Goal: Information Seeking & Learning: Learn about a topic

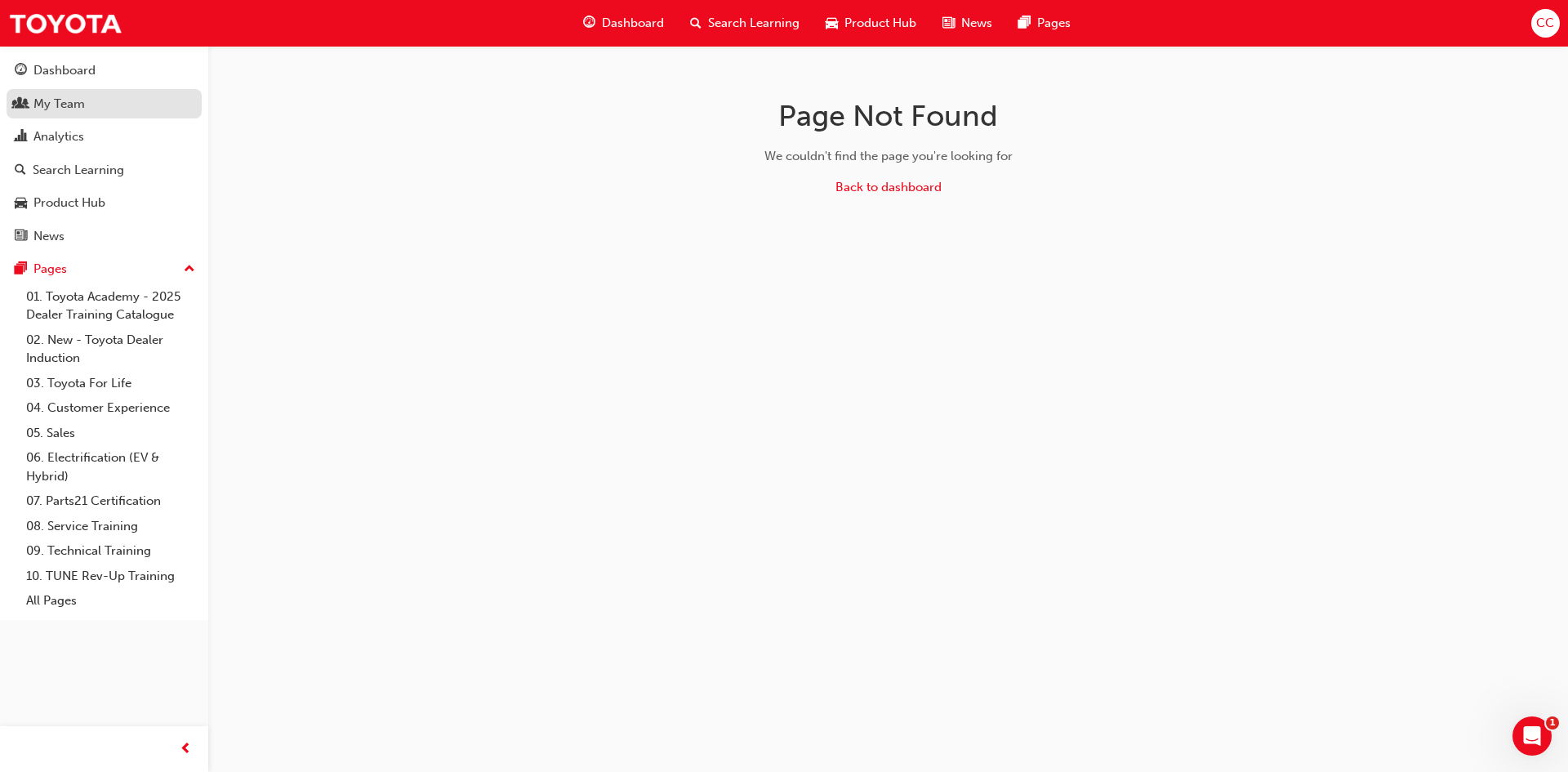
click at [66, 95] on div "My Team" at bounding box center [59, 104] width 51 height 19
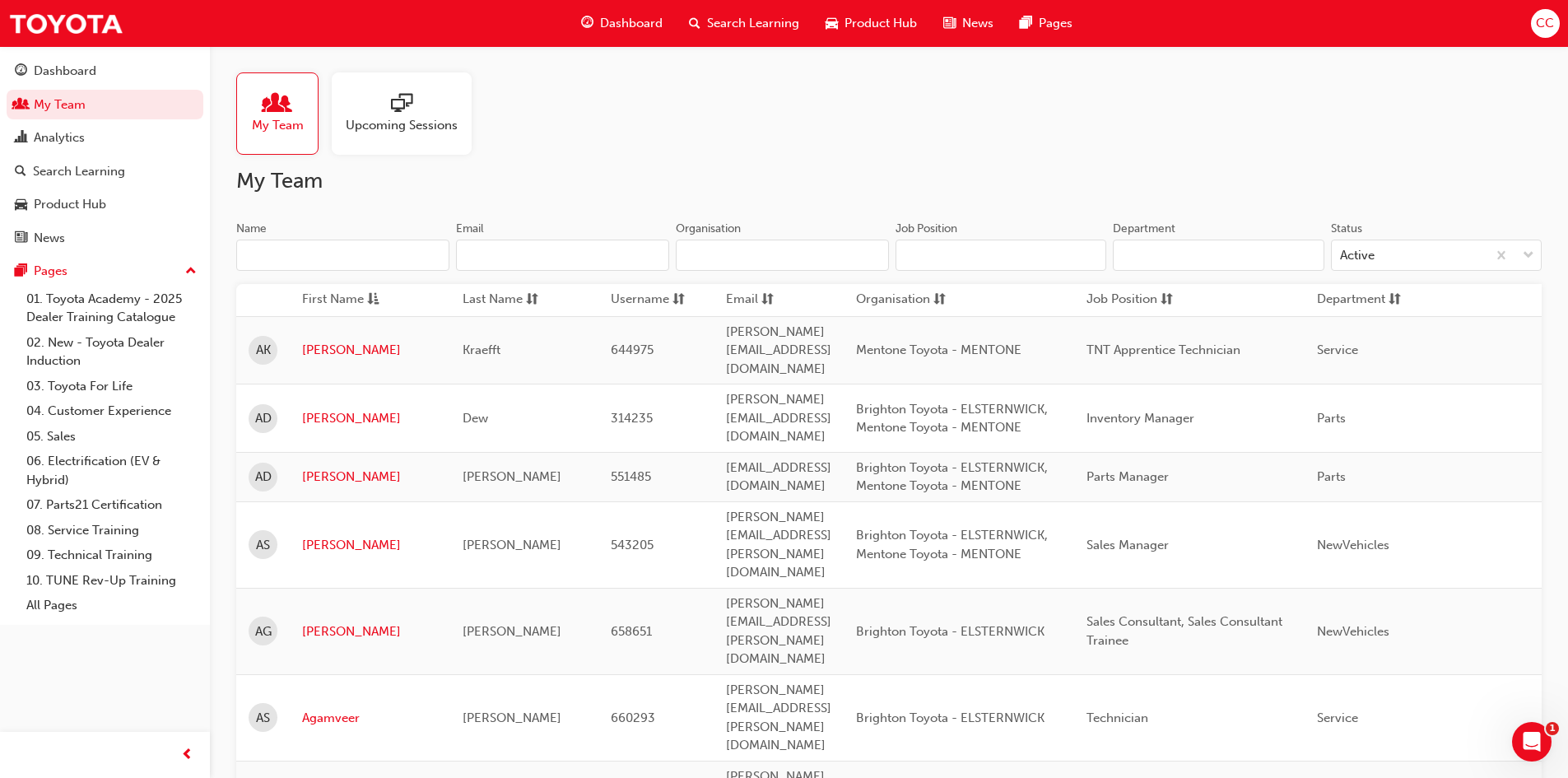
click at [431, 115] on div at bounding box center [401, 105] width 112 height 23
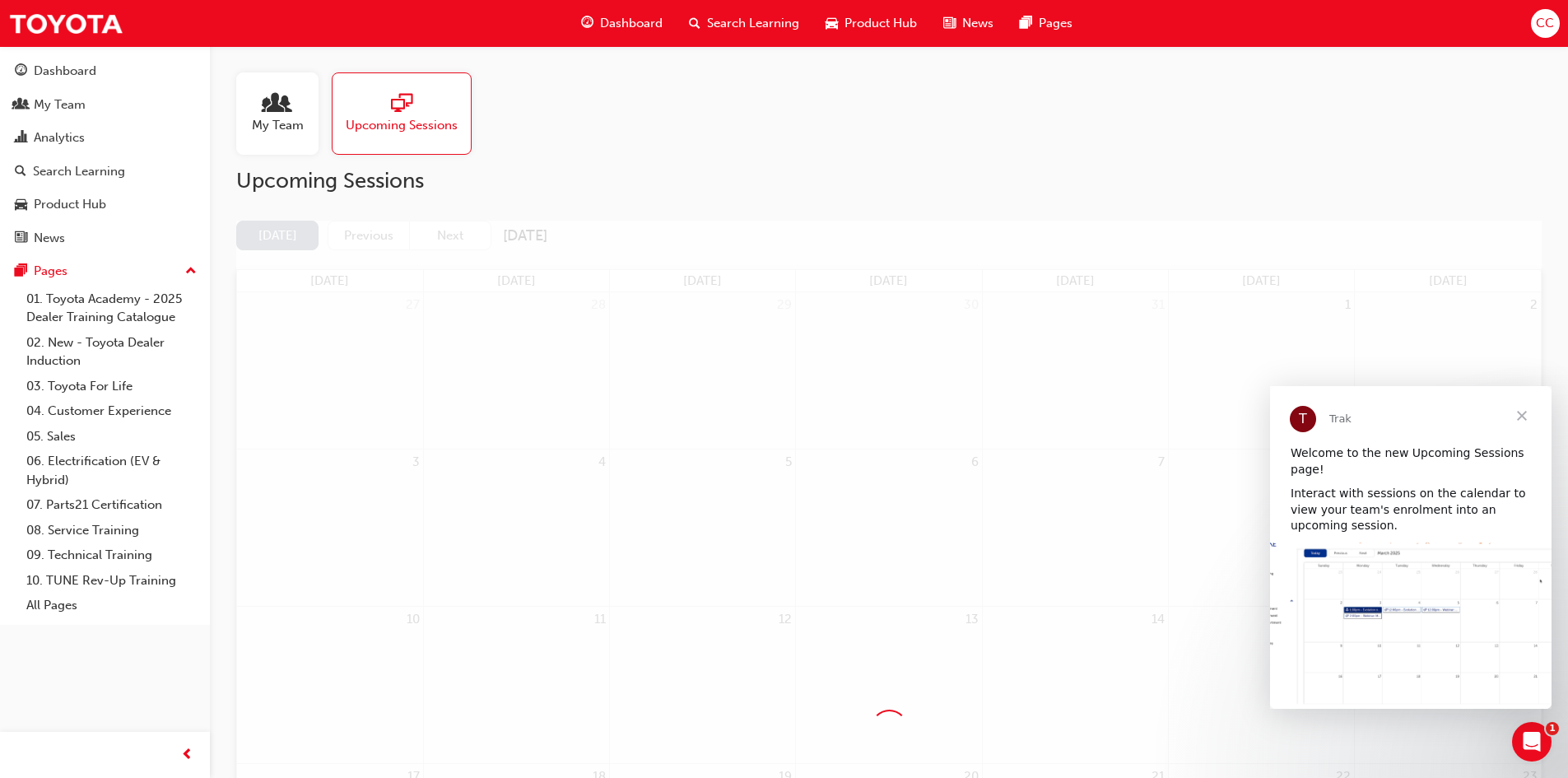
click at [1521, 416] on span "Close" at bounding box center [1522, 416] width 59 height 60
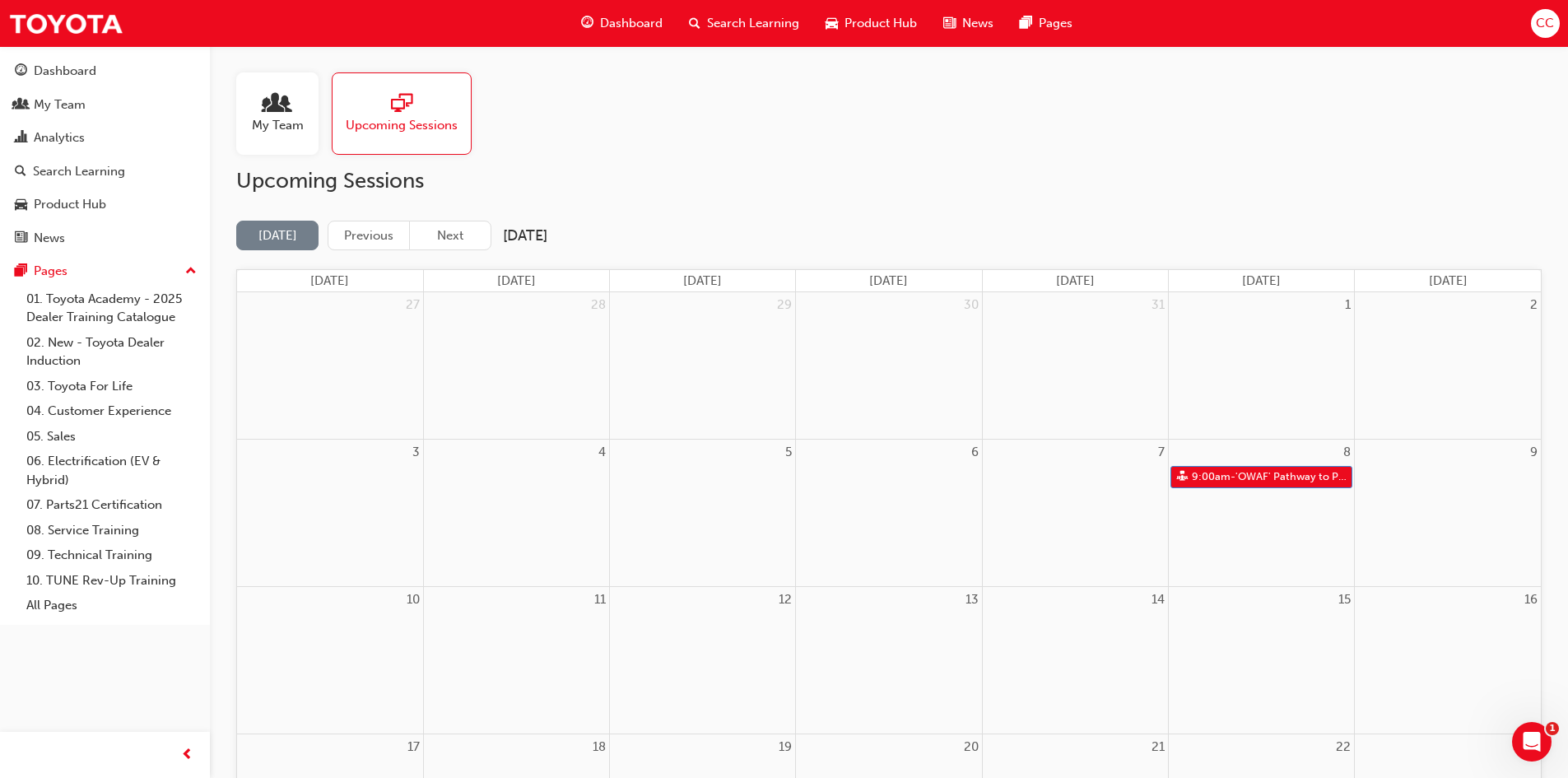
click at [257, 119] on span "My Team" at bounding box center [278, 125] width 51 height 19
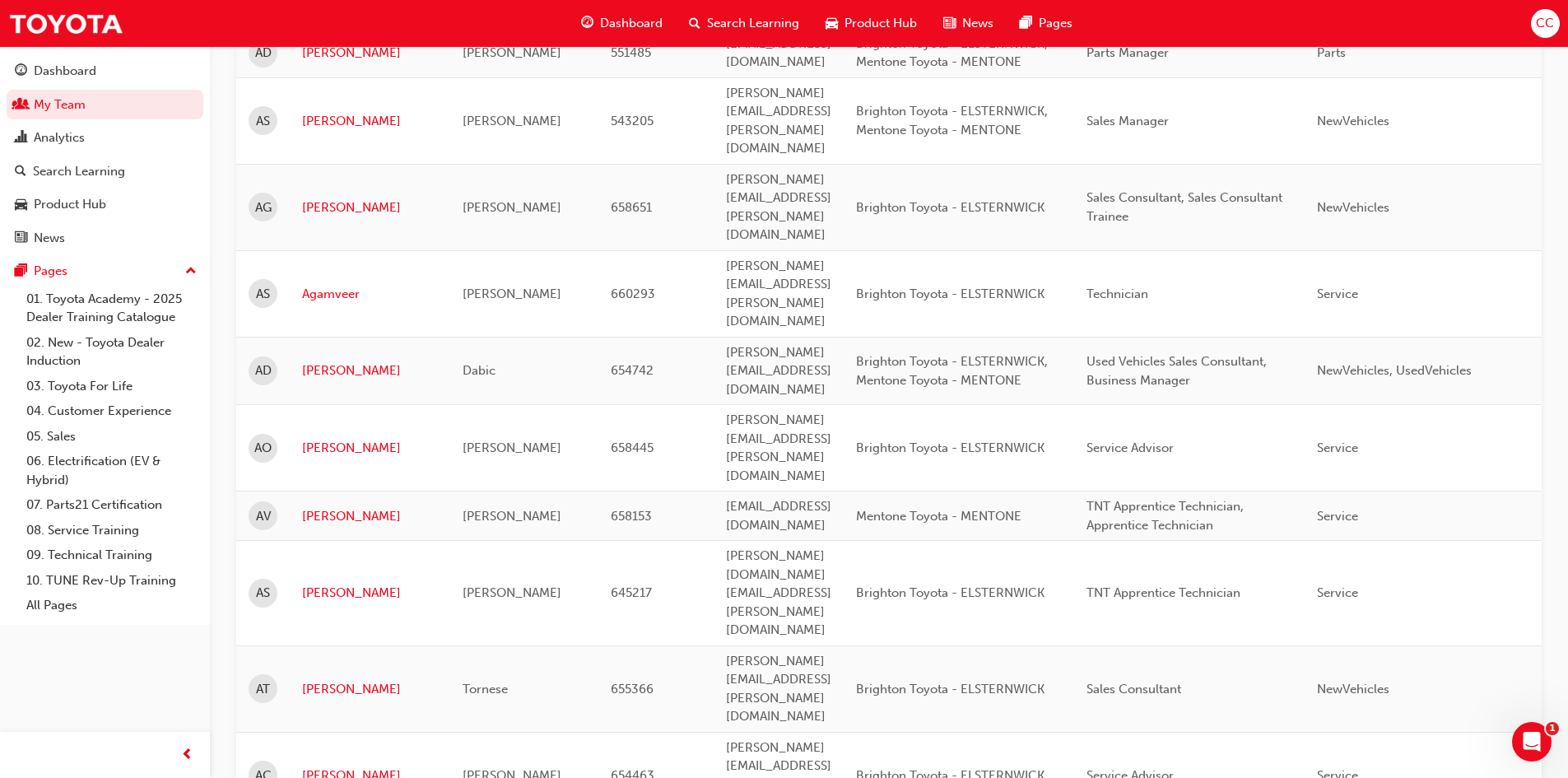
scroll to position [659, 0]
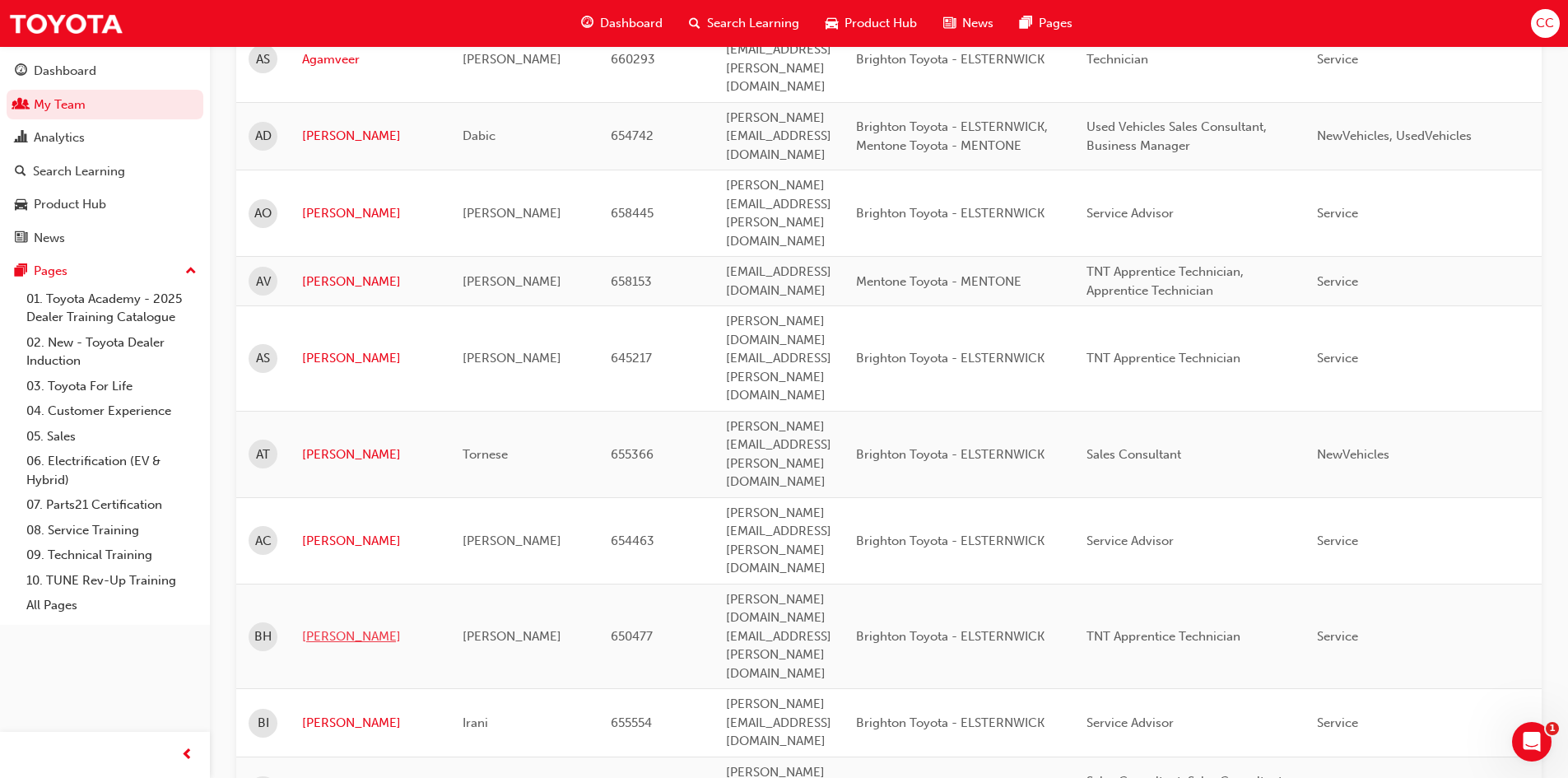
click at [326, 628] on link "[PERSON_NAME]" at bounding box center [369, 637] width 136 height 19
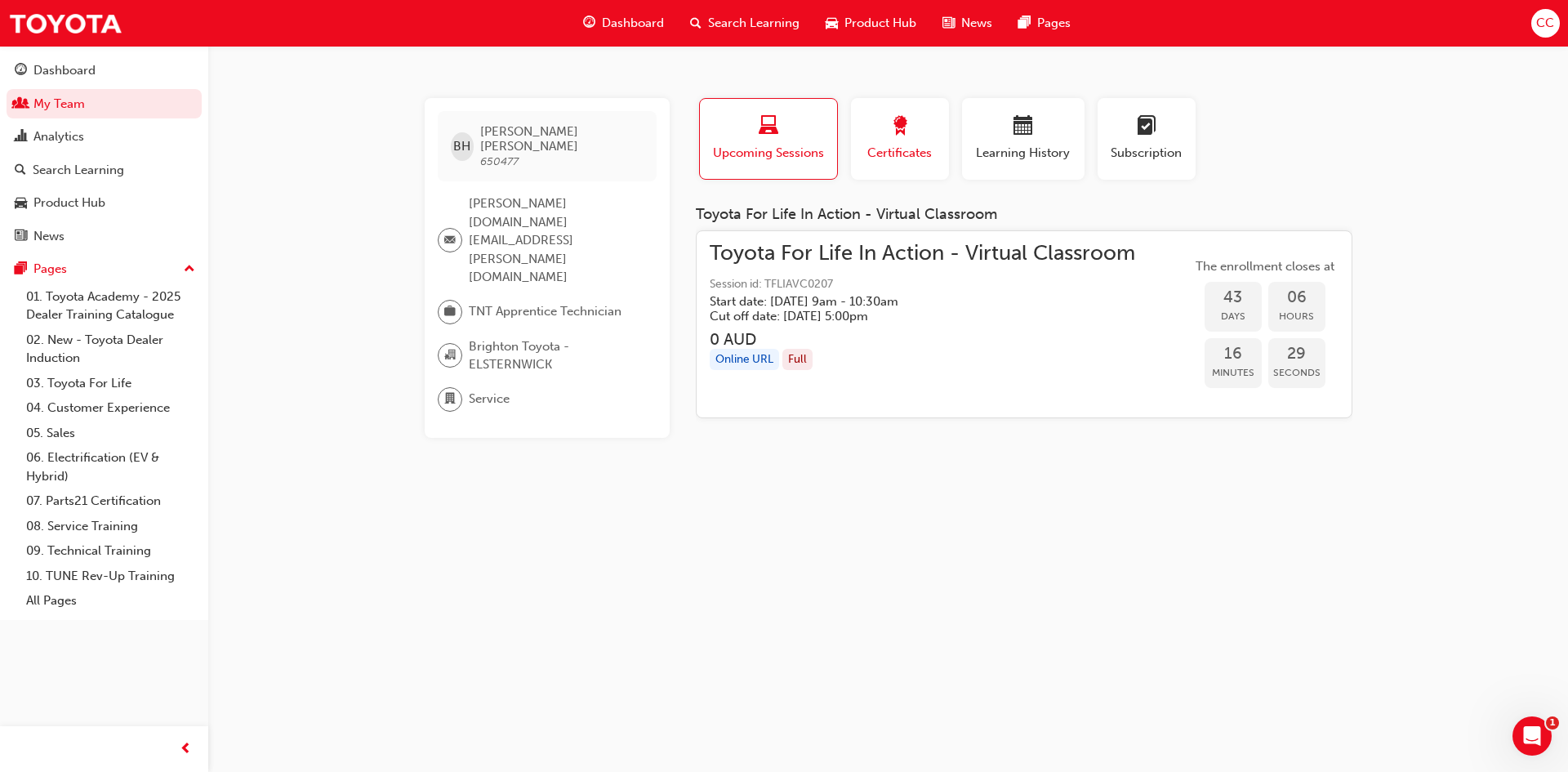
click at [899, 153] on span "Certificates" at bounding box center [899, 152] width 73 height 19
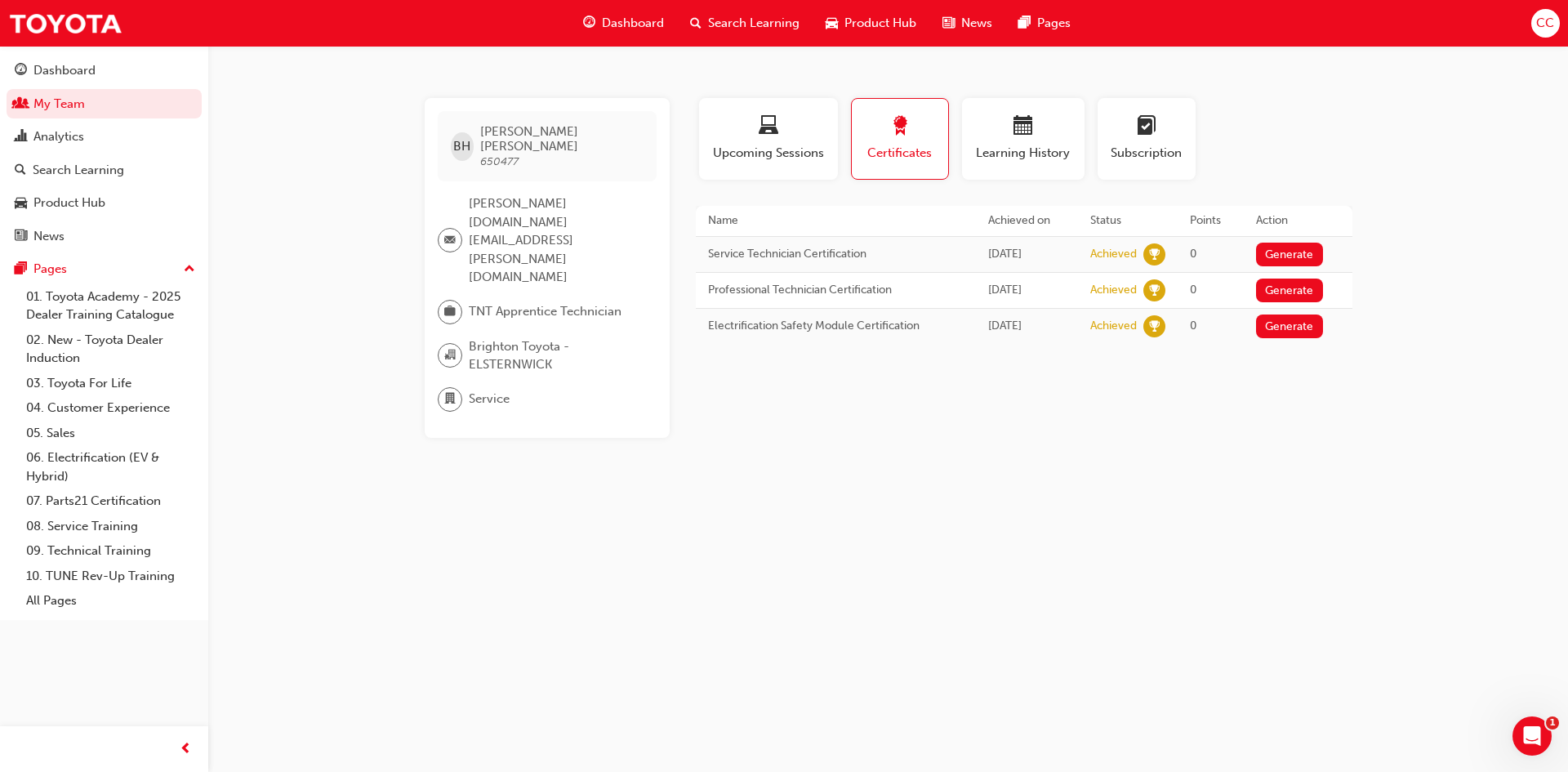
click at [808, 256] on td "Service Technician Certification" at bounding box center [836, 254] width 280 height 36
click at [1161, 249] on span "learningRecordVerb_ACHIEVE-icon" at bounding box center [1154, 254] width 22 height 22
click at [1070, 156] on span "Learning History" at bounding box center [1023, 152] width 98 height 19
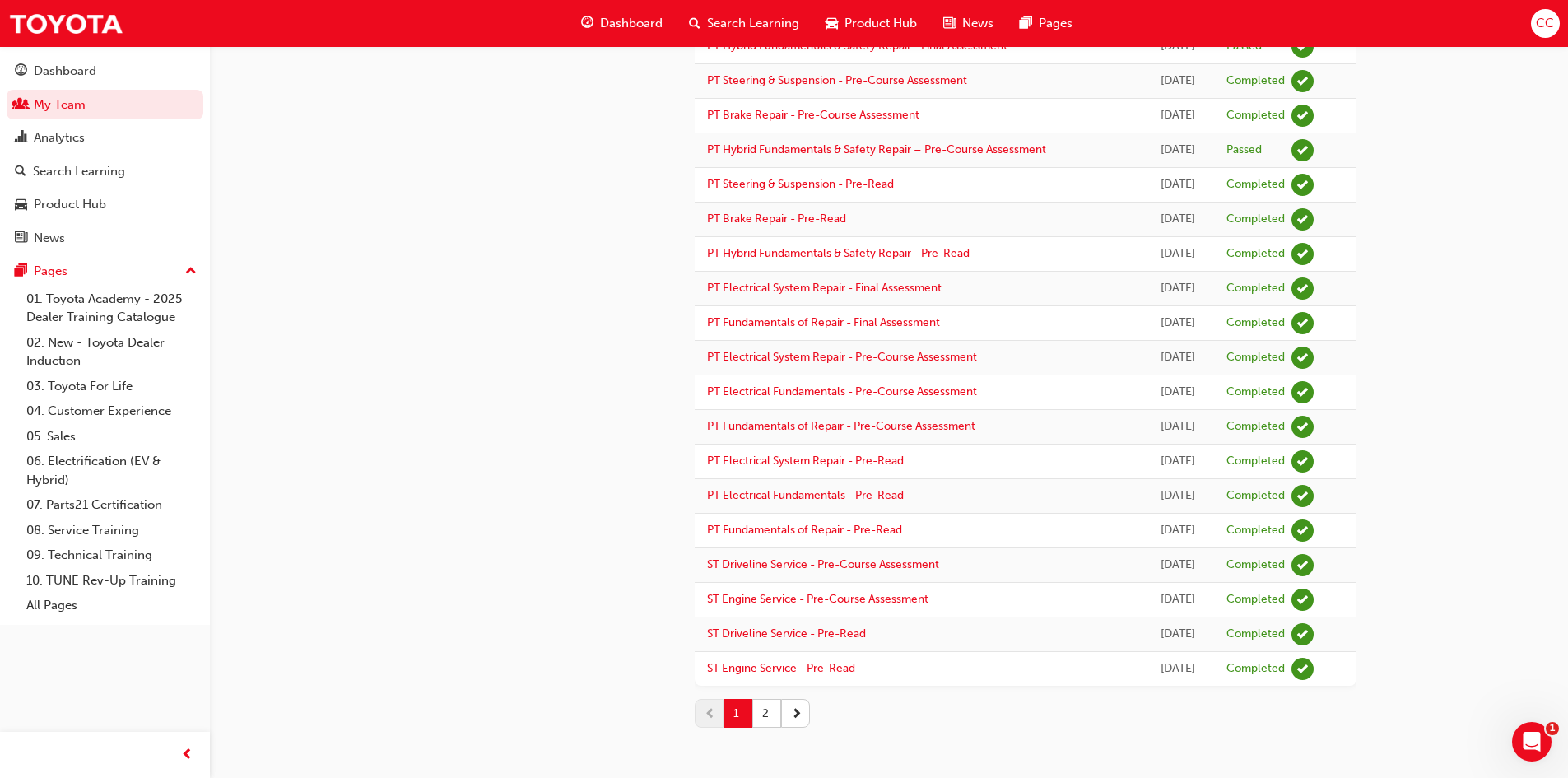
scroll to position [1254, 0]
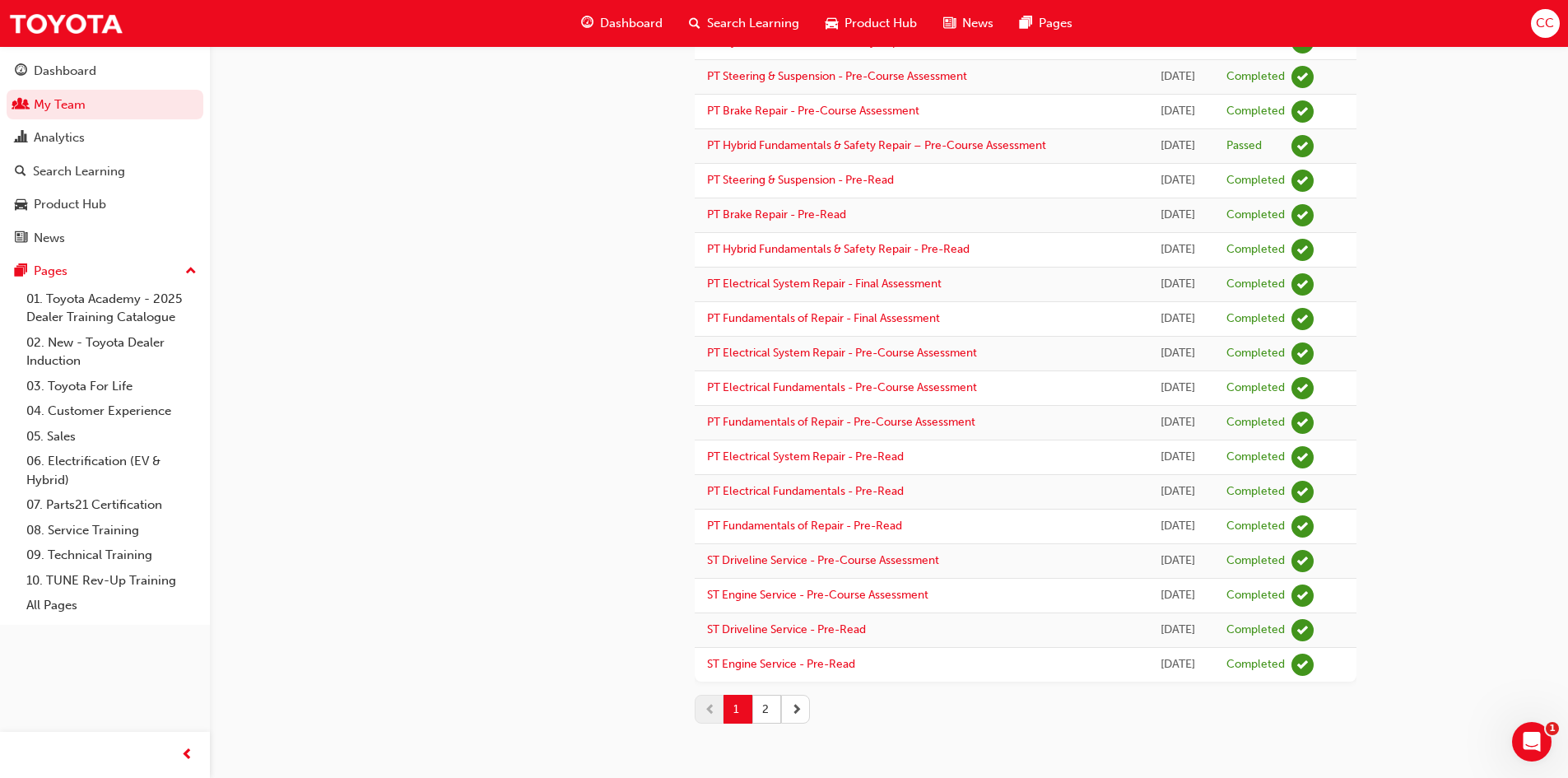
click at [791, 708] on span "next-icon" at bounding box center [796, 709] width 12 height 17
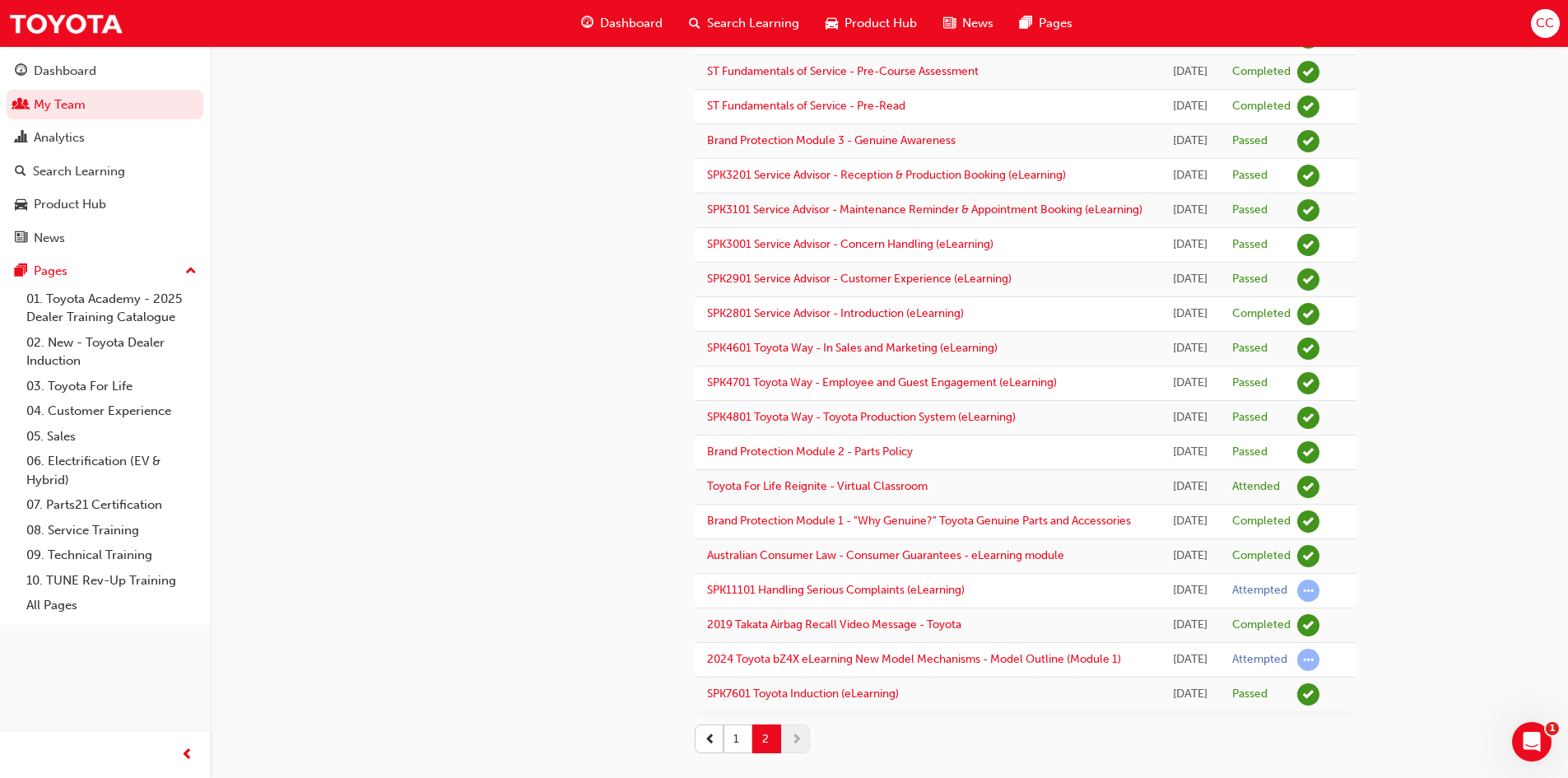
scroll to position [780, 0]
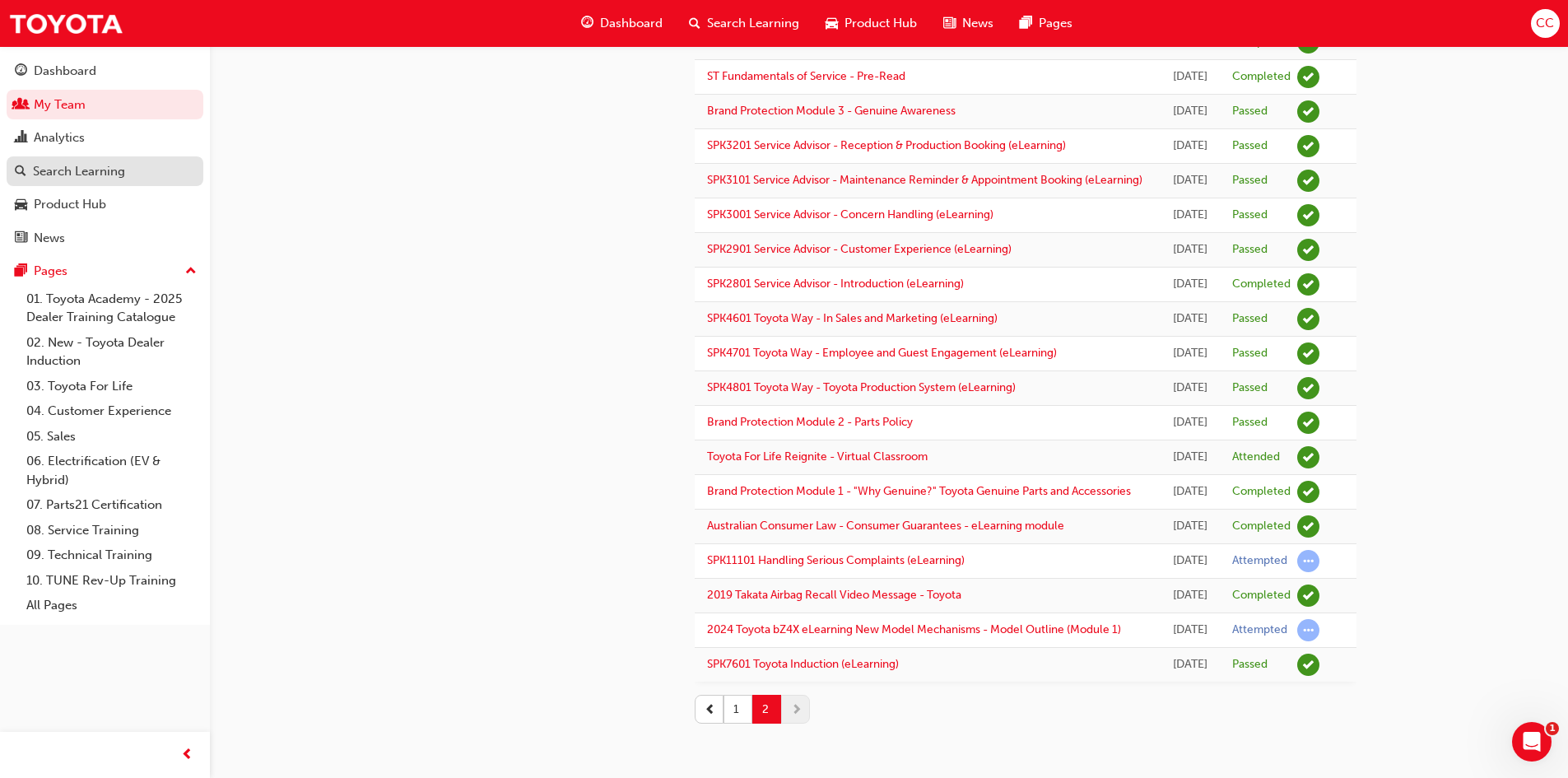
click at [107, 169] on div "Search Learning" at bounding box center [79, 171] width 92 height 19
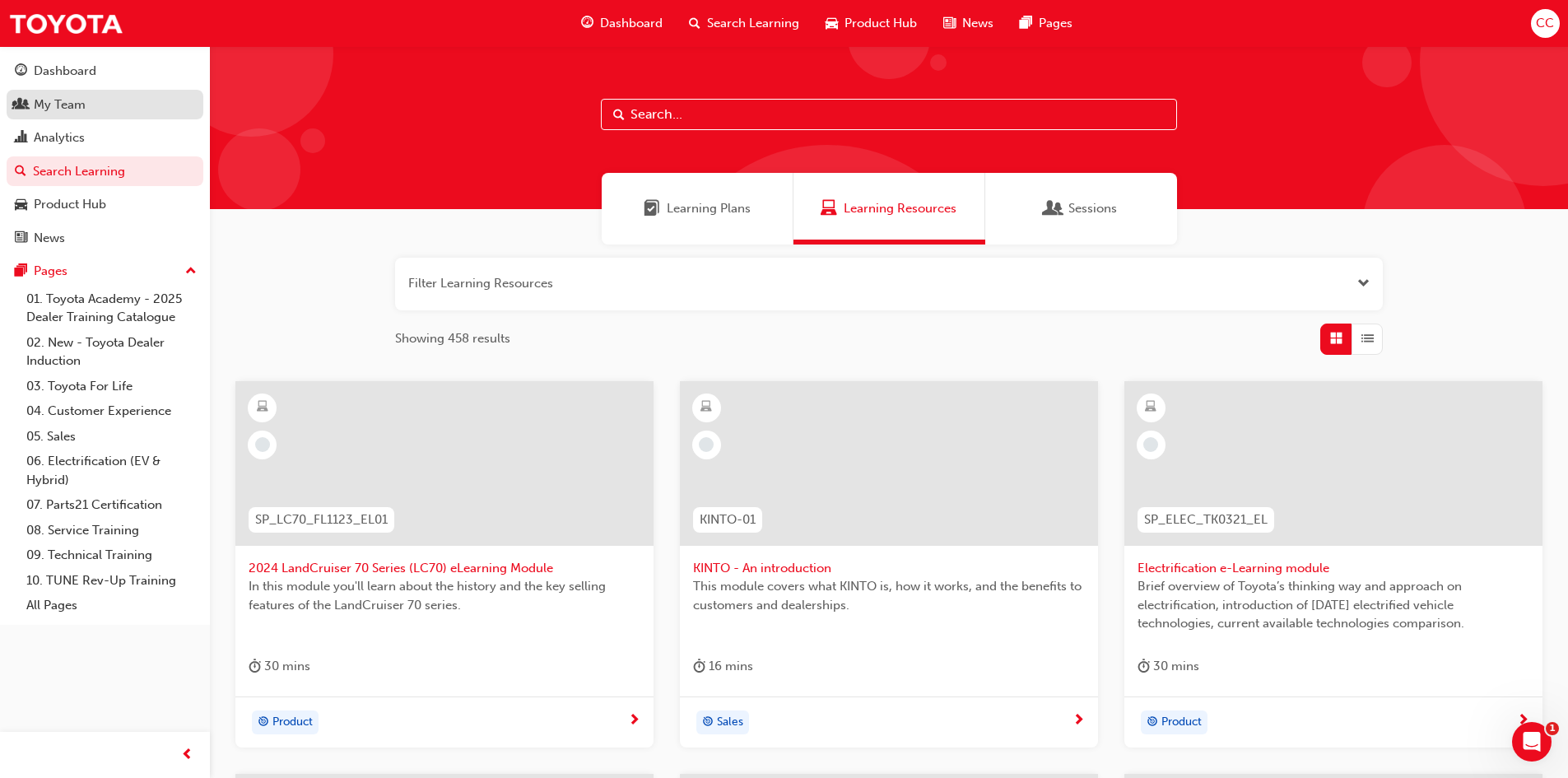
click at [44, 102] on div "My Team" at bounding box center [59, 105] width 51 height 19
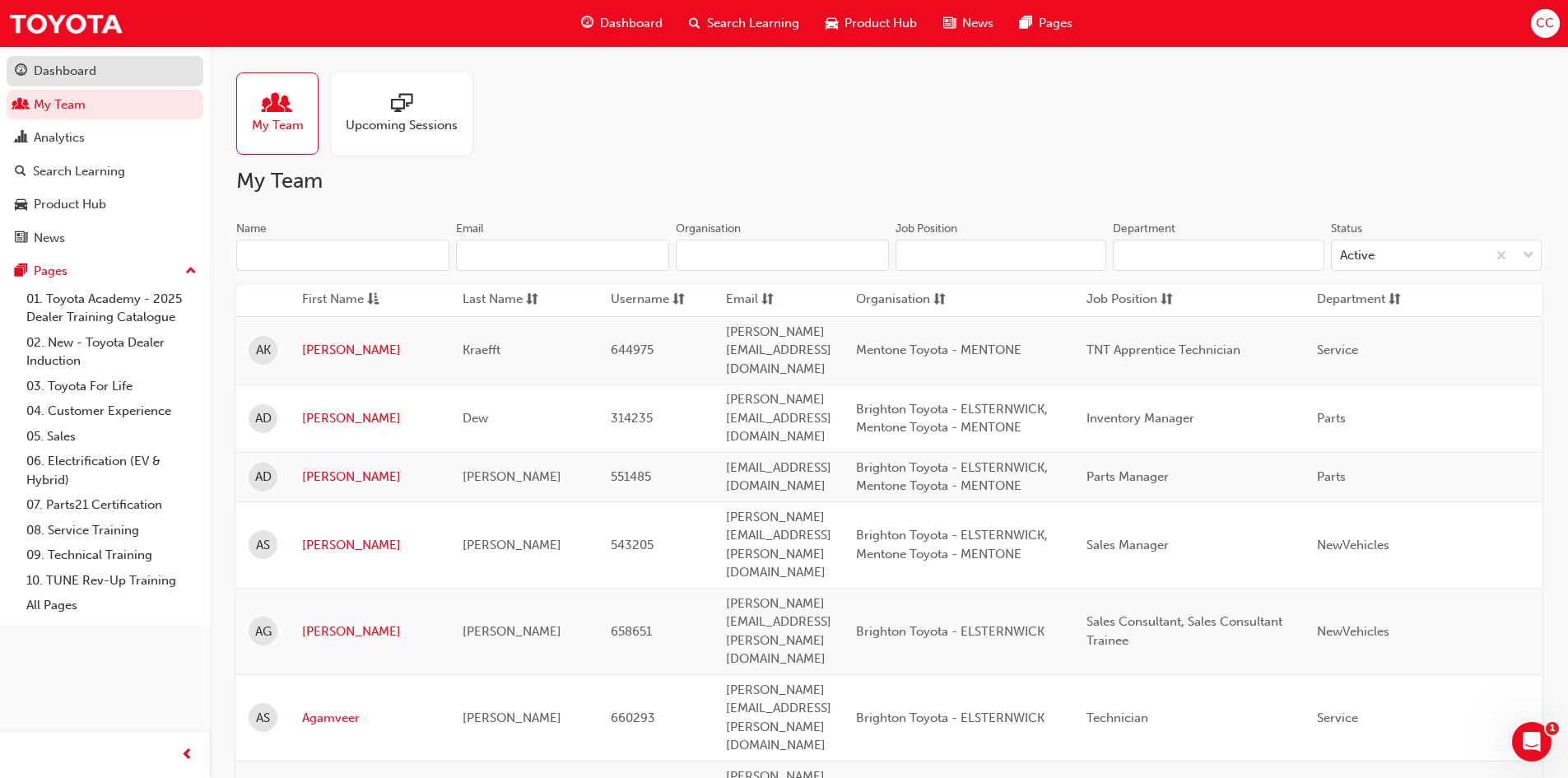
click at [59, 77] on div "Dashboard" at bounding box center [65, 71] width 62 height 19
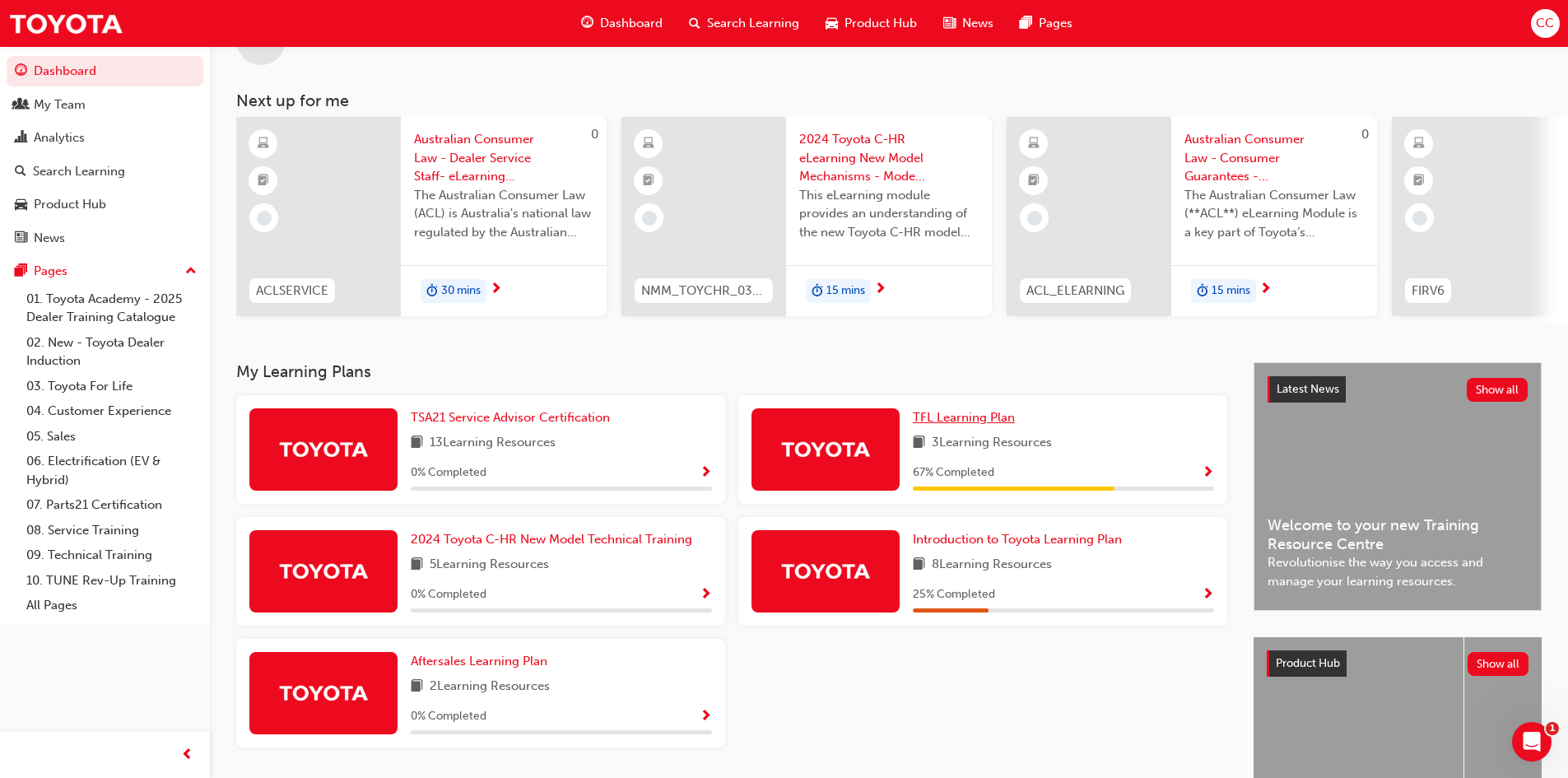
scroll to position [83, 0]
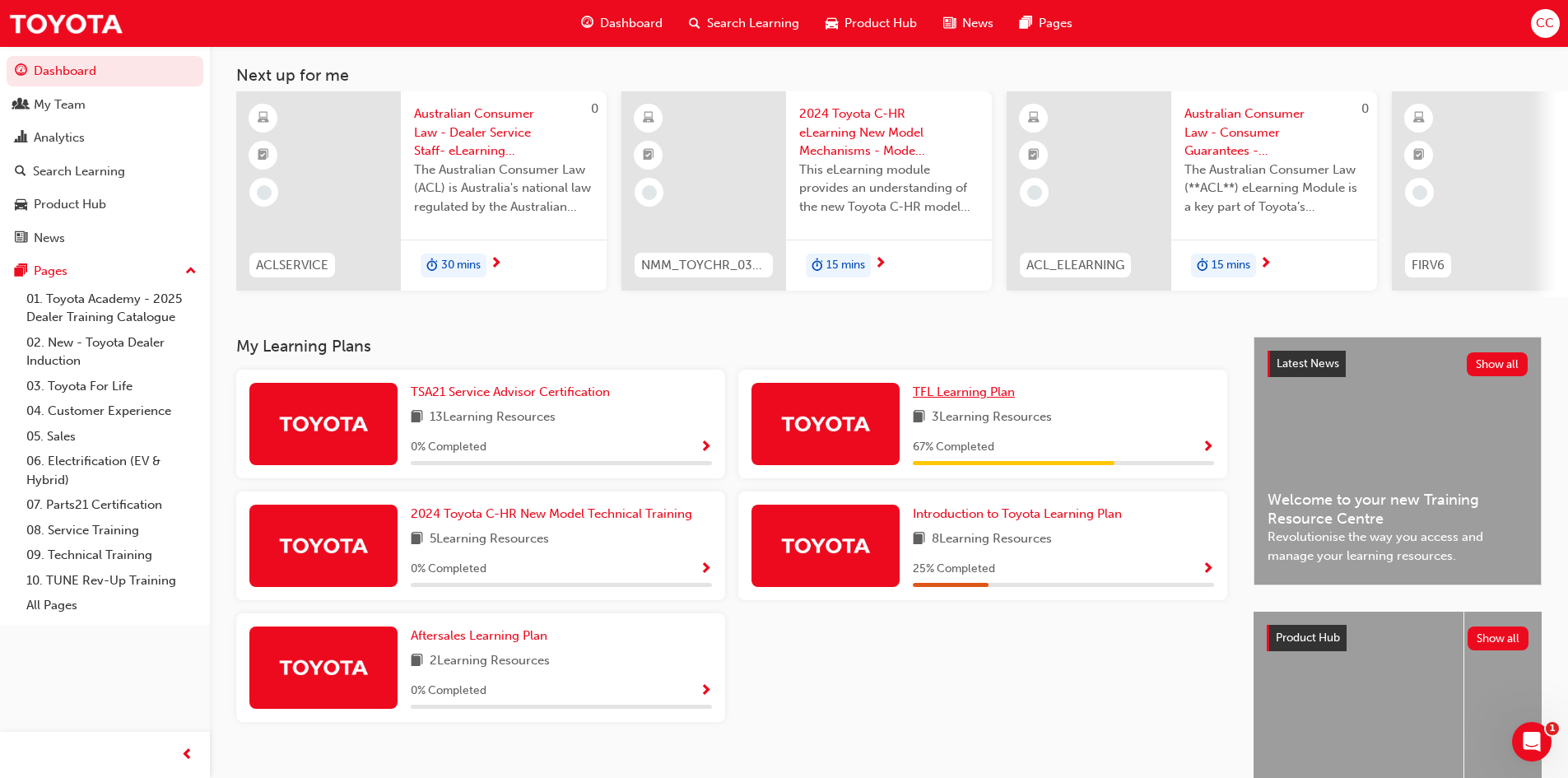
click at [968, 395] on span "TFL Learning Plan" at bounding box center [963, 392] width 102 height 15
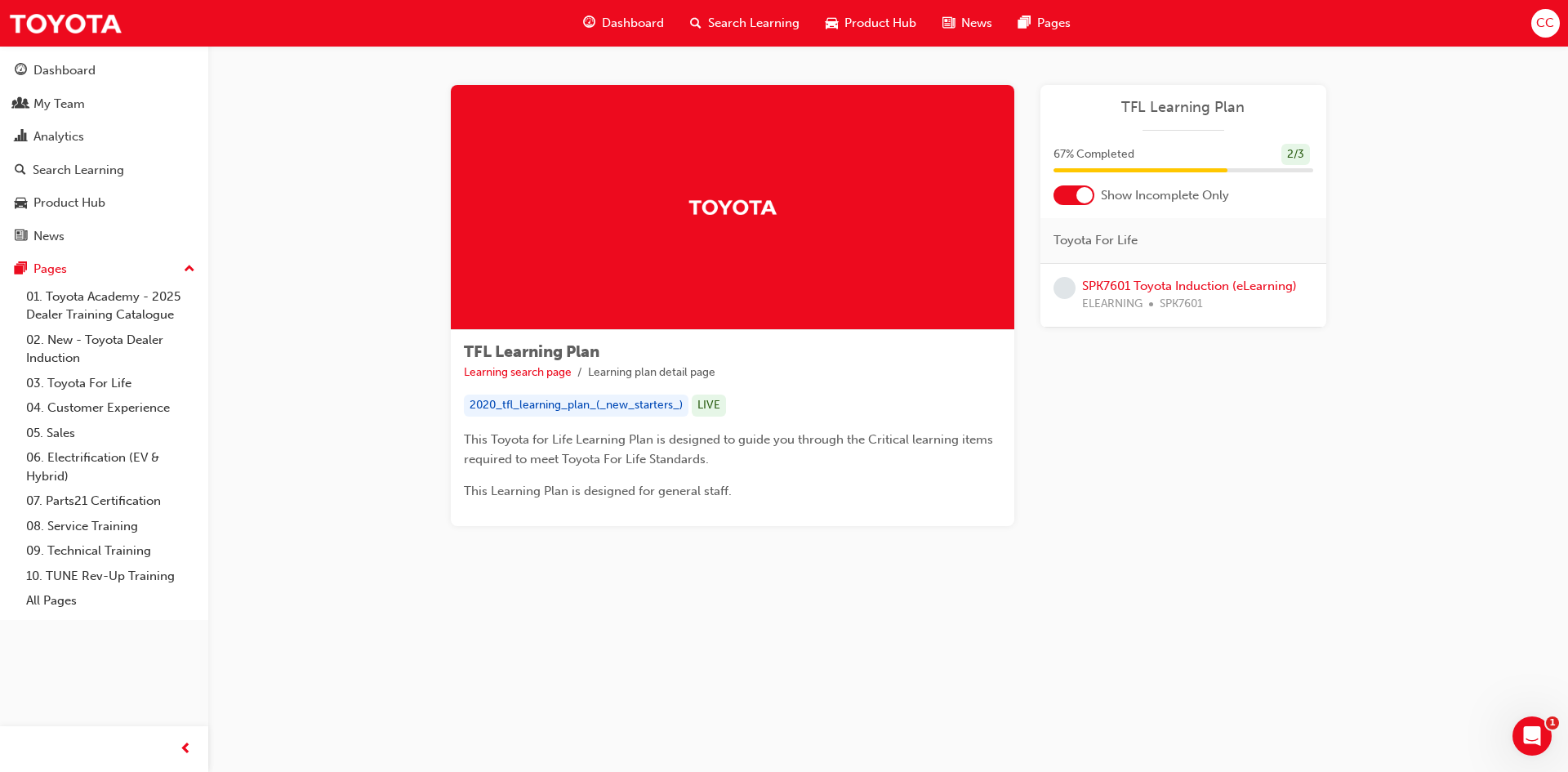
click at [1188, 149] on div "67 % Completed 2 / 3" at bounding box center [1183, 154] width 260 height 22
click at [1302, 158] on div "2 / 3" at bounding box center [1296, 154] width 28 height 22
click at [555, 401] on div "2020_tfl_learning_plan_(_new_starters_)" at bounding box center [576, 405] width 225 height 22
click at [530, 453] on span "This Toyota for Life Learning Plan is designed to guide you through the Critica…" at bounding box center [730, 449] width 533 height 34
click at [721, 404] on div "LIVE" at bounding box center [708, 405] width 34 height 22
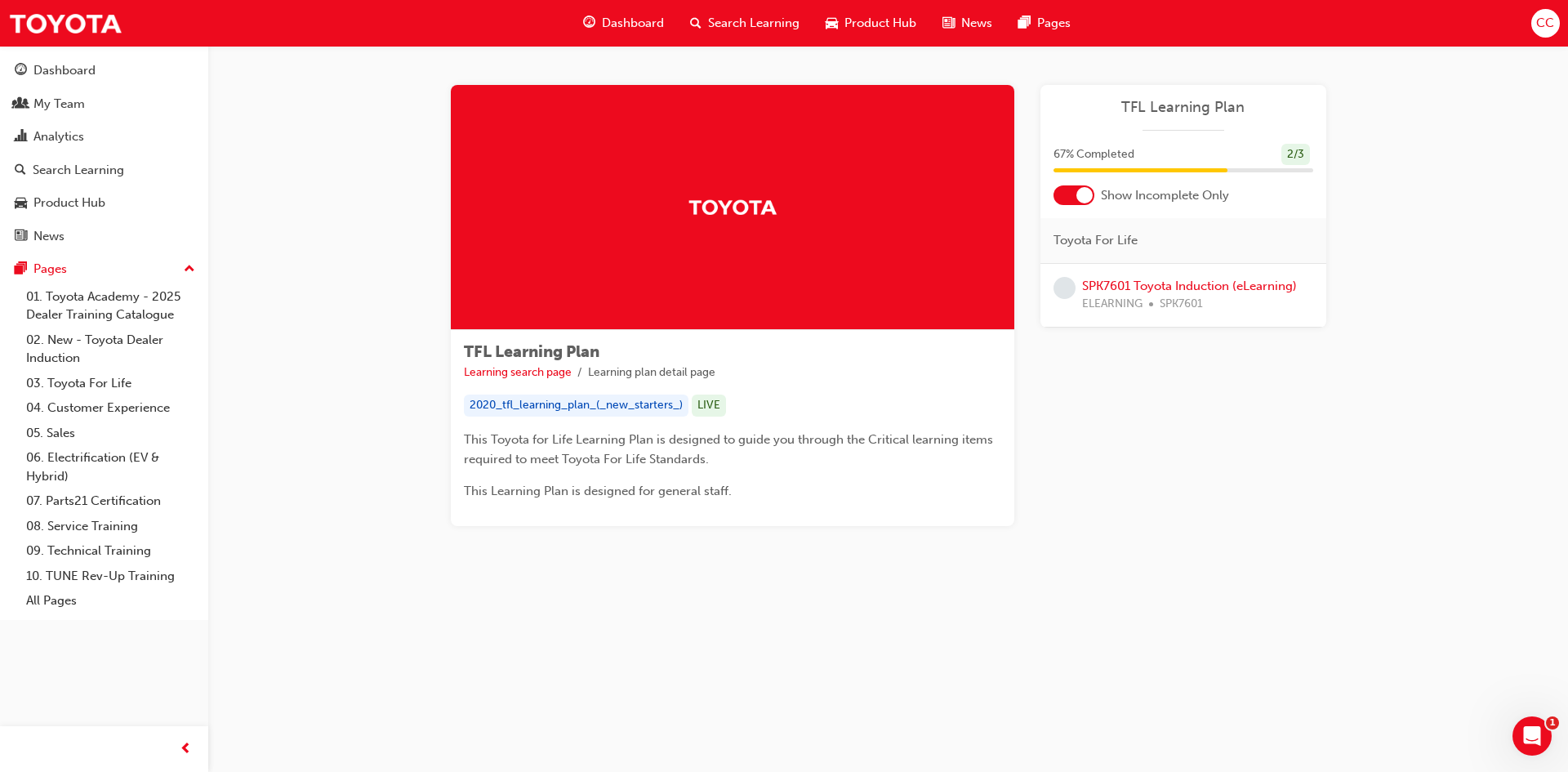
drag, startPoint x: 717, startPoint y: 404, endPoint x: 692, endPoint y: 405, distance: 25.0
click at [716, 404] on div "LIVE" at bounding box center [708, 405] width 34 height 22
click at [649, 405] on div "2020_tfl_learning_plan_(_new_starters_)" at bounding box center [576, 405] width 225 height 22
click at [578, 405] on div "2020_tfl_learning_plan_(_new_starters_)" at bounding box center [576, 405] width 225 height 22
click at [53, 84] on link "Dashboard" at bounding box center [104, 71] width 196 height 30
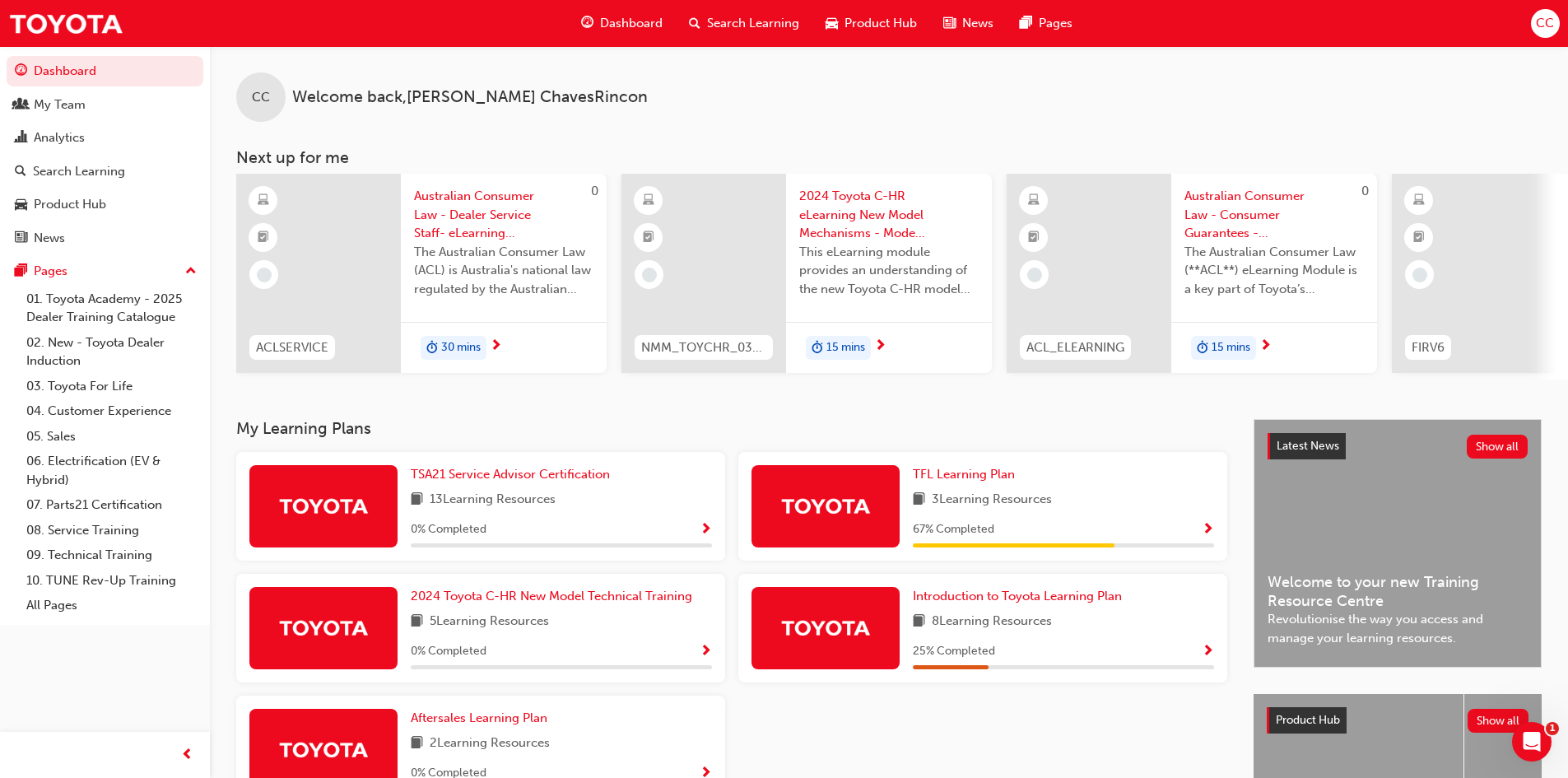
click at [1364, 597] on span "Welcome to your new Training Resource Centre" at bounding box center [1398, 591] width 260 height 37
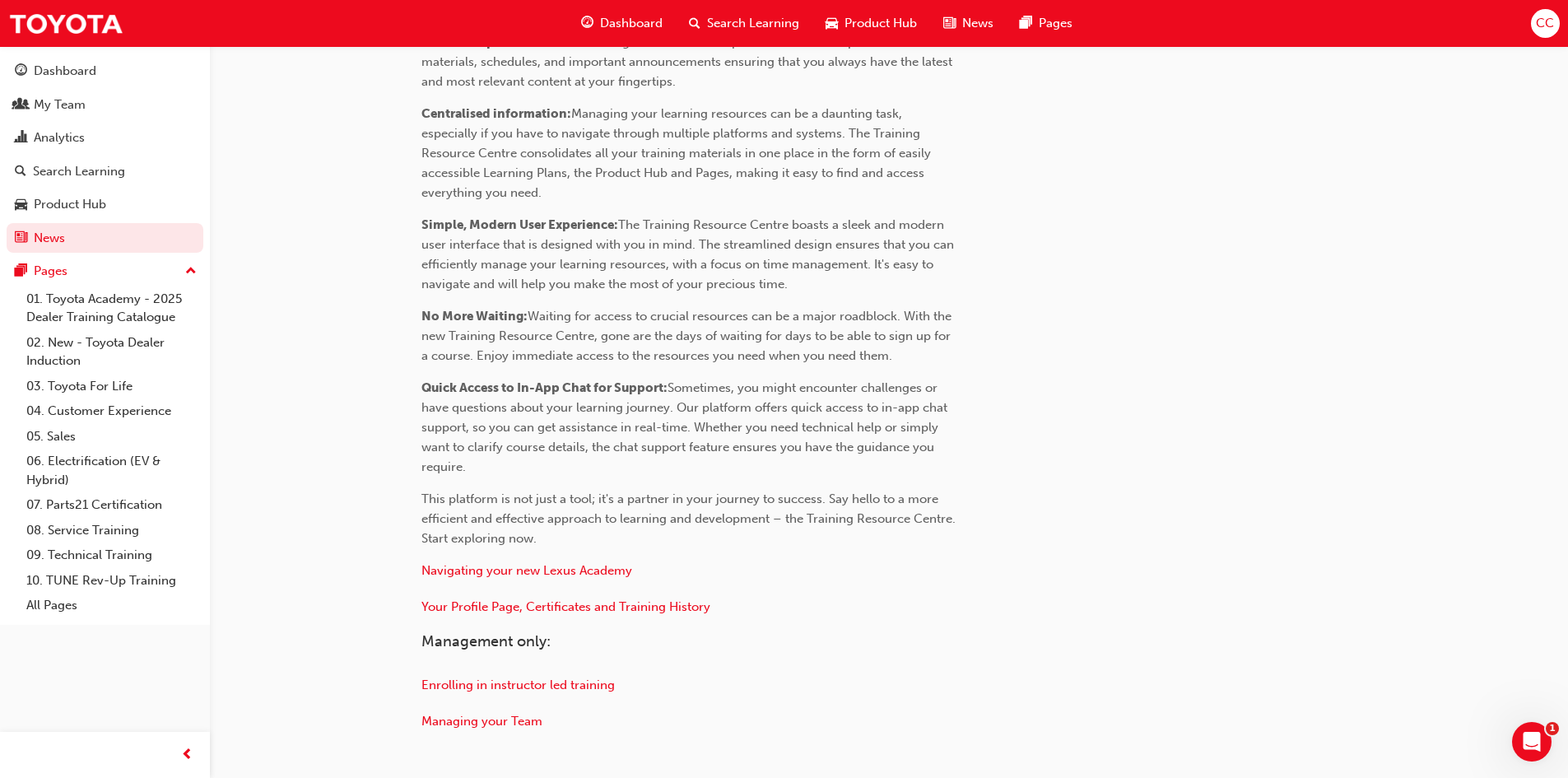
scroll to position [658, 0]
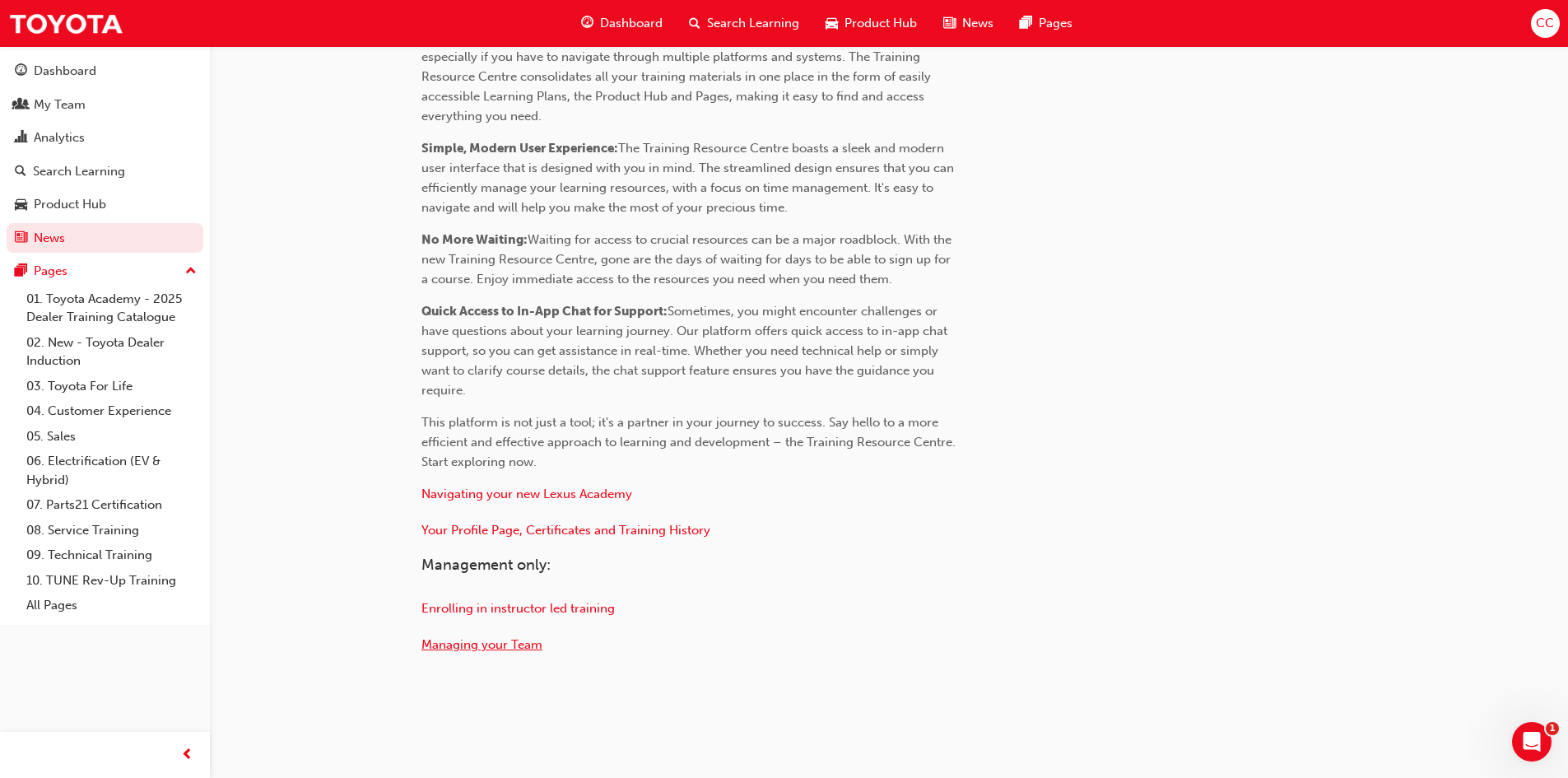
click at [506, 643] on span "Managing your Team" at bounding box center [482, 645] width 121 height 15
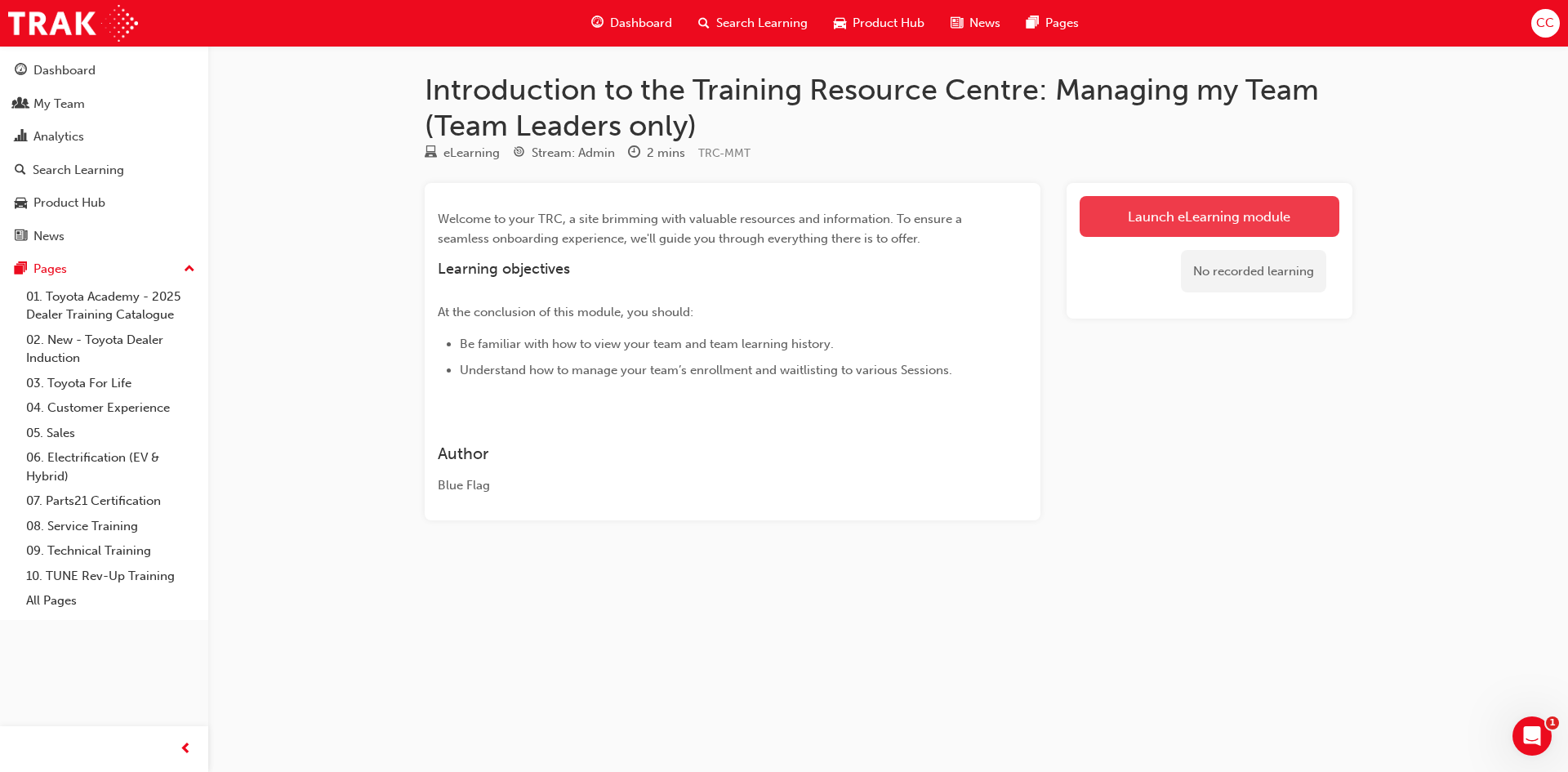
click at [1276, 209] on link "Launch eLearning module" at bounding box center [1209, 217] width 260 height 41
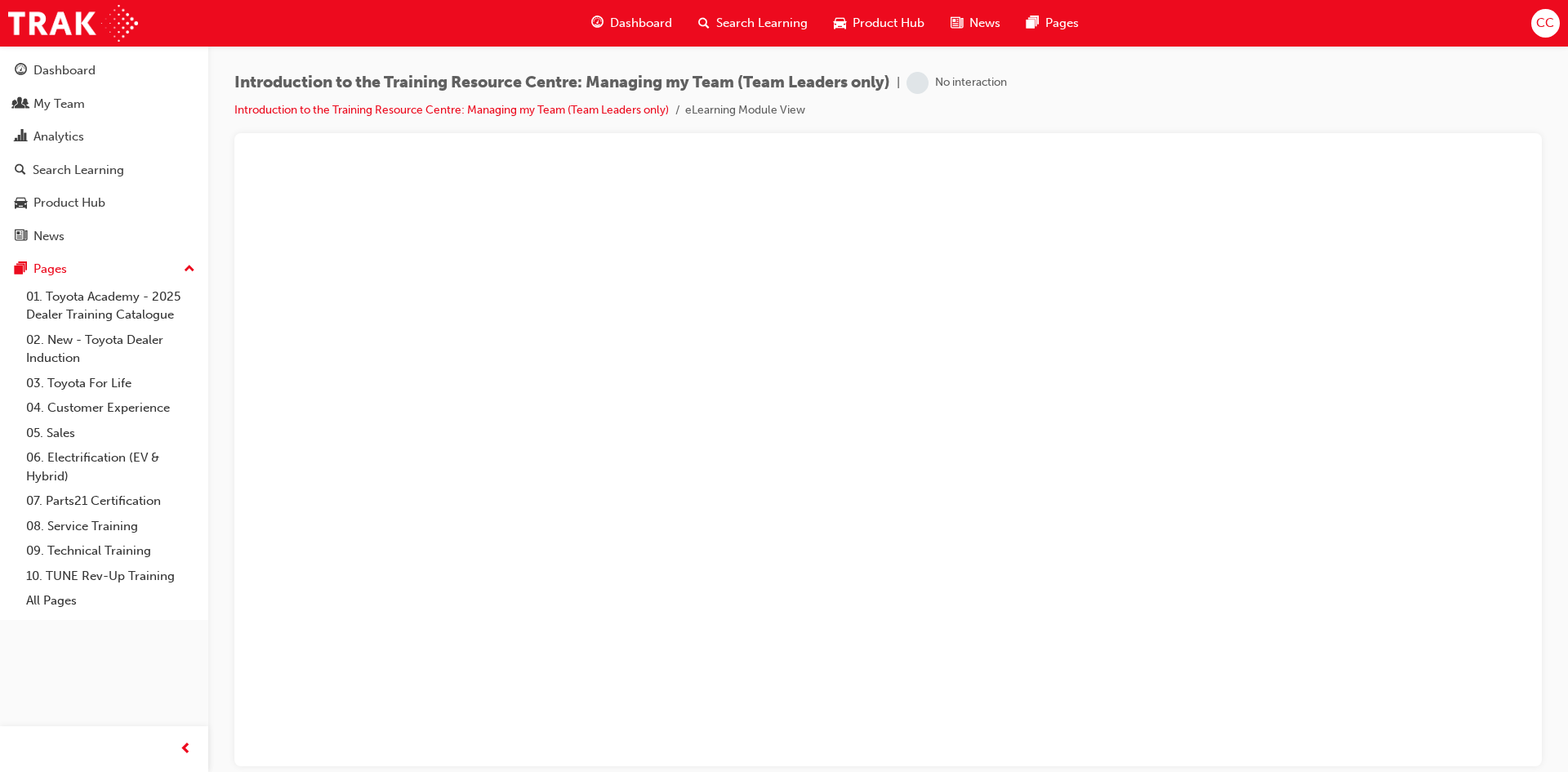
click at [765, 107] on li "eLearning Module View" at bounding box center [745, 110] width 120 height 19
click at [632, 116] on link "Introduction to the Training Resource Centre: Managing my Team (Team Leaders on…" at bounding box center [451, 110] width 434 height 14
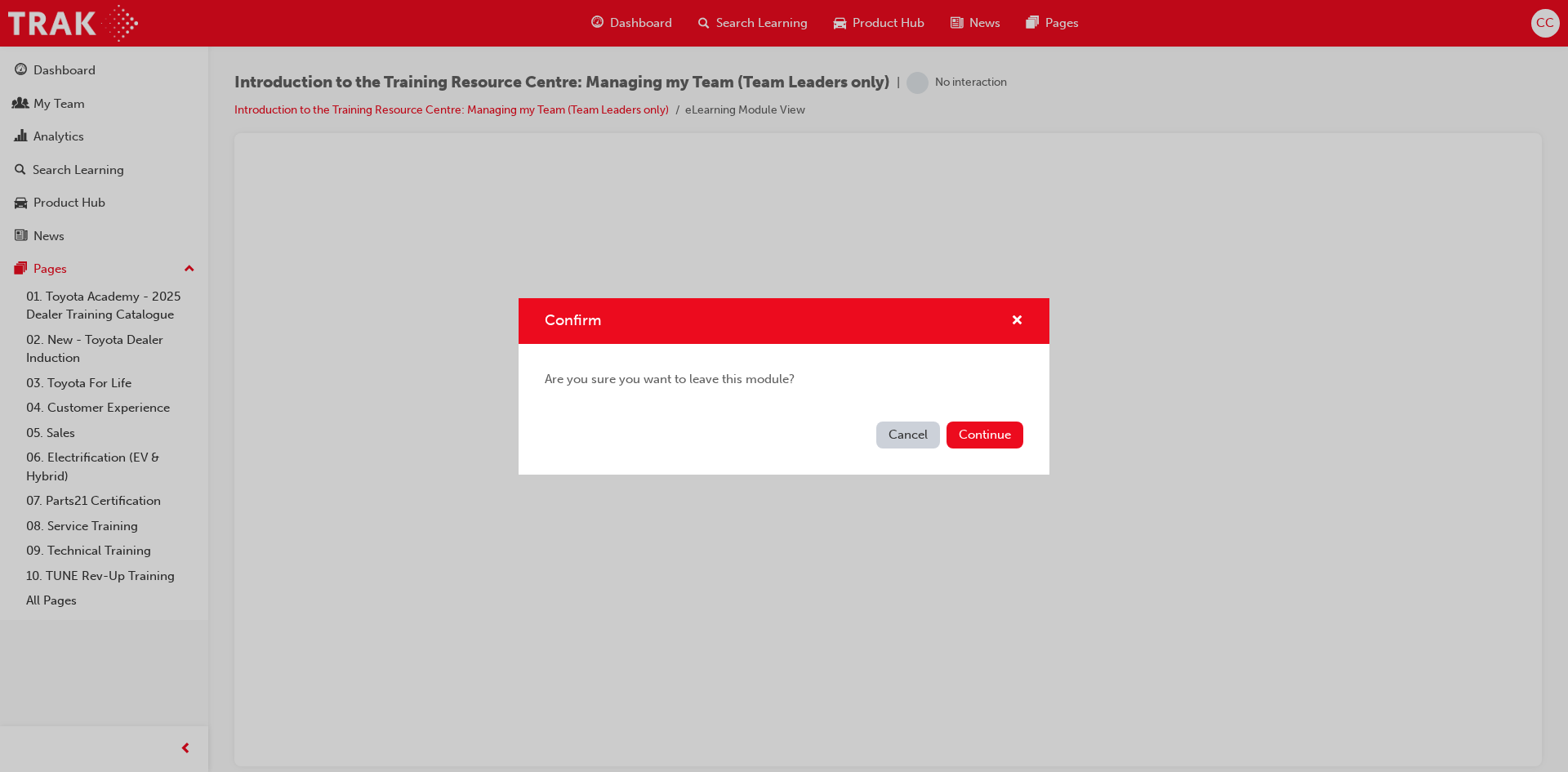
click at [923, 437] on button "Cancel" at bounding box center [908, 434] width 63 height 27
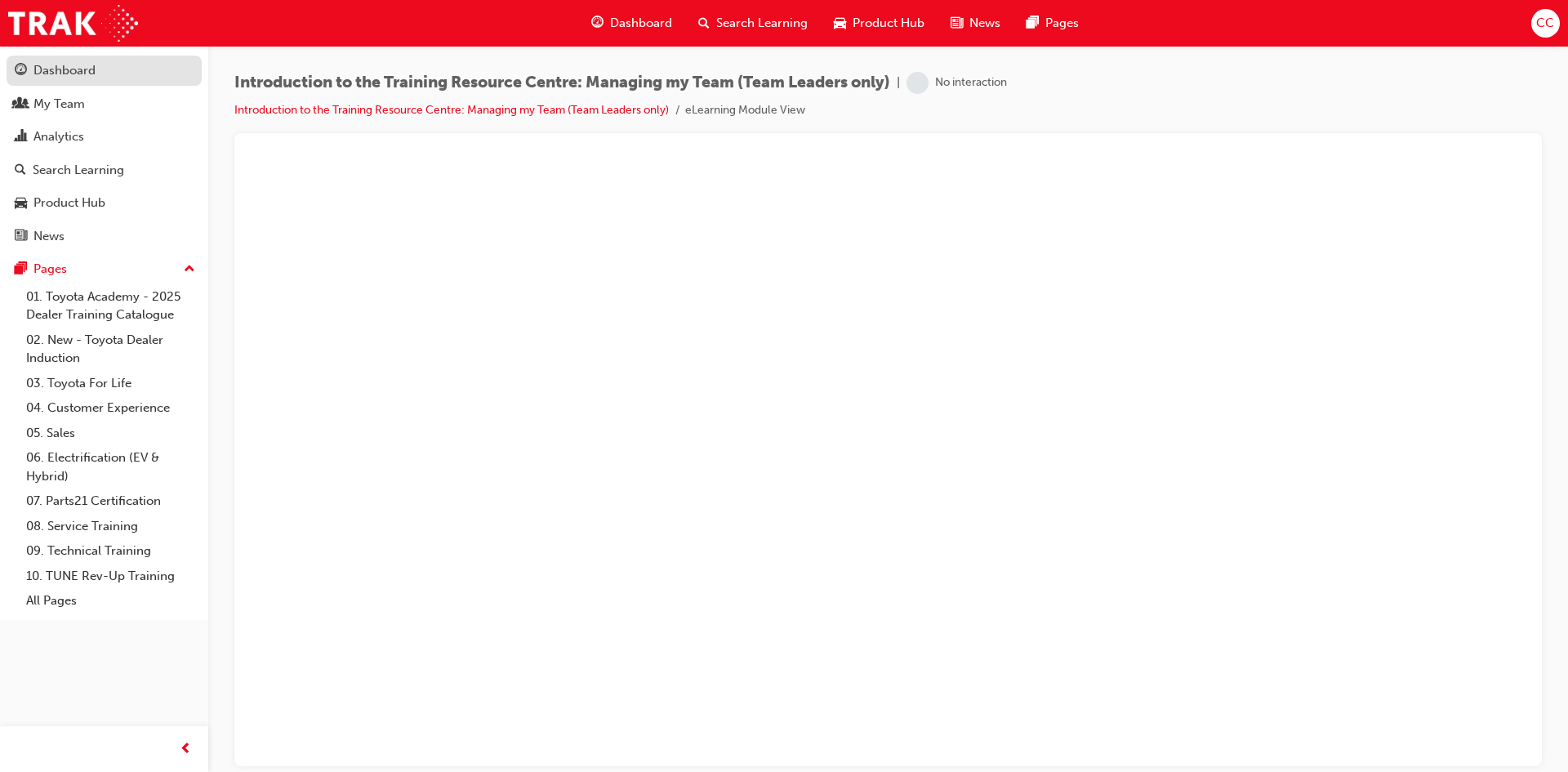
click at [70, 66] on div "Dashboard" at bounding box center [64, 71] width 62 height 19
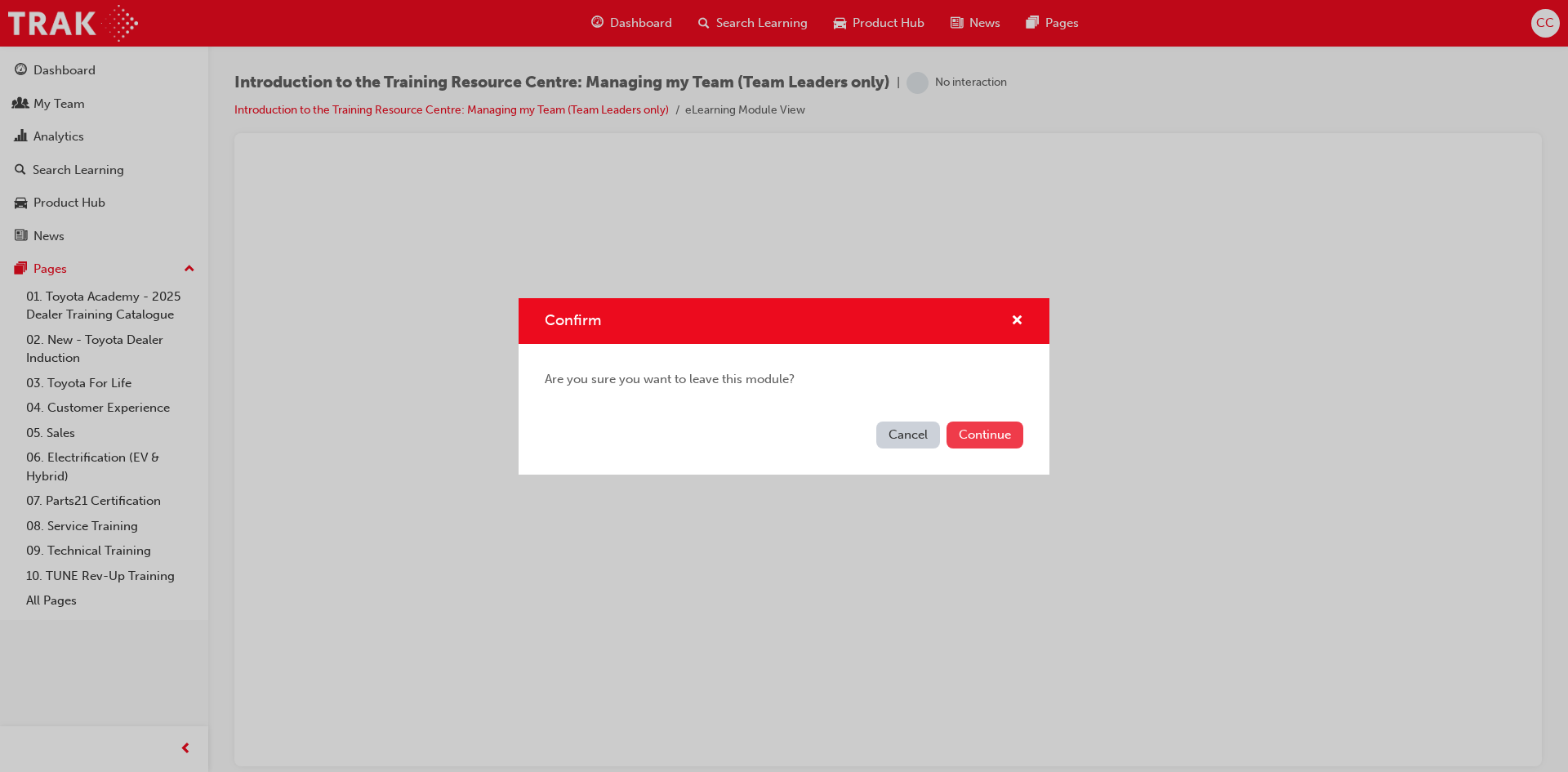
click at [988, 441] on button "Continue" at bounding box center [985, 434] width 77 height 27
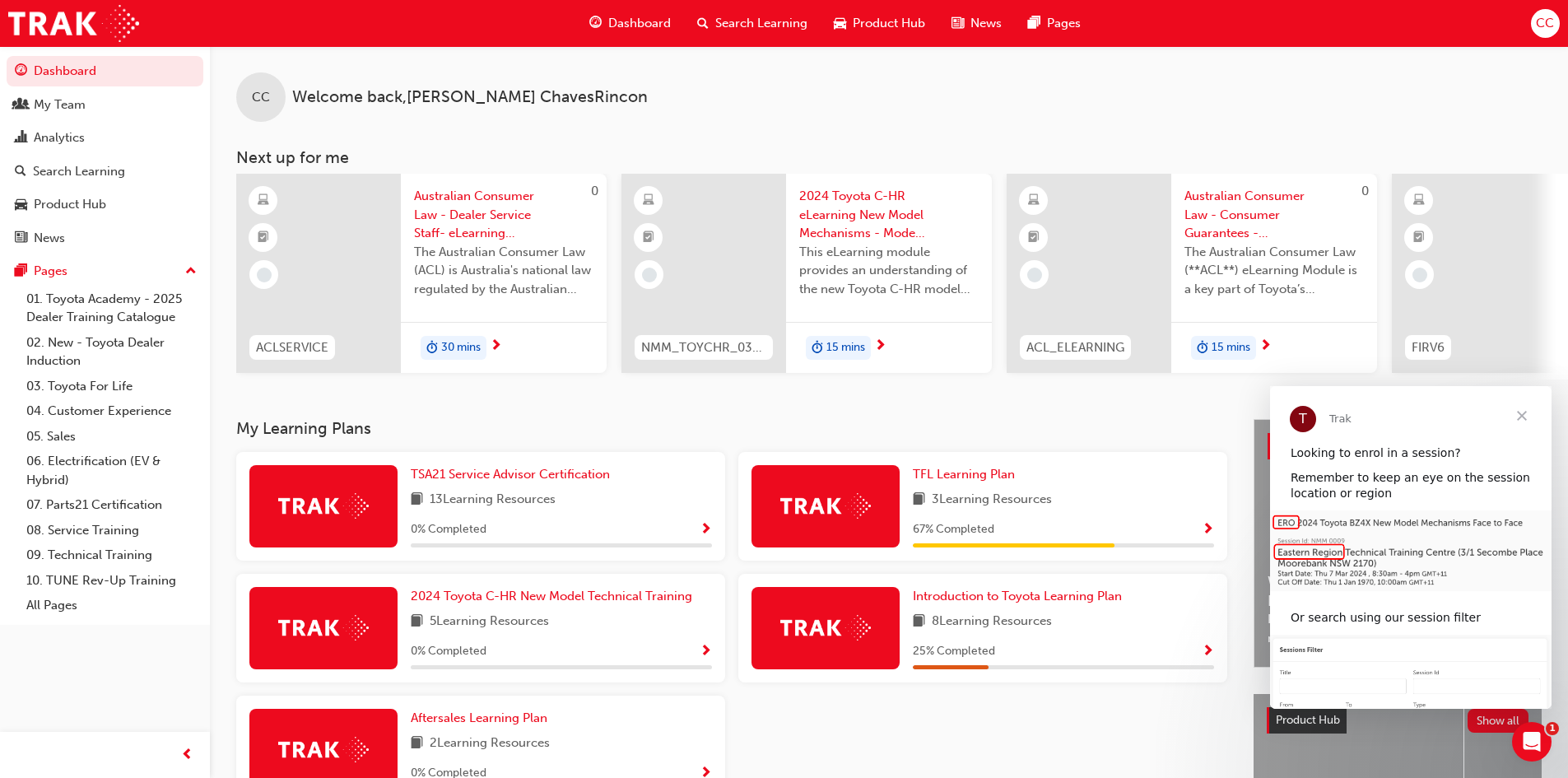
click at [1523, 415] on span "Close" at bounding box center [1522, 416] width 59 height 60
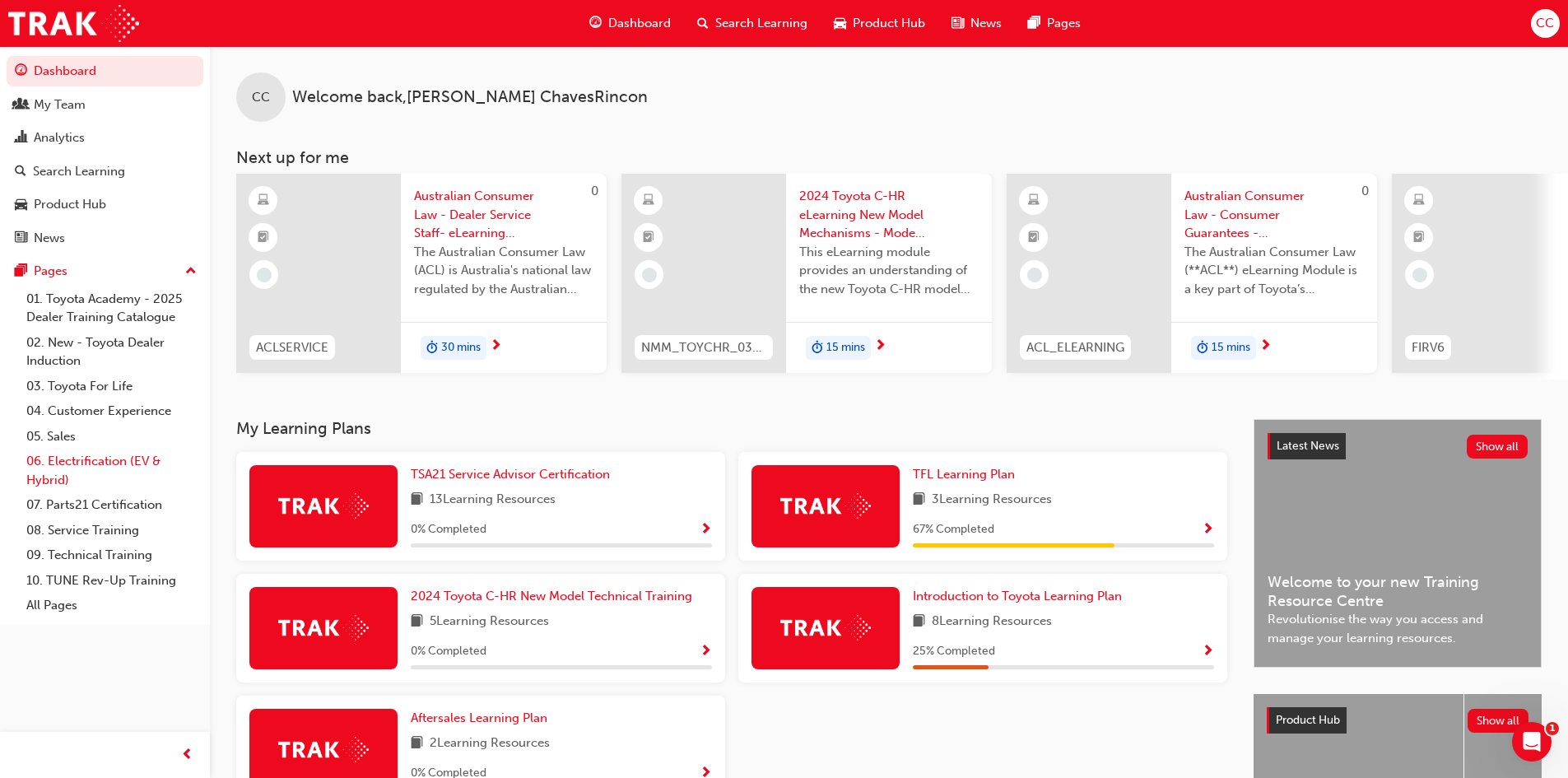
click at [89, 459] on link "06. Electrification (EV & Hybrid)" at bounding box center [111, 470] width 184 height 44
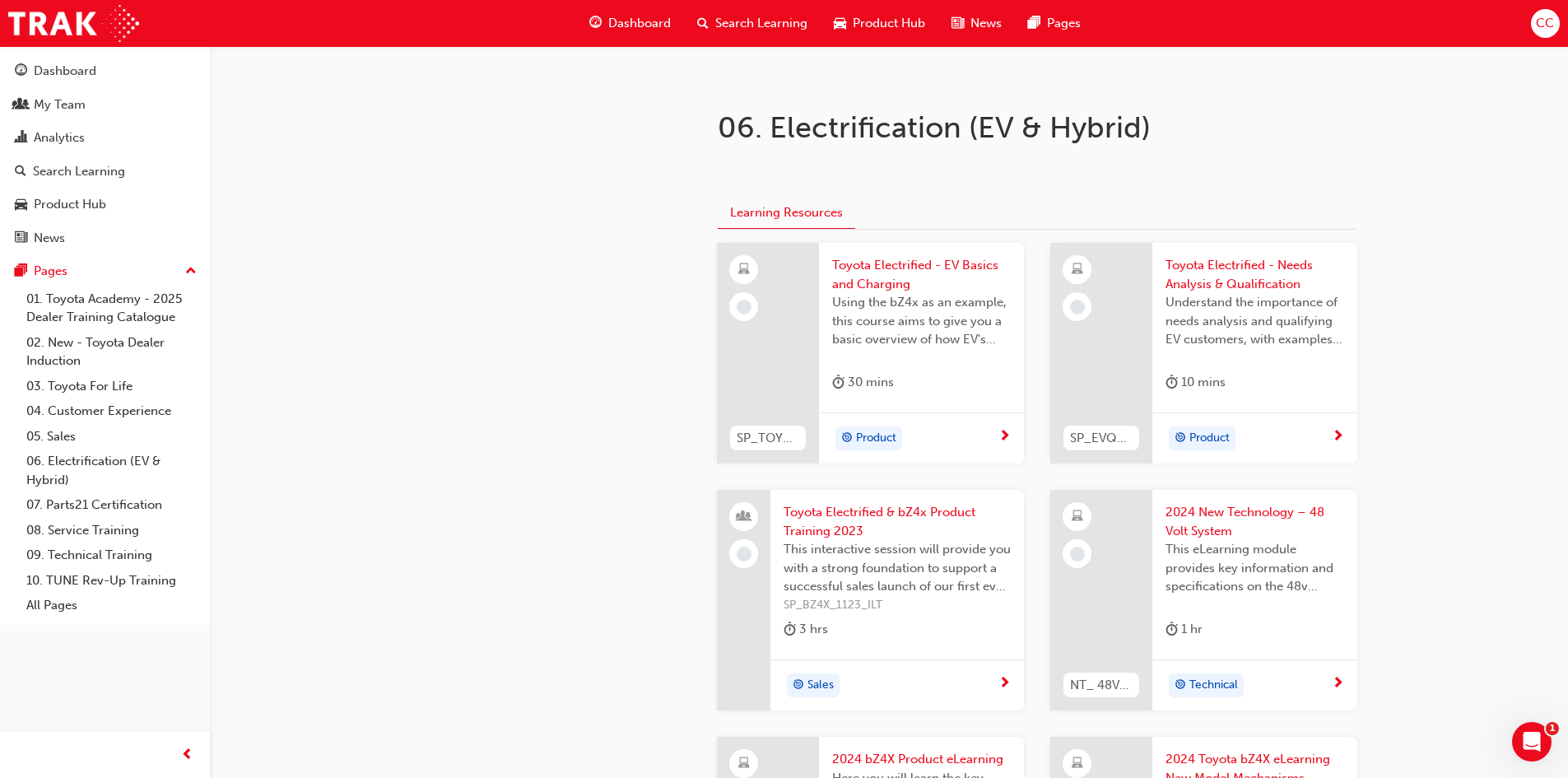
scroll to position [329, 0]
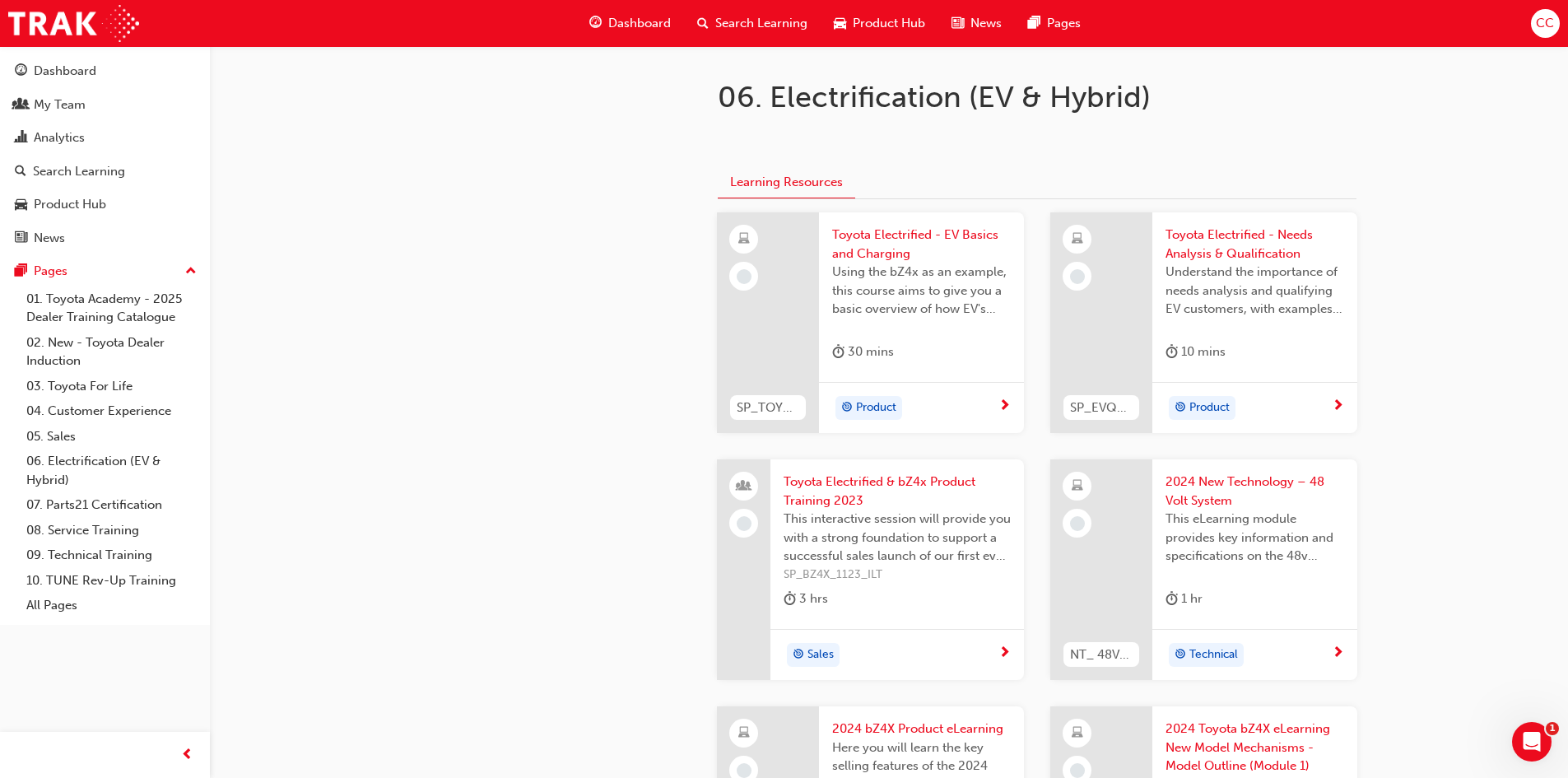
click at [1208, 483] on span "2024 New Technology – 48 Volt System" at bounding box center [1255, 491] width 178 height 37
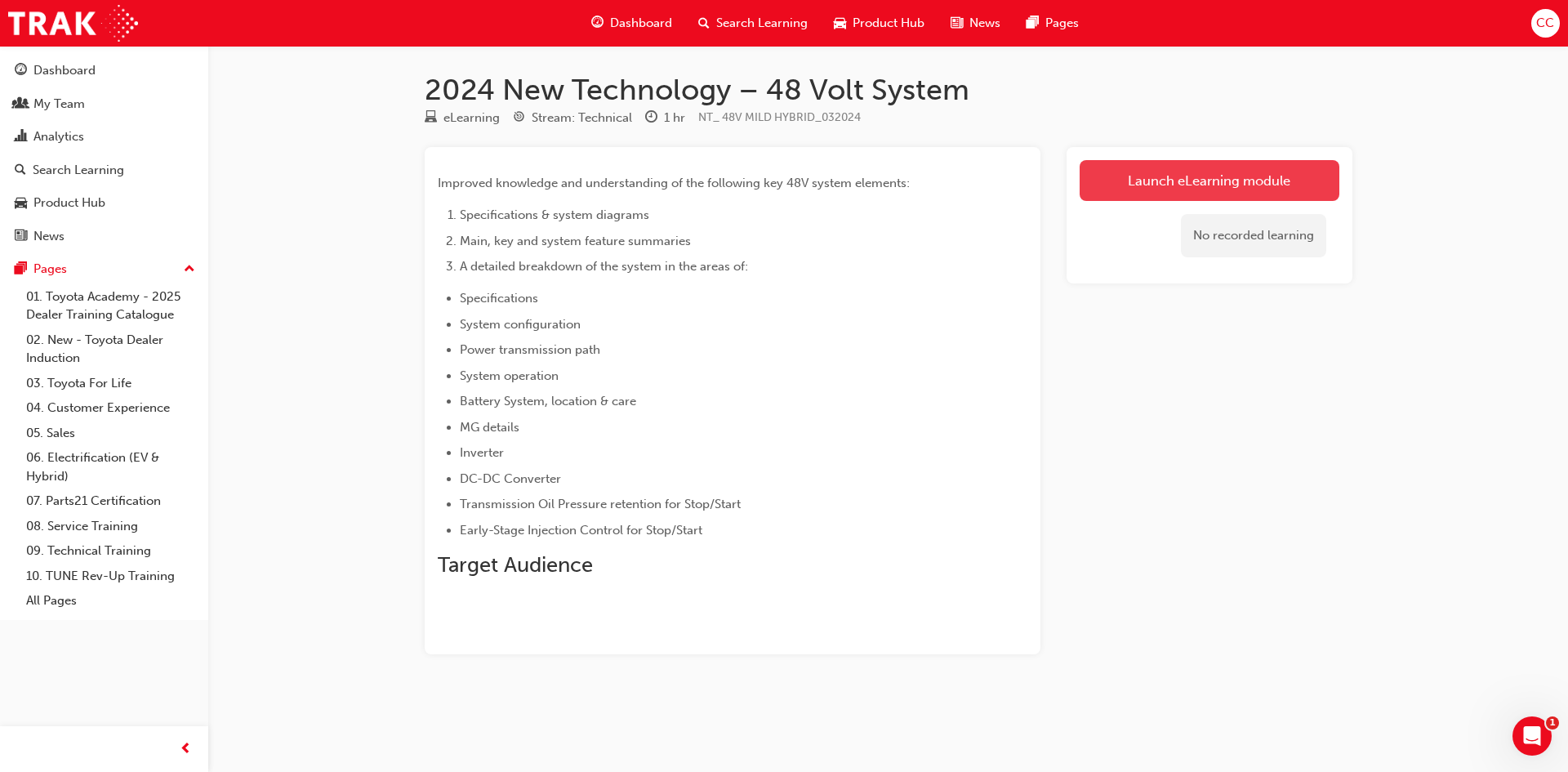
click at [1159, 193] on link "Launch eLearning module" at bounding box center [1209, 181] width 260 height 41
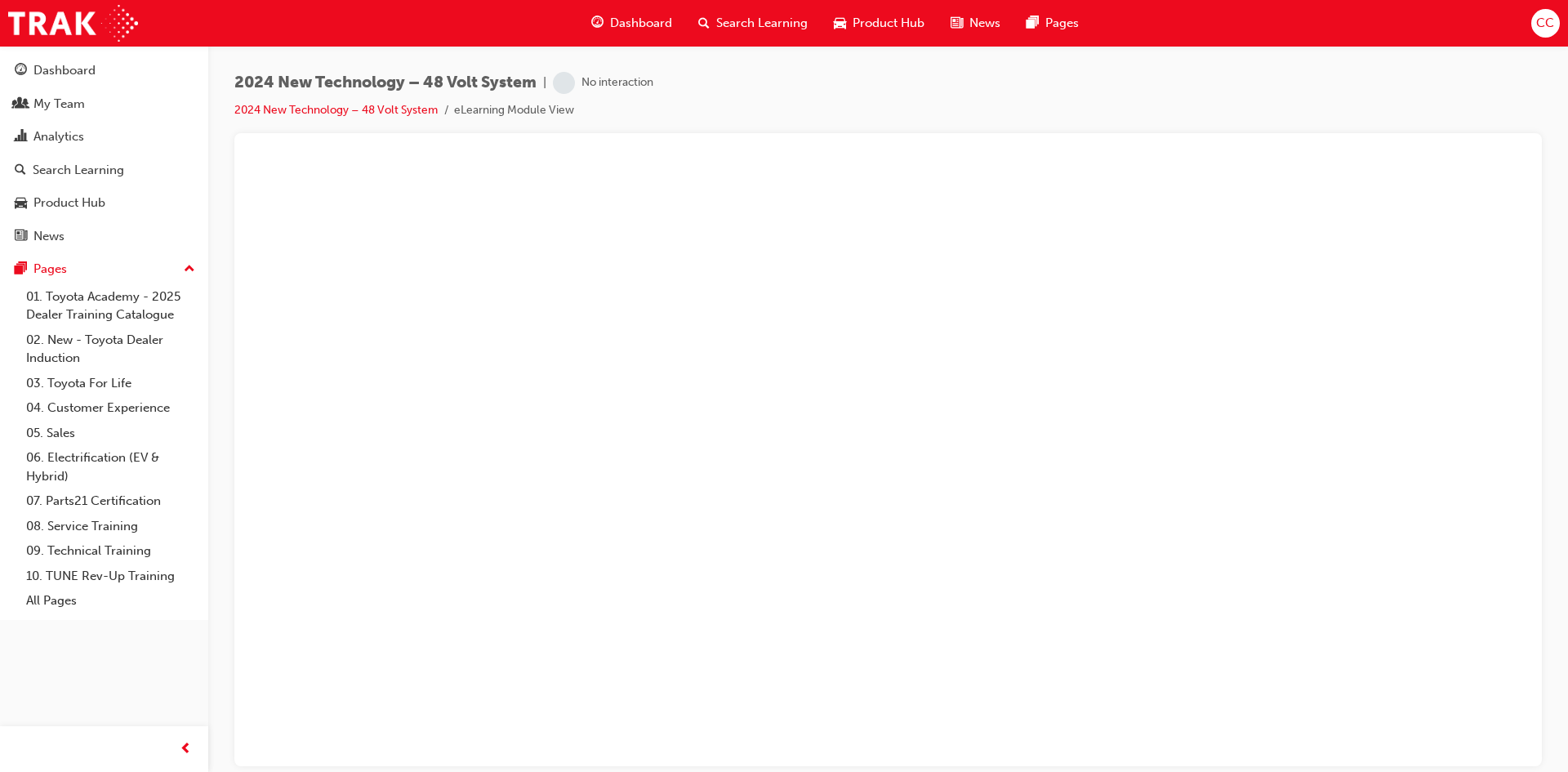
click at [298, 160] on div at bounding box center [888, 154] width 1282 height 17
click at [292, 160] on div at bounding box center [888, 154] width 1282 height 17
click at [237, 217] on div at bounding box center [888, 449] width 1308 height 634
click at [45, 95] on div "My Team" at bounding box center [59, 104] width 51 height 19
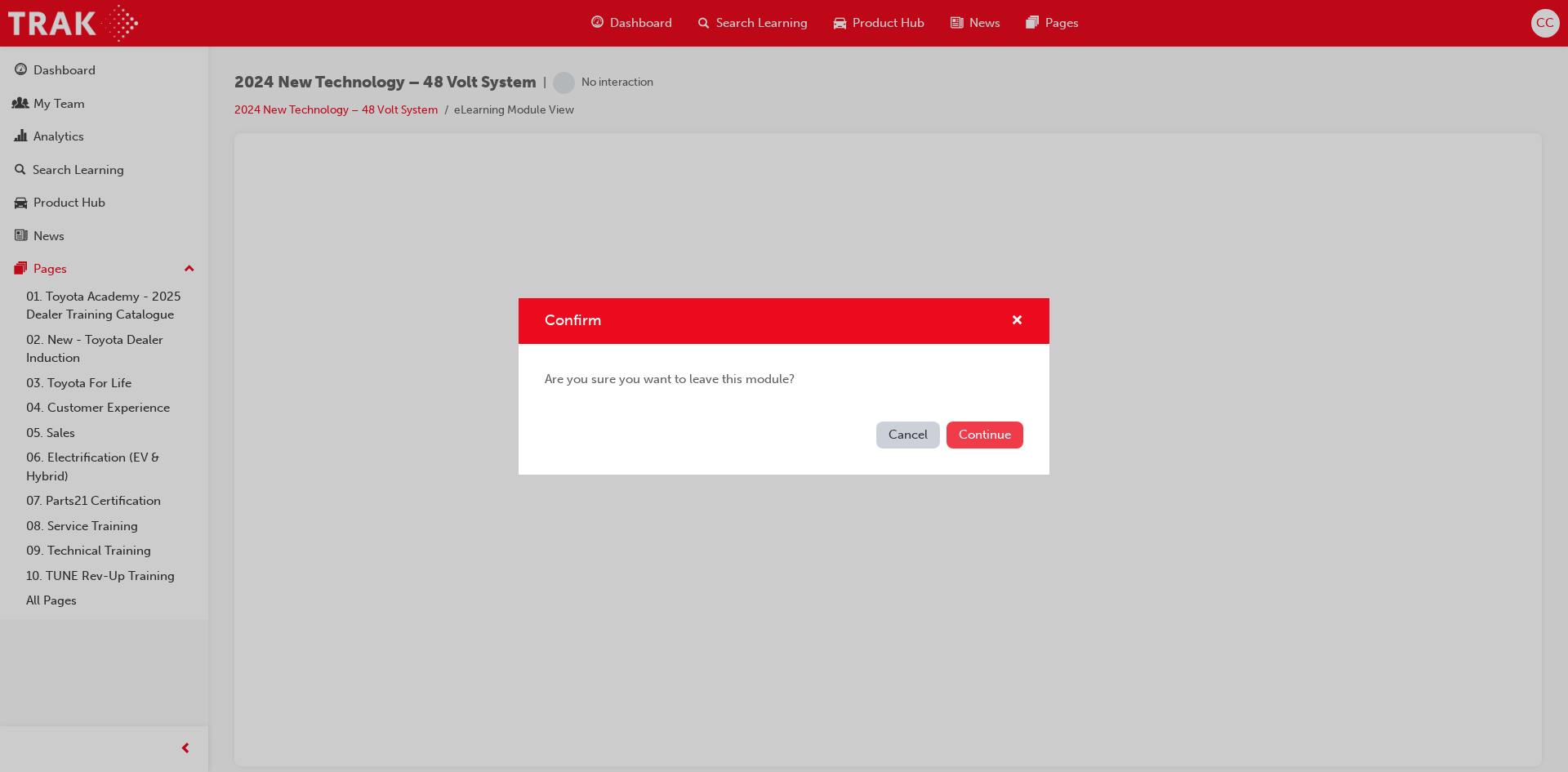
click at [987, 429] on button "Continue" at bounding box center [985, 434] width 77 height 27
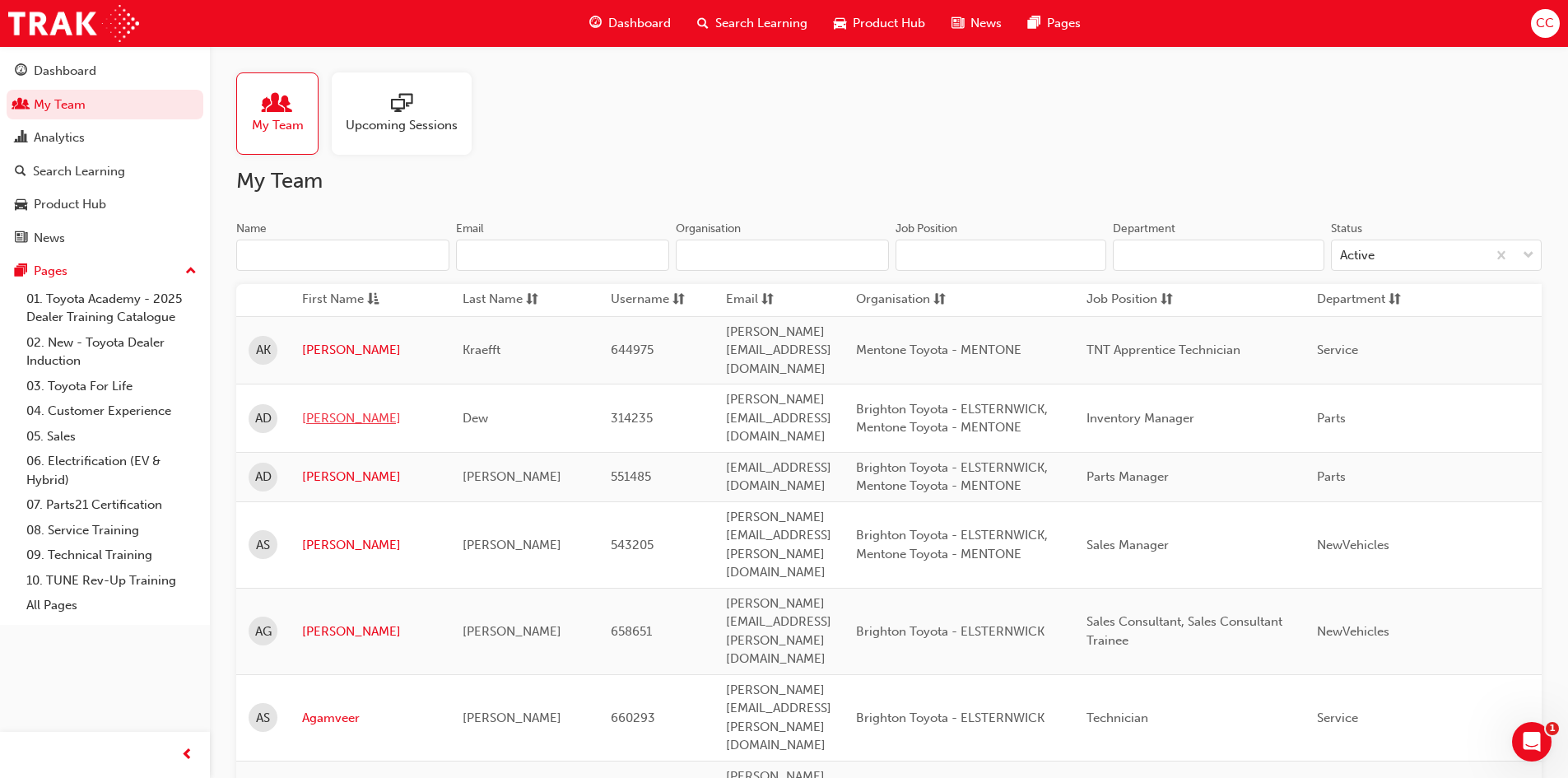
click at [320, 409] on link "[PERSON_NAME]" at bounding box center [369, 418] width 136 height 19
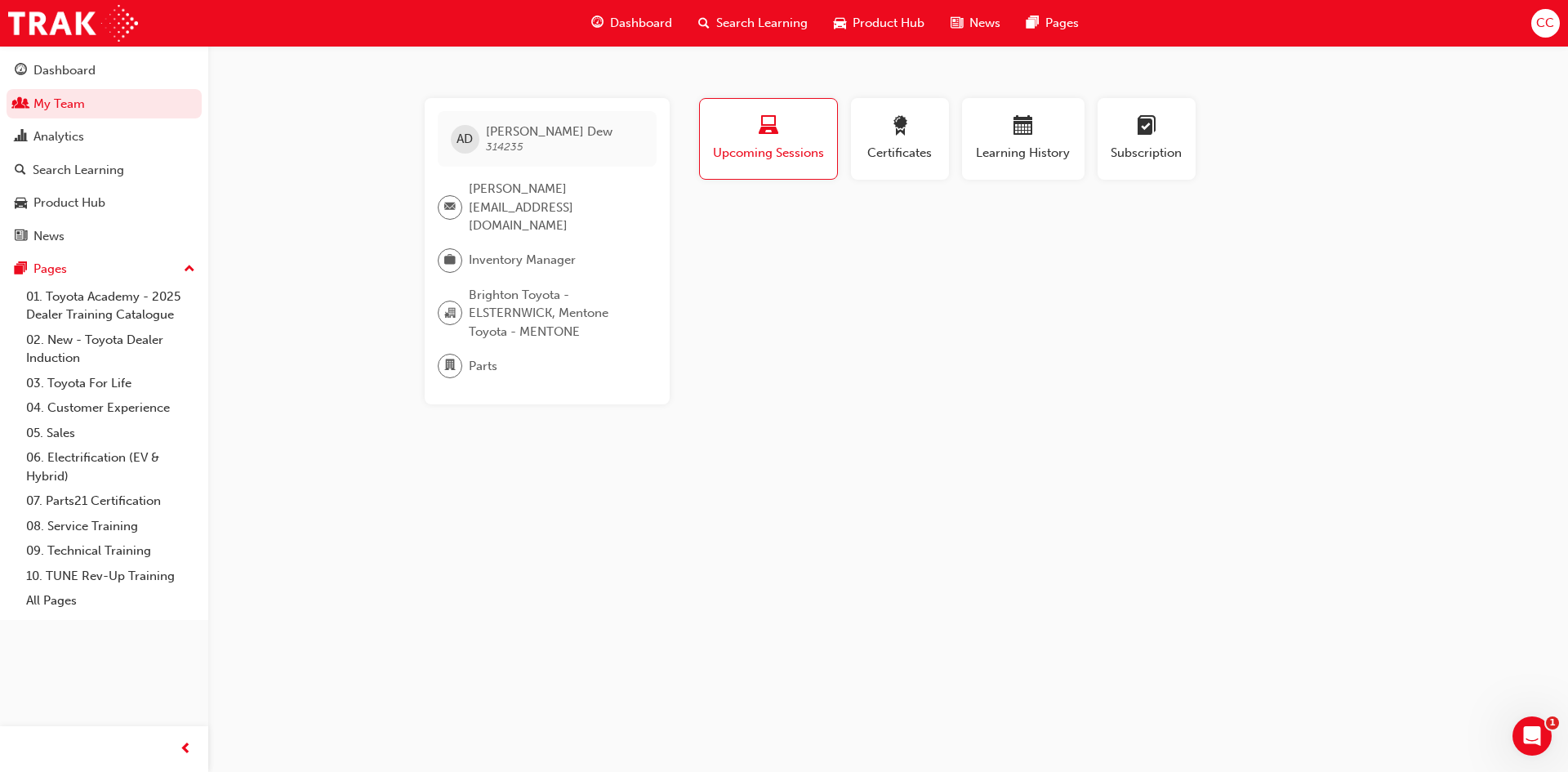
click at [501, 354] on div "Parts" at bounding box center [541, 367] width 206 height 25
click at [483, 357] on span "Parts" at bounding box center [483, 366] width 28 height 19
drag, startPoint x: 495, startPoint y: 293, endPoint x: 504, endPoint y: 273, distance: 21.9
click at [496, 293] on span "Brighton Toyota - ELSTERNWICK, Mentone Toyota - MENTONE" at bounding box center [556, 314] width 174 height 56
drag, startPoint x: 511, startPoint y: 257, endPoint x: 597, endPoint y: 185, distance: 112.2
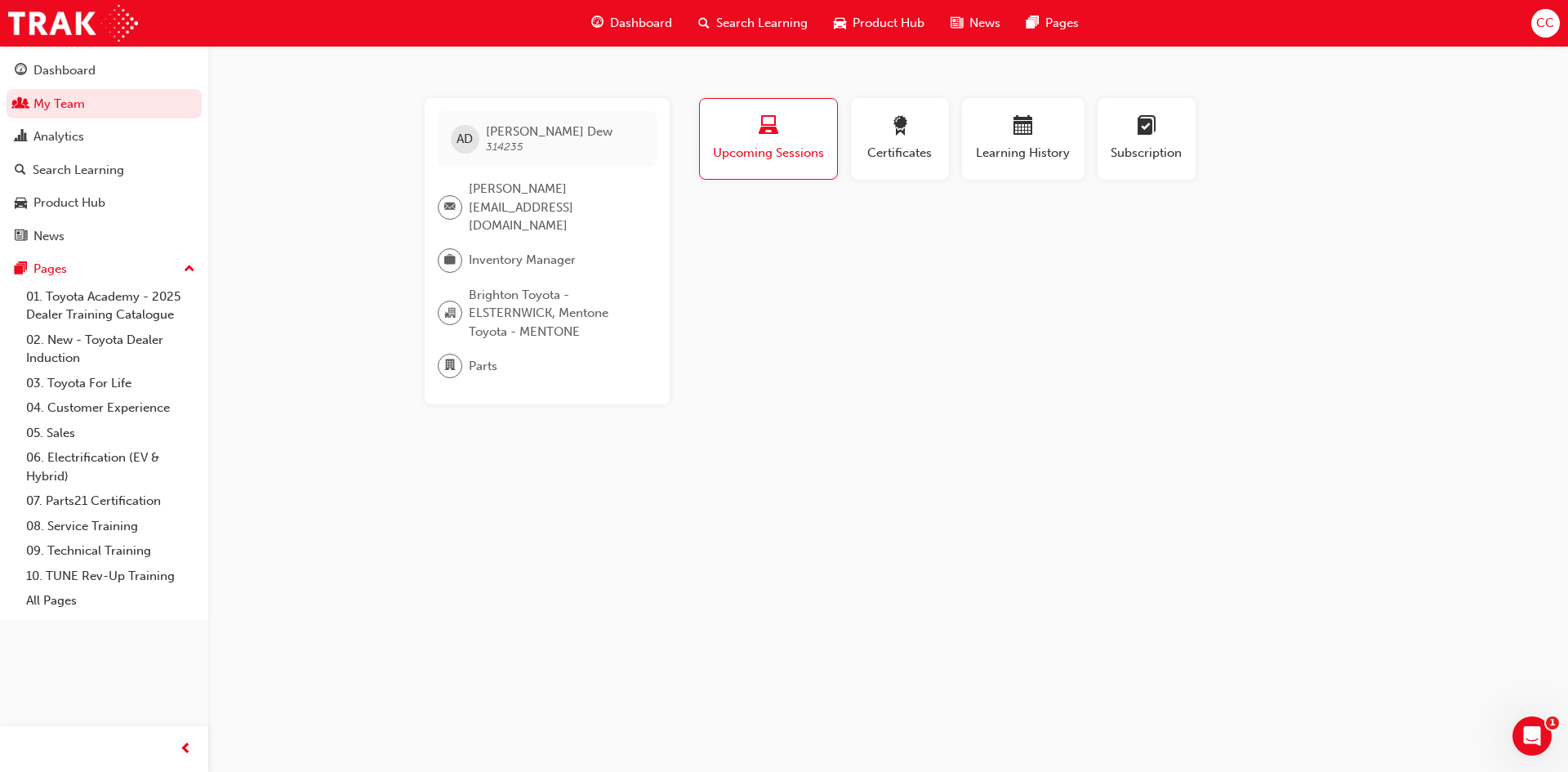
click at [519, 248] on div "AD Adrian Dew 314235 adrian.dew@brightontoyota.com.au Inventory Manager Brighto…" at bounding box center [547, 251] width 245 height 307
click at [887, 130] on div "button" at bounding box center [899, 129] width 73 height 26
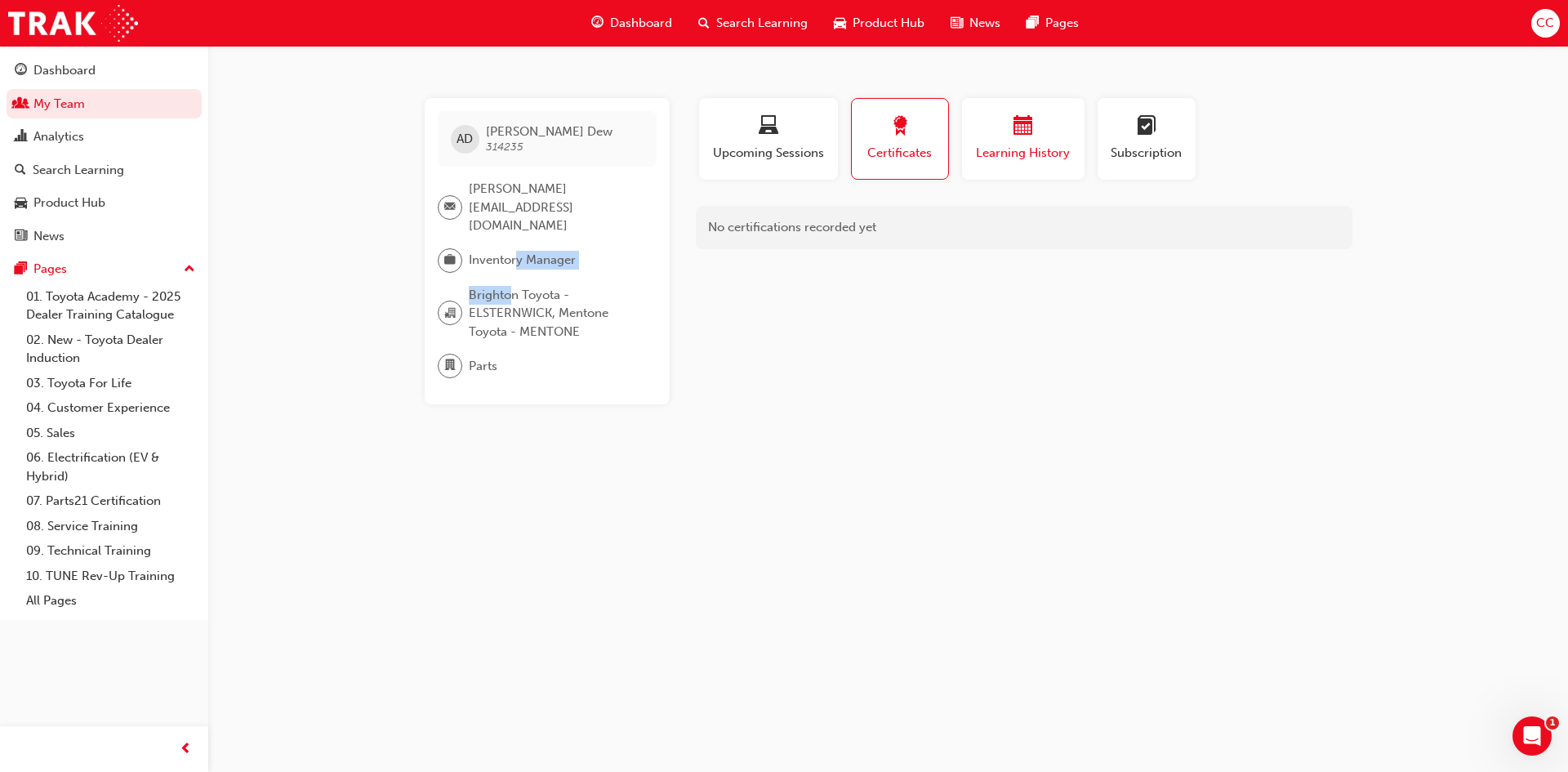
click at [987, 123] on div "button" at bounding box center [1023, 129] width 98 height 26
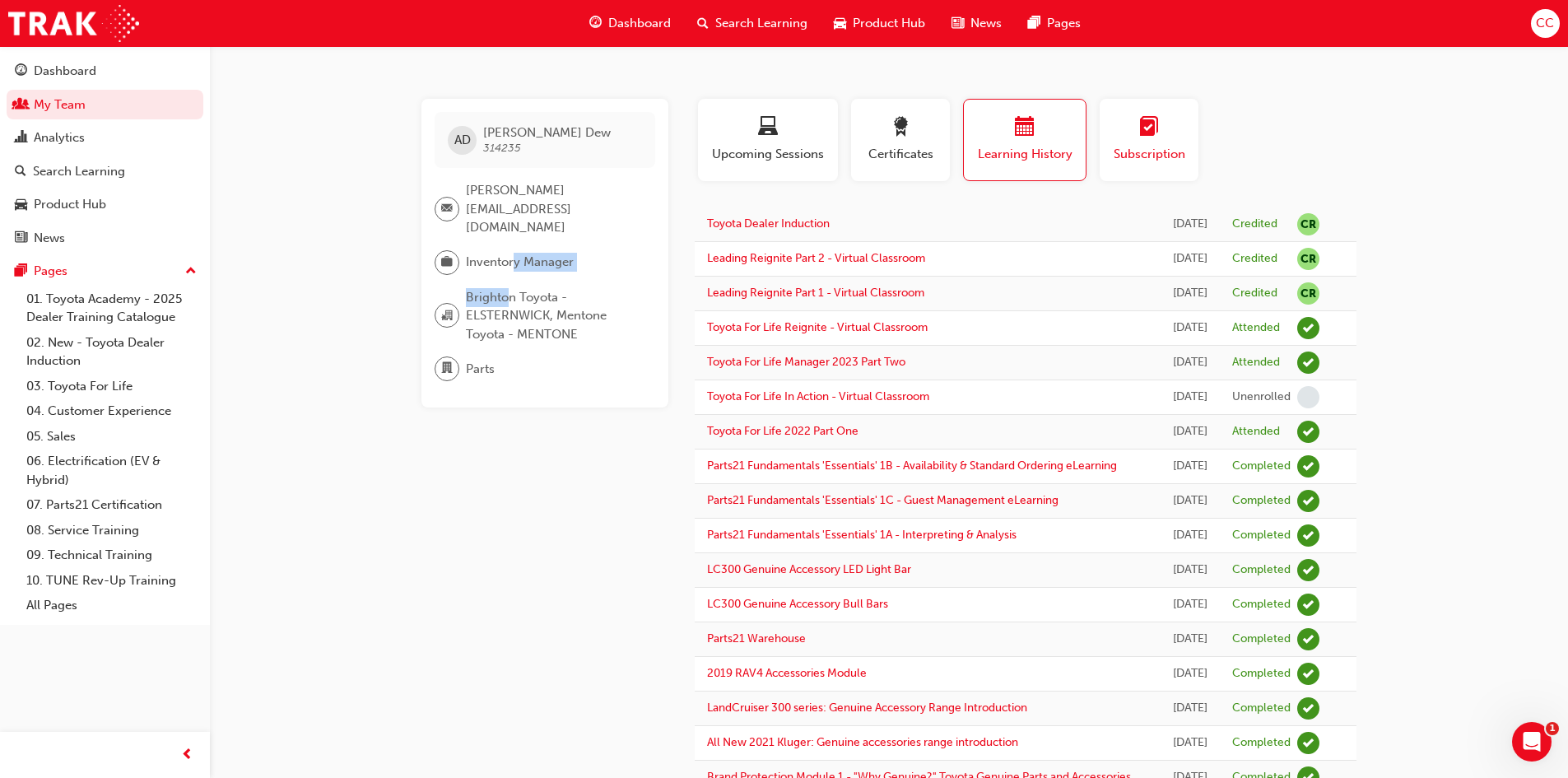
click at [1138, 123] on div "button" at bounding box center [1149, 130] width 74 height 26
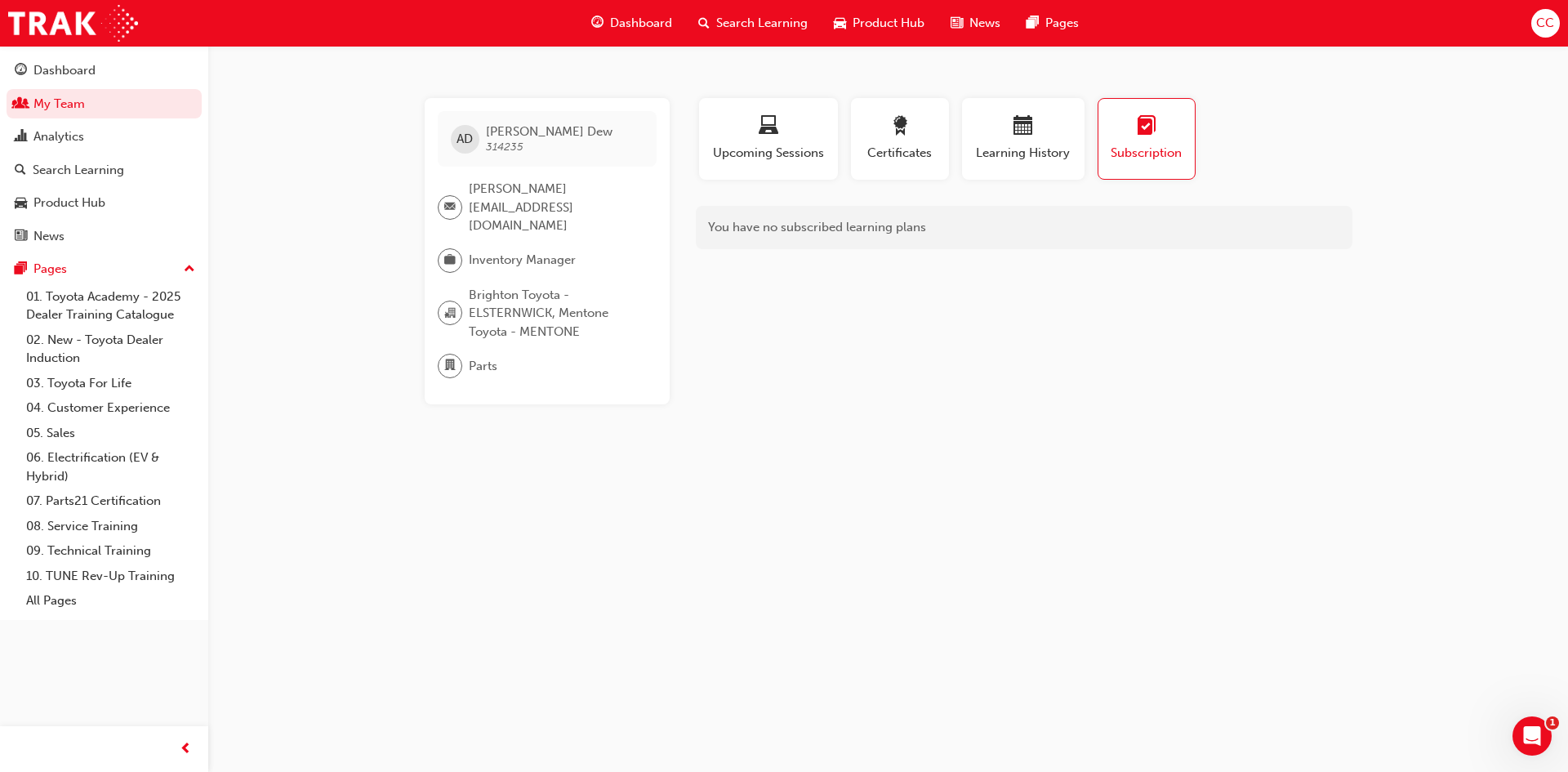
click at [952, 145] on div "Certificates" at bounding box center [900, 145] width 111 height 95
click at [1004, 145] on span "Learning History" at bounding box center [1023, 152] width 98 height 19
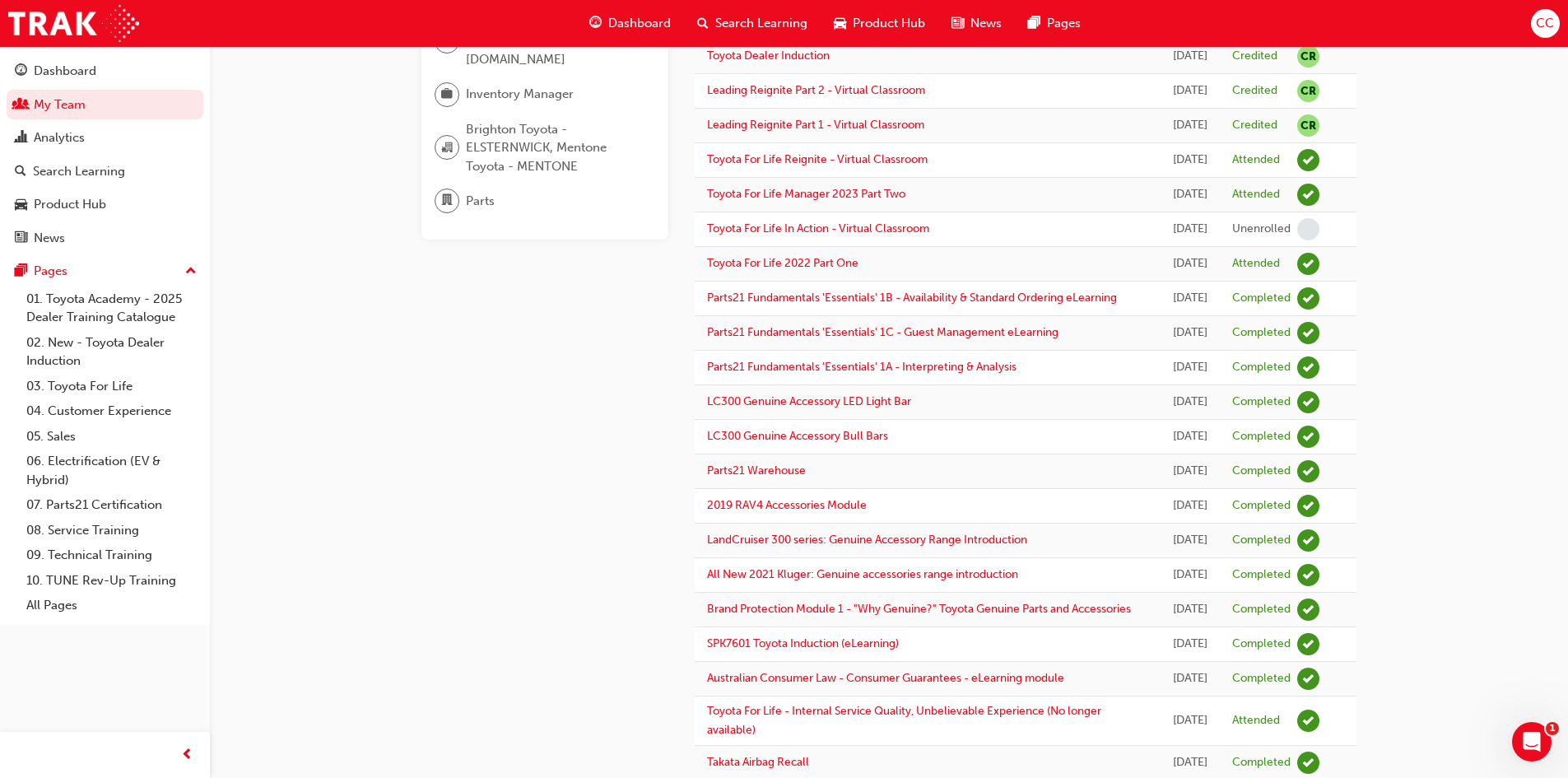
scroll to position [494, 0]
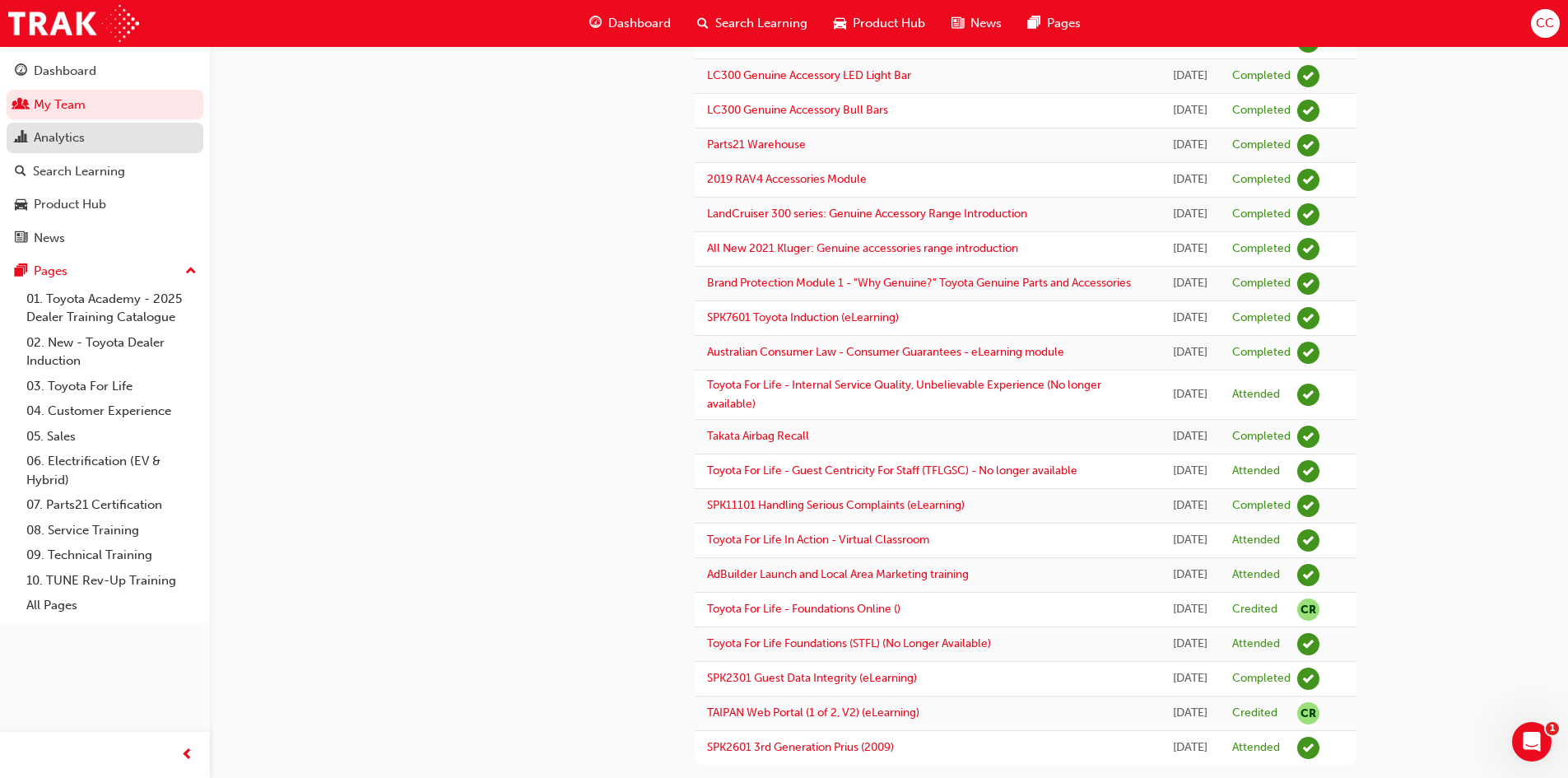
click at [37, 139] on div "Analytics" at bounding box center [59, 138] width 51 height 19
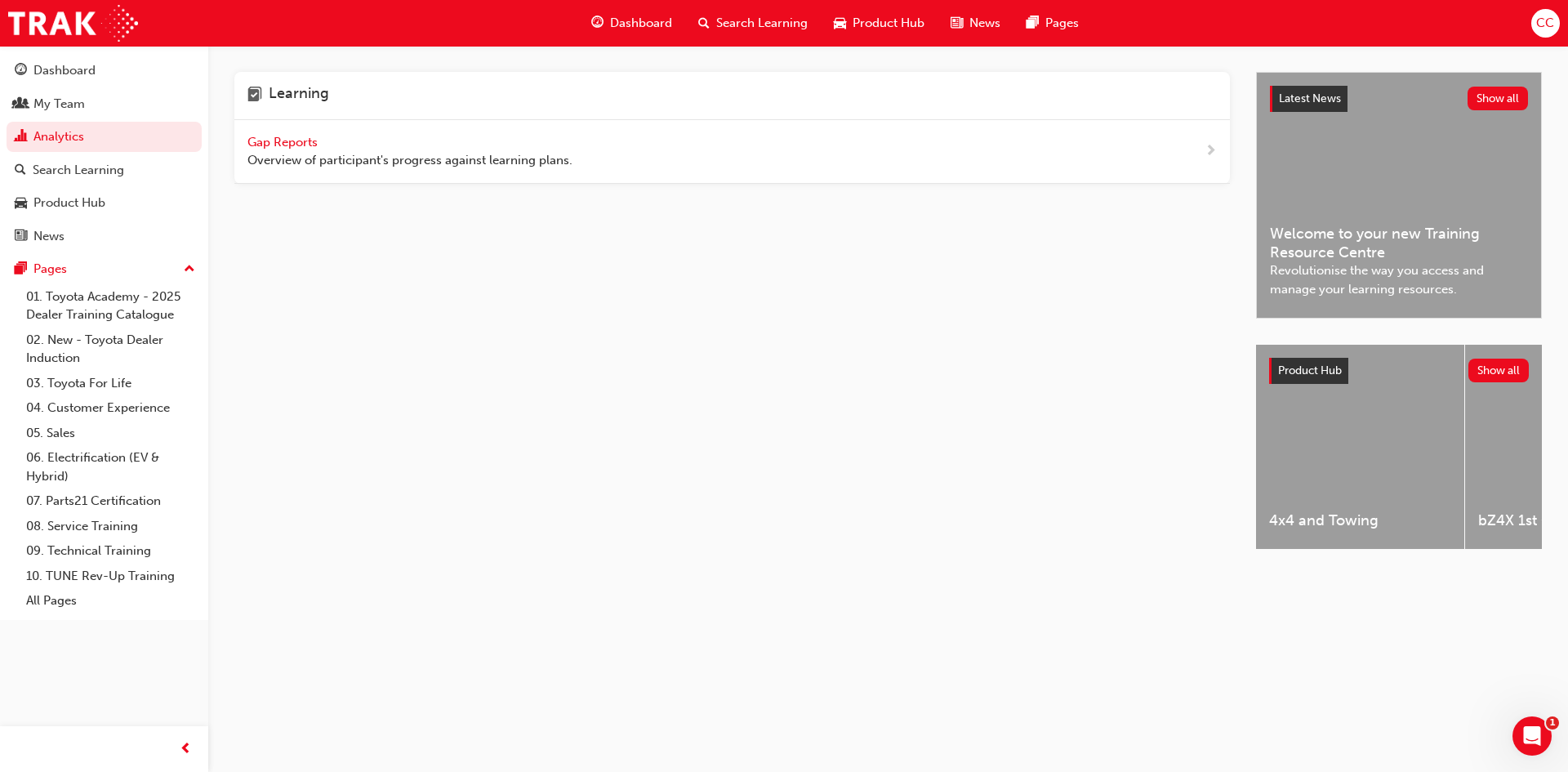
click at [338, 167] on span "Overview of participant's progress against learning plans." at bounding box center [410, 160] width 325 height 19
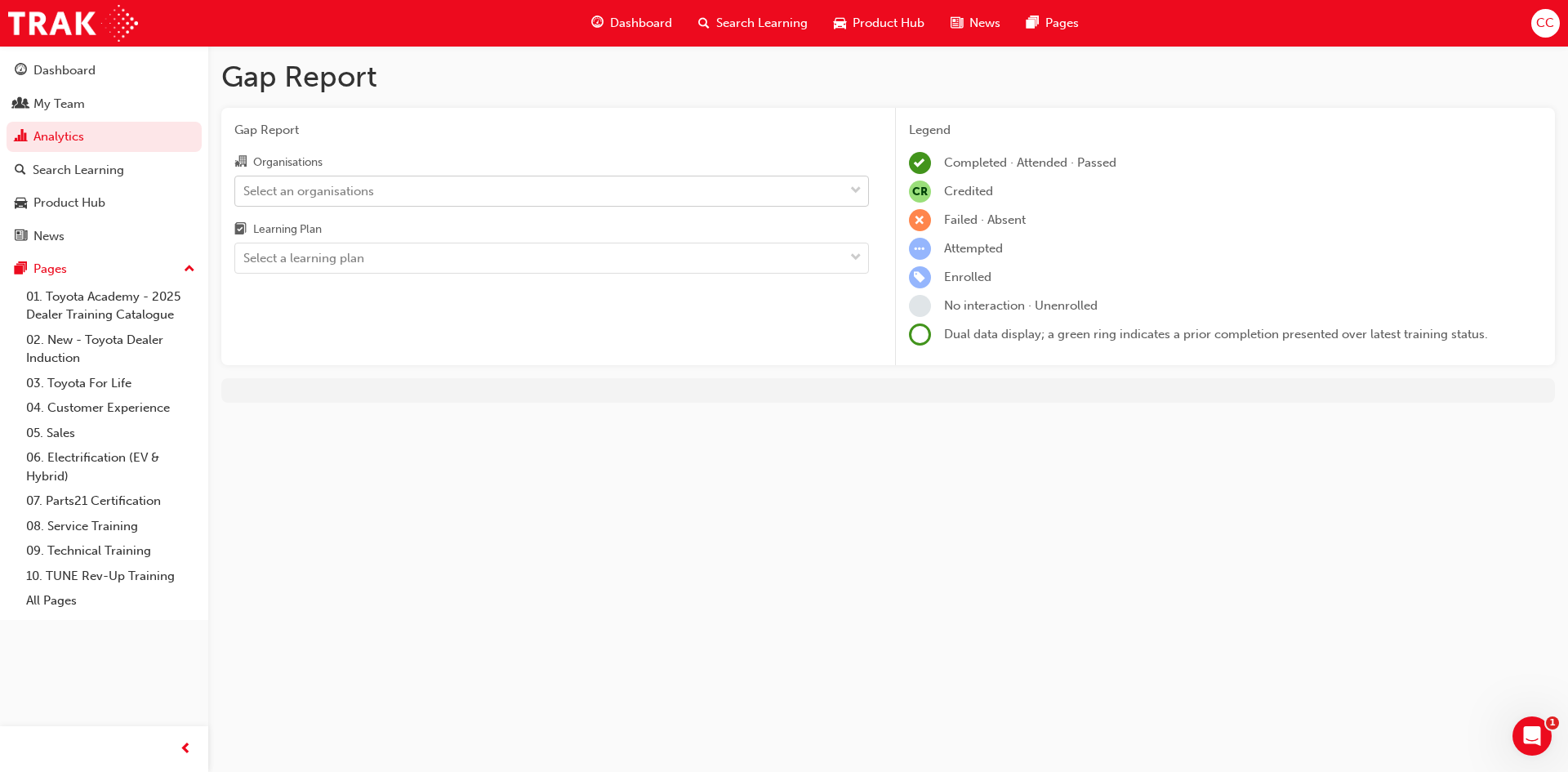
click at [382, 188] on div "Select an organisations" at bounding box center [539, 190] width 609 height 28
click at [245, 188] on input "Organisations Select an organisations" at bounding box center [244, 190] width 2 height 14
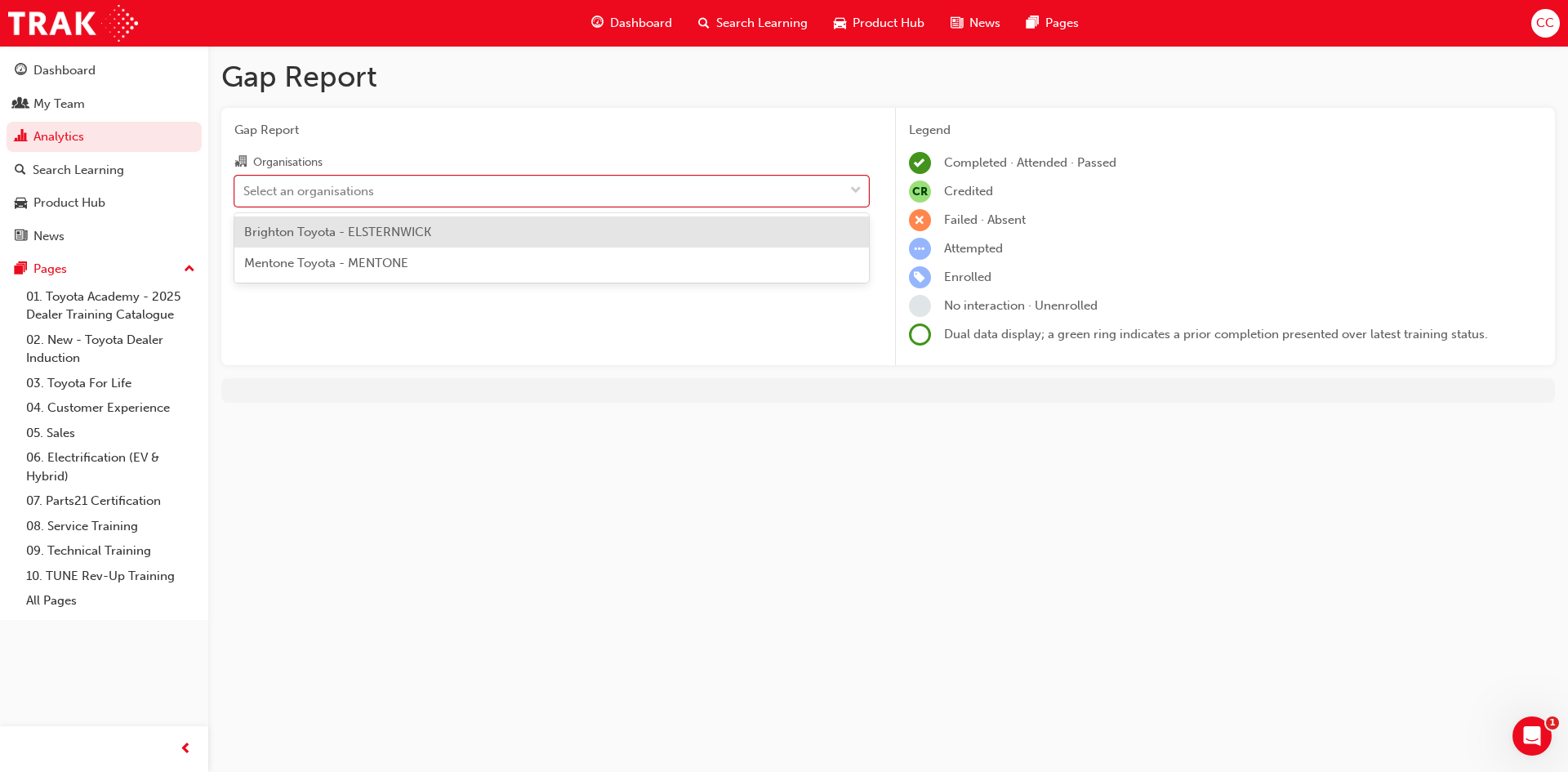
click at [386, 234] on span "Brighton Toyota - ELSTERNWICK" at bounding box center [337, 232] width 187 height 15
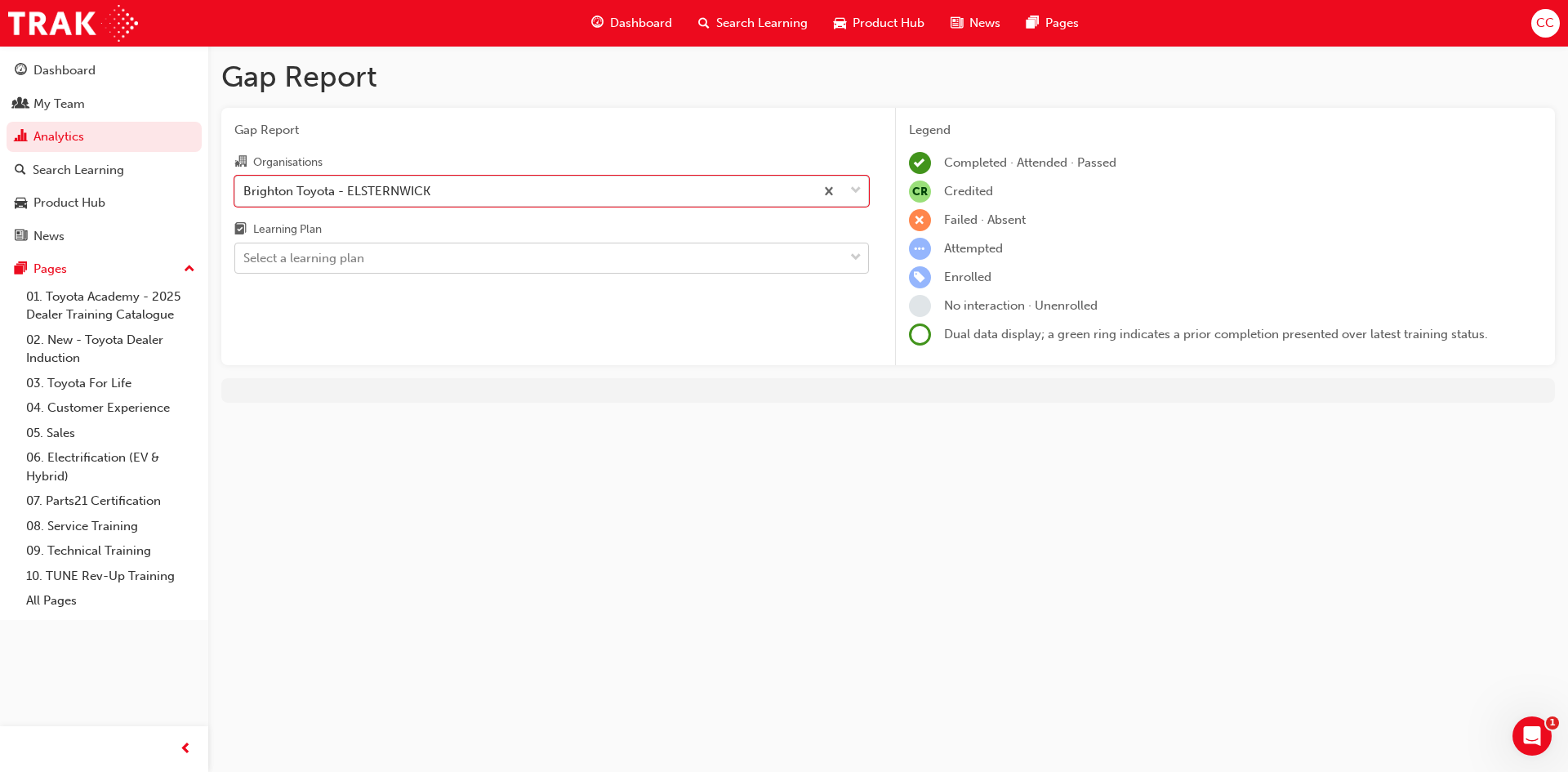
click at [344, 257] on div "Select a learning plan" at bounding box center [303, 258] width 121 height 19
click at [245, 257] on input "Learning Plan Select a learning plan" at bounding box center [244, 258] width 2 height 14
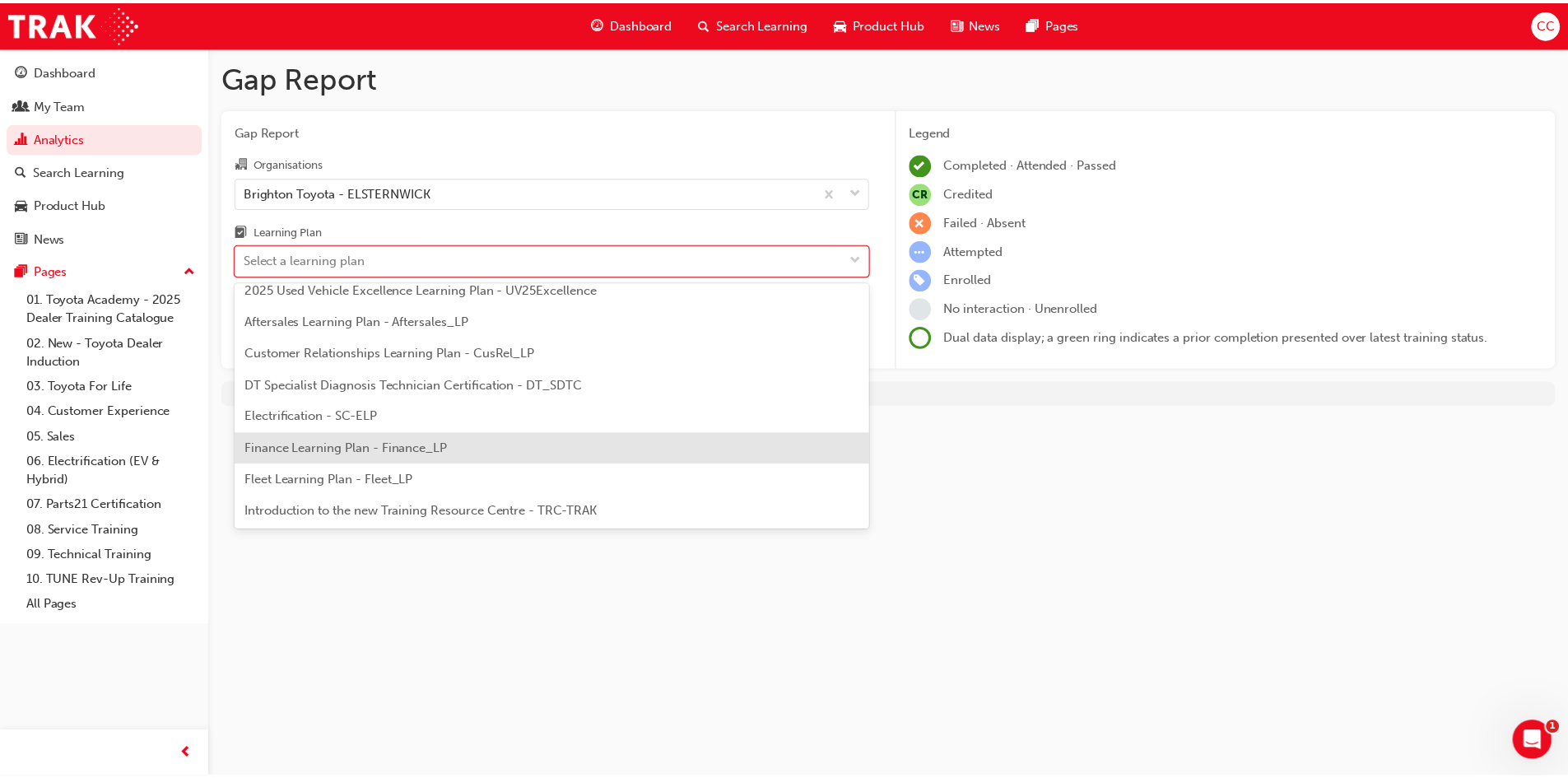
scroll to position [164, 0]
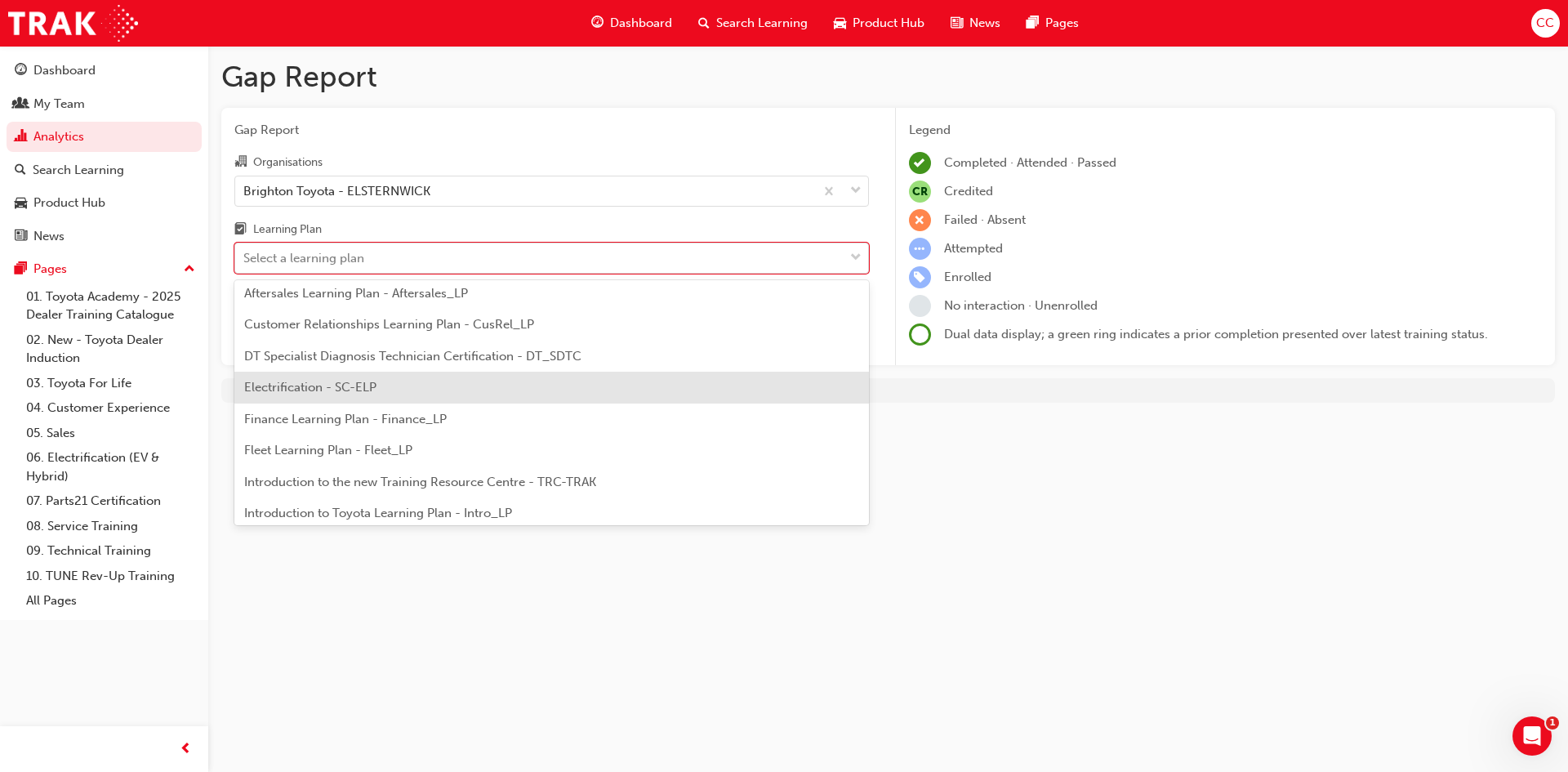
click at [348, 393] on span "Electrification - SC-ELP" at bounding box center [310, 387] width 132 height 15
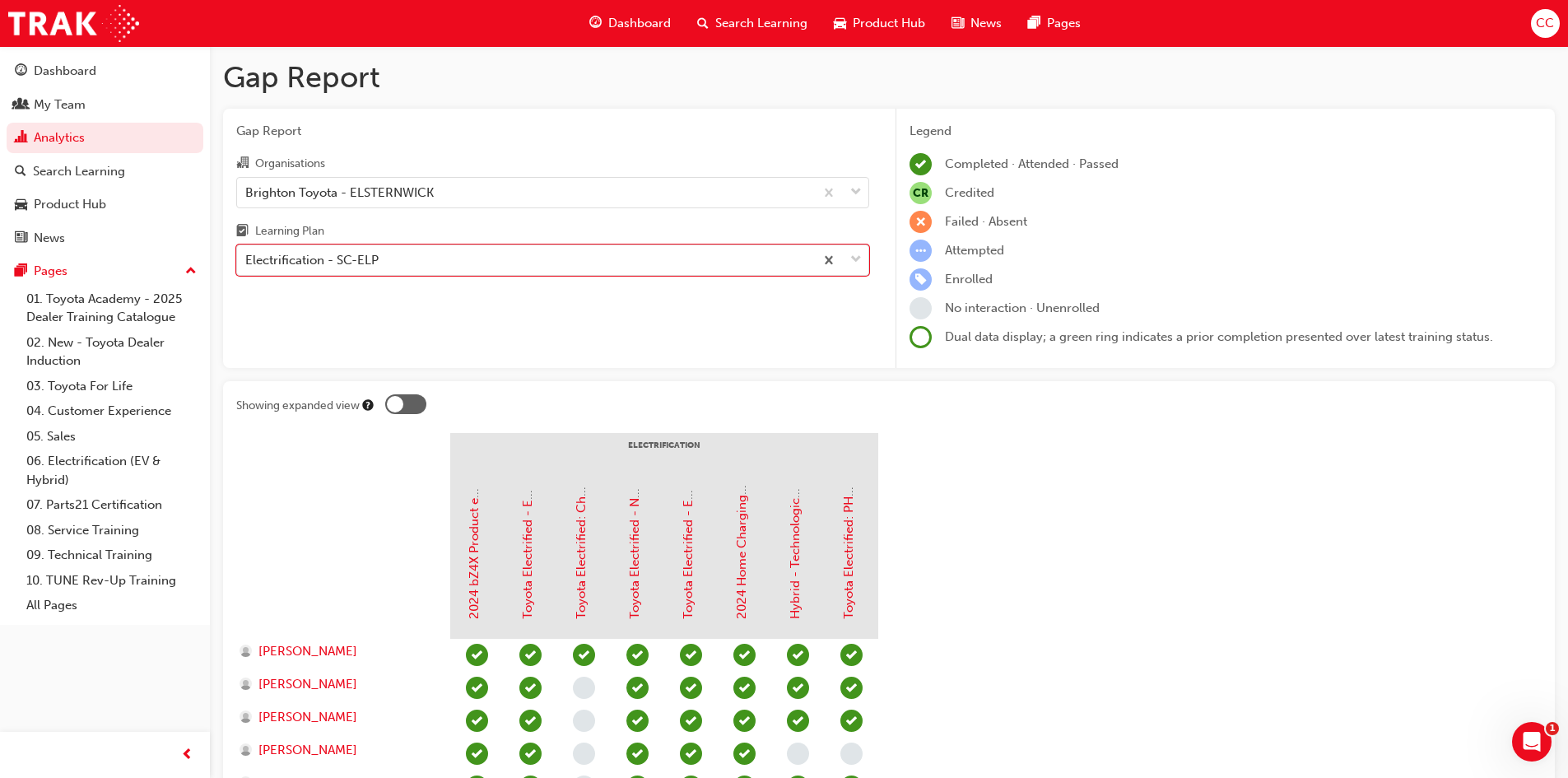
click at [970, 194] on span "Credited" at bounding box center [970, 193] width 50 height 15
drag, startPoint x: 917, startPoint y: 190, endPoint x: 961, endPoint y: 187, distance: 44.1
click at [946, 187] on div "CR Credited" at bounding box center [1226, 193] width 632 height 22
click at [1000, 196] on div "CR Credited" at bounding box center [1226, 193] width 632 height 22
drag, startPoint x: 1034, startPoint y: 219, endPoint x: 898, endPoint y: 207, distance: 136.5
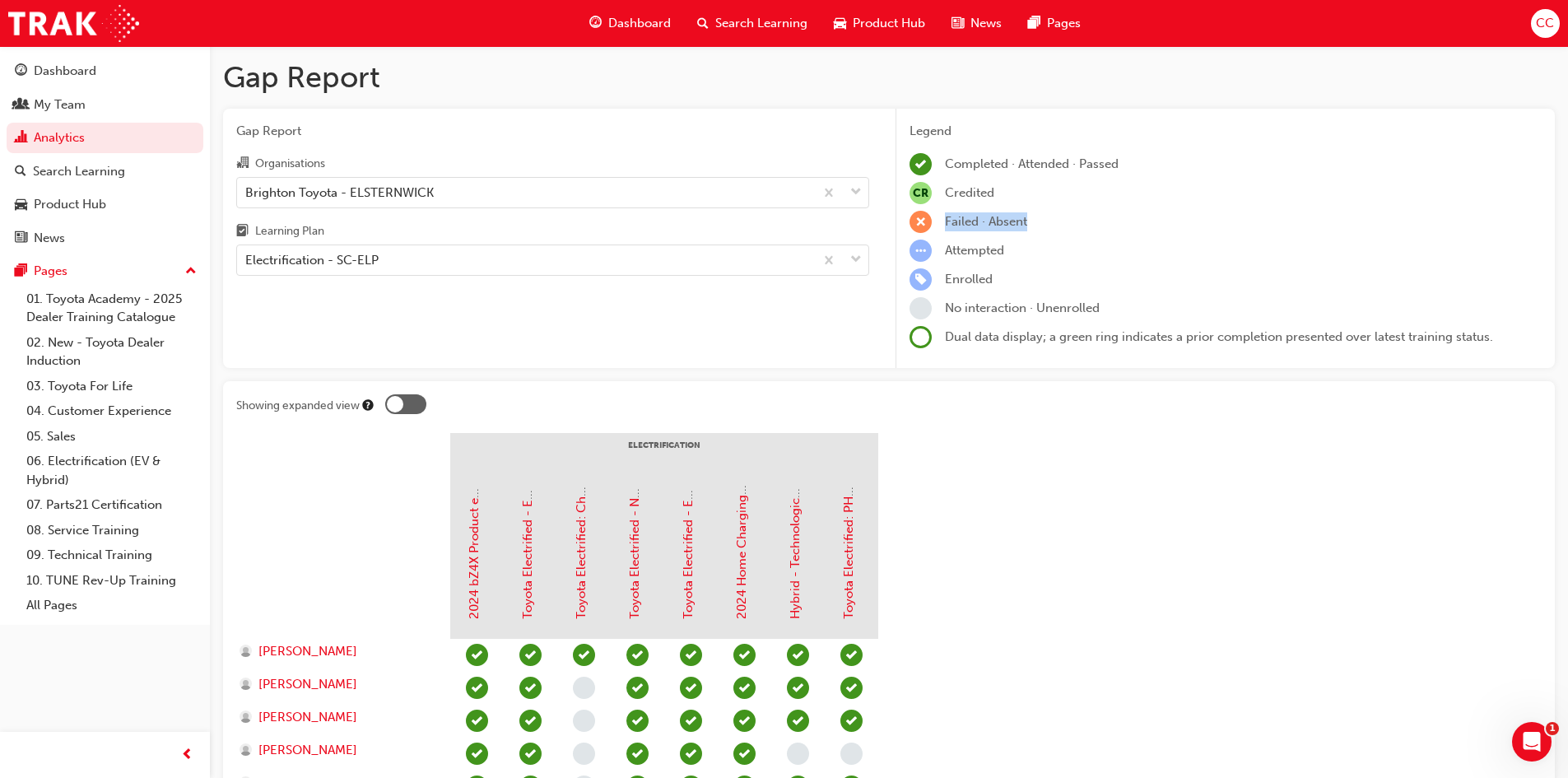
click at [898, 207] on div "Legend Completed · Attended · Passed CR Credited Failed · Absent Attempted Enro…" at bounding box center [1225, 238] width 660 height 260
click at [1005, 227] on span "Failed · Absent" at bounding box center [986, 221] width 83 height 15
click at [989, 245] on span "Attempted" at bounding box center [975, 250] width 59 height 15
click at [971, 256] on span "Attempted" at bounding box center [975, 250] width 59 height 15
drag, startPoint x: 976, startPoint y: 264, endPoint x: 989, endPoint y: 282, distance: 22.2
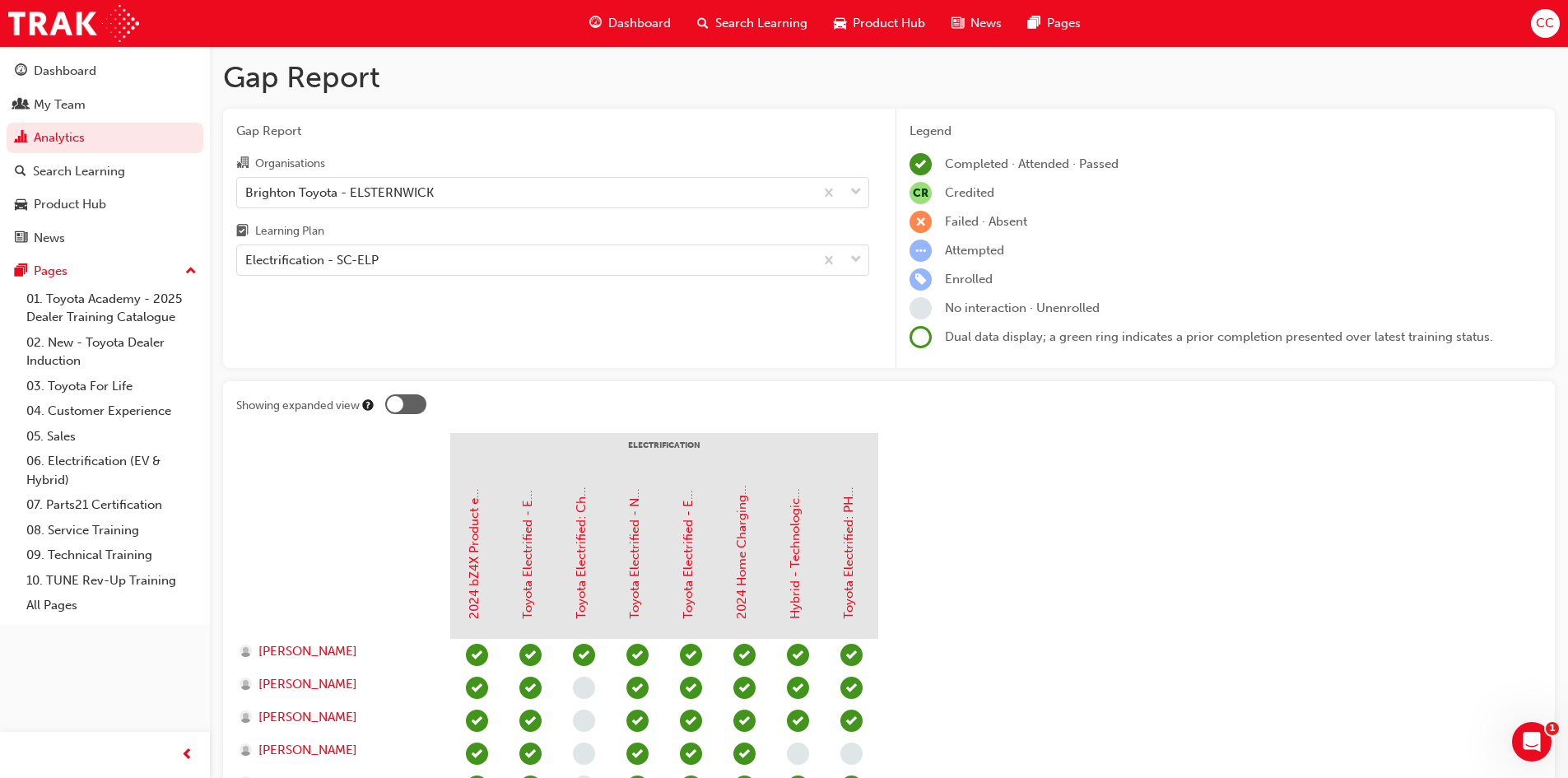
click at [980, 273] on div "Legend Completed · Attended · Passed CR Credited Failed · Absent Attempted Enro…" at bounding box center [1226, 235] width 632 height 227
drag, startPoint x: 989, startPoint y: 282, endPoint x: 1002, endPoint y: 300, distance: 22.2
click at [994, 294] on div "Legend Completed · Attended · Passed CR Credited Failed · Absent Attempted Enro…" at bounding box center [1226, 235] width 632 height 227
drag, startPoint x: 1010, startPoint y: 303, endPoint x: 1216, endPoint y: 348, distance: 210.9
click at [1089, 326] on div "Legend Completed · Attended · Passed CR Credited Failed · Absent Attempted Enro…" at bounding box center [1226, 235] width 632 height 227
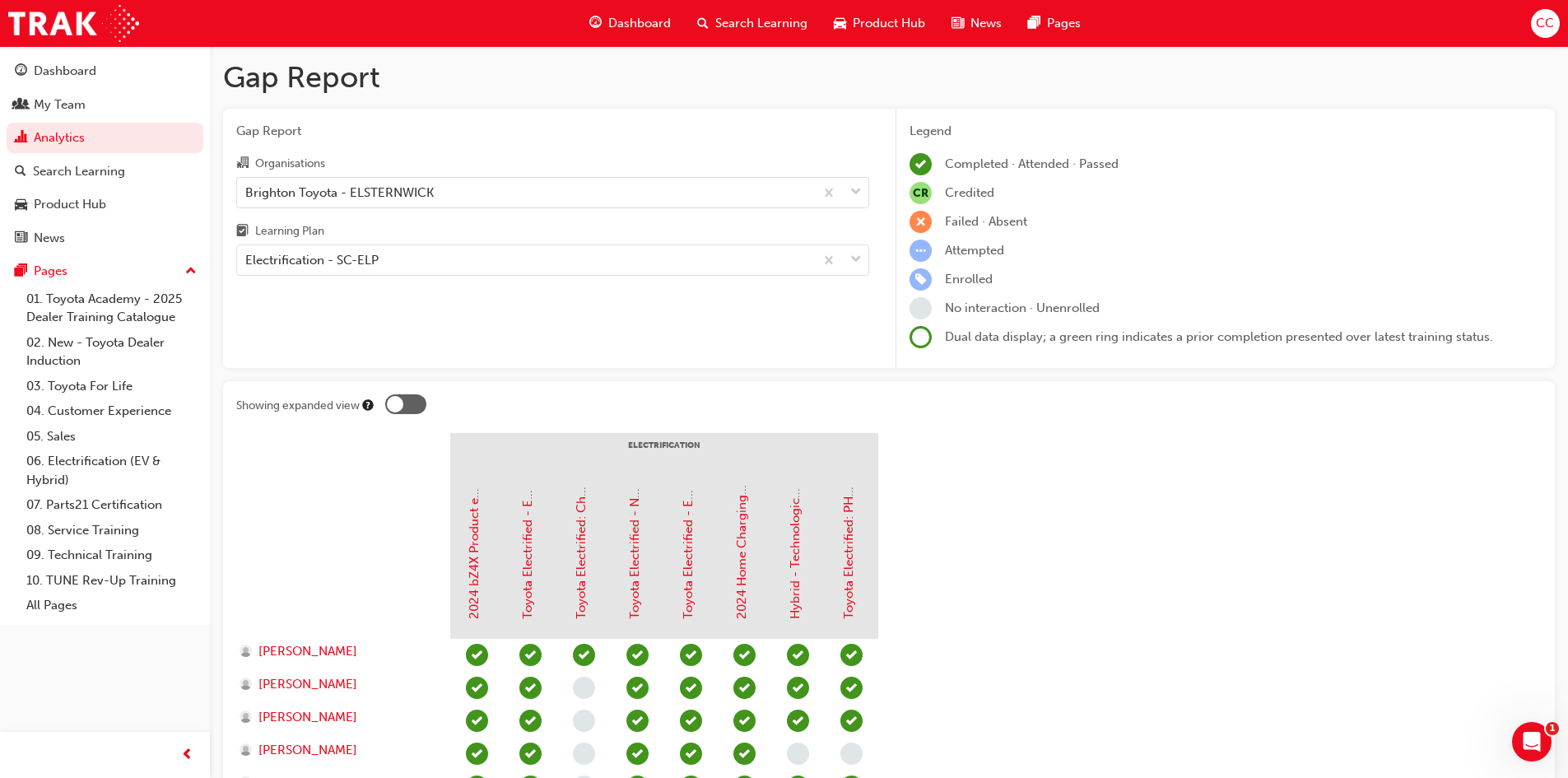
drag, startPoint x: 1246, startPoint y: 389, endPoint x: 1212, endPoint y: 393, distance: 34.2
click at [1212, 393] on div "Showing expanded view Electrification 2024 bZ4X Product eLearning Toyota Electr…" at bounding box center [889, 730] width 1332 height 699
click at [327, 254] on div "Electrification - SC-ELP" at bounding box center [312, 260] width 133 height 19
click at [247, 254] on input "Learning Plan Electrification - SC-ELP" at bounding box center [246, 260] width 2 height 14
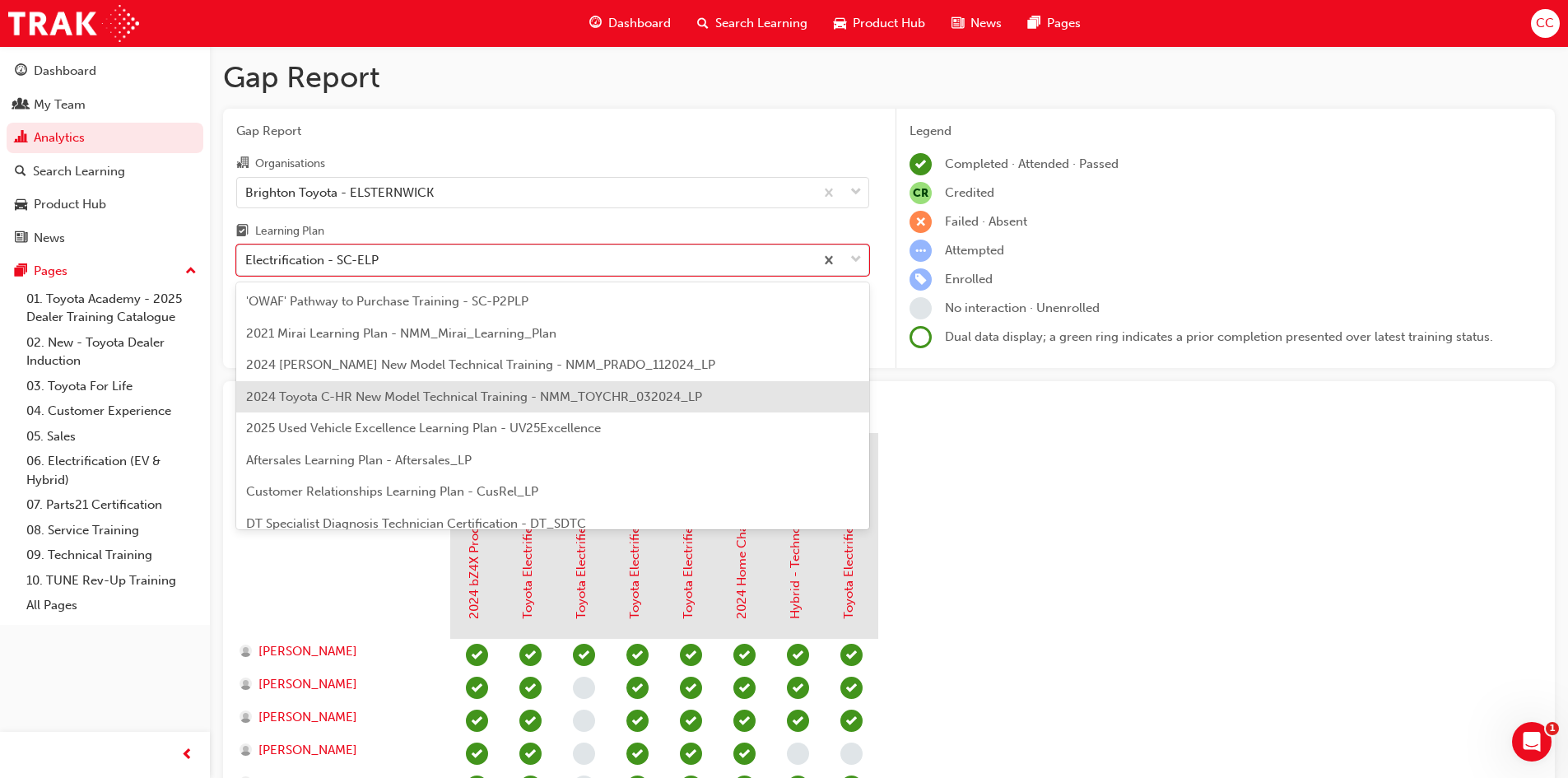
click at [360, 402] on span "2024 Toyota C-HR New Model Technical Training - NMM_TOYCHR_032024_LP" at bounding box center [474, 397] width 456 height 15
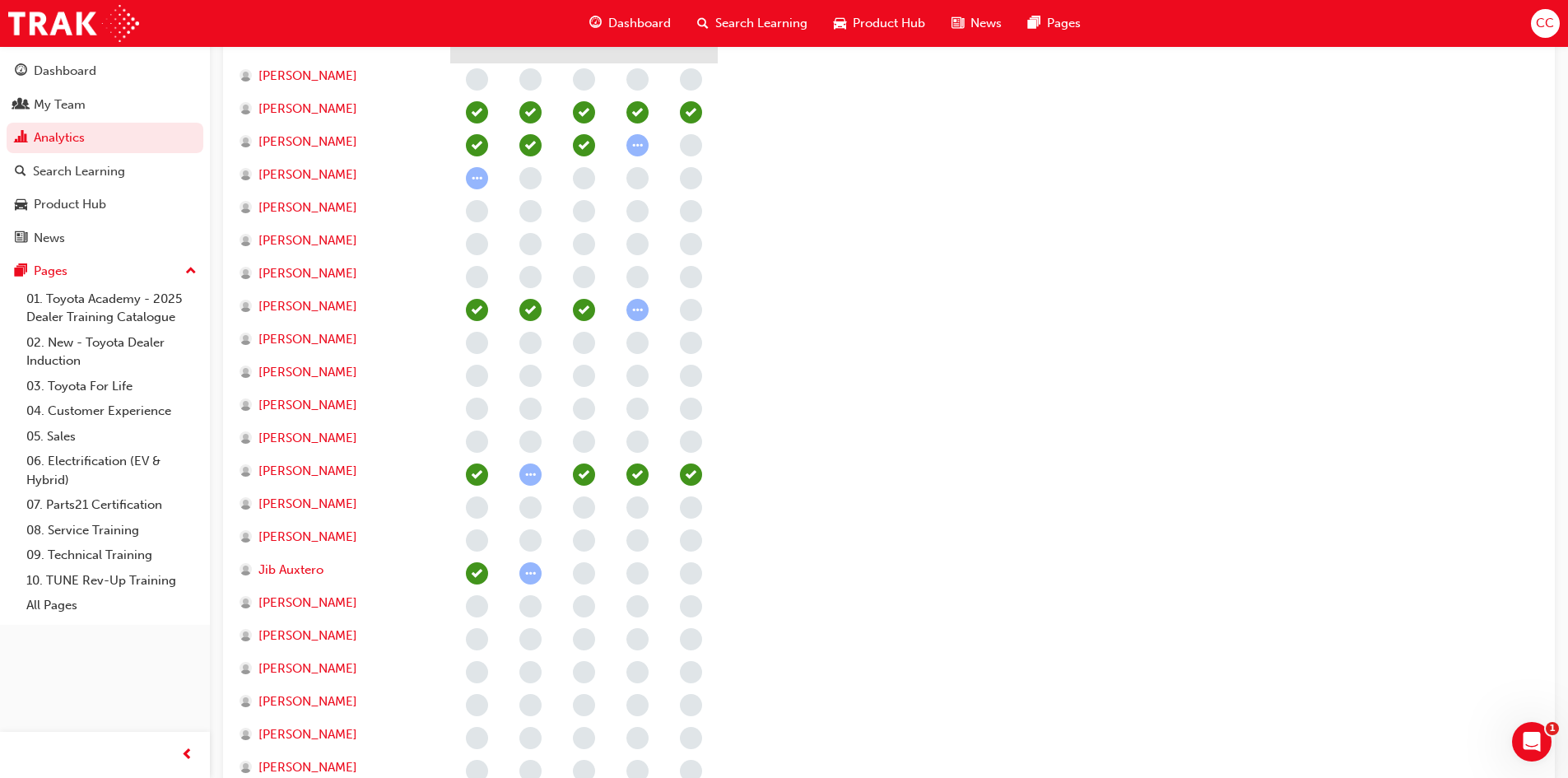
scroll to position [412, 0]
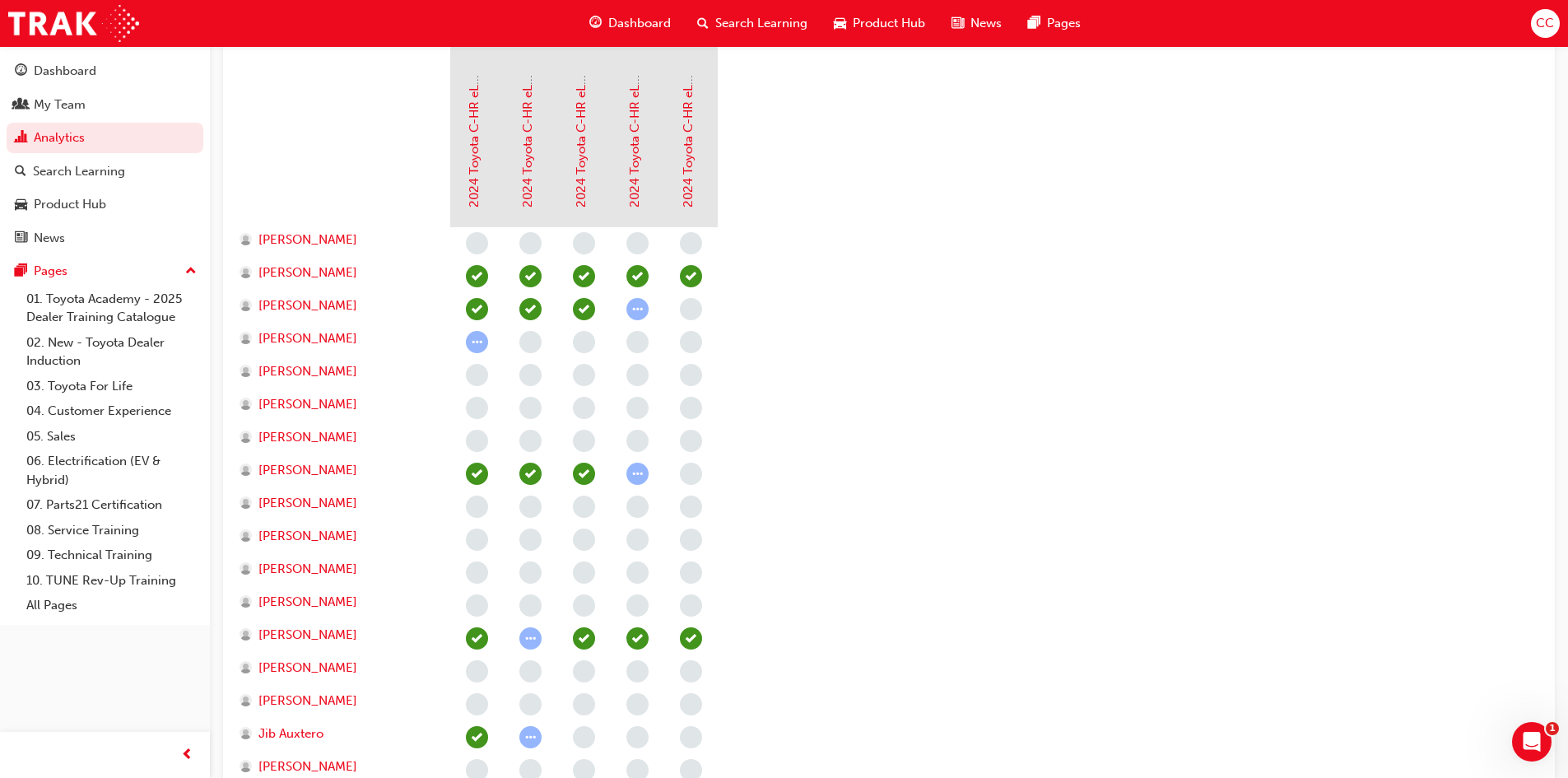
click at [471, 373] on span "learningRecordVerb_NONE-icon" at bounding box center [477, 375] width 22 height 22
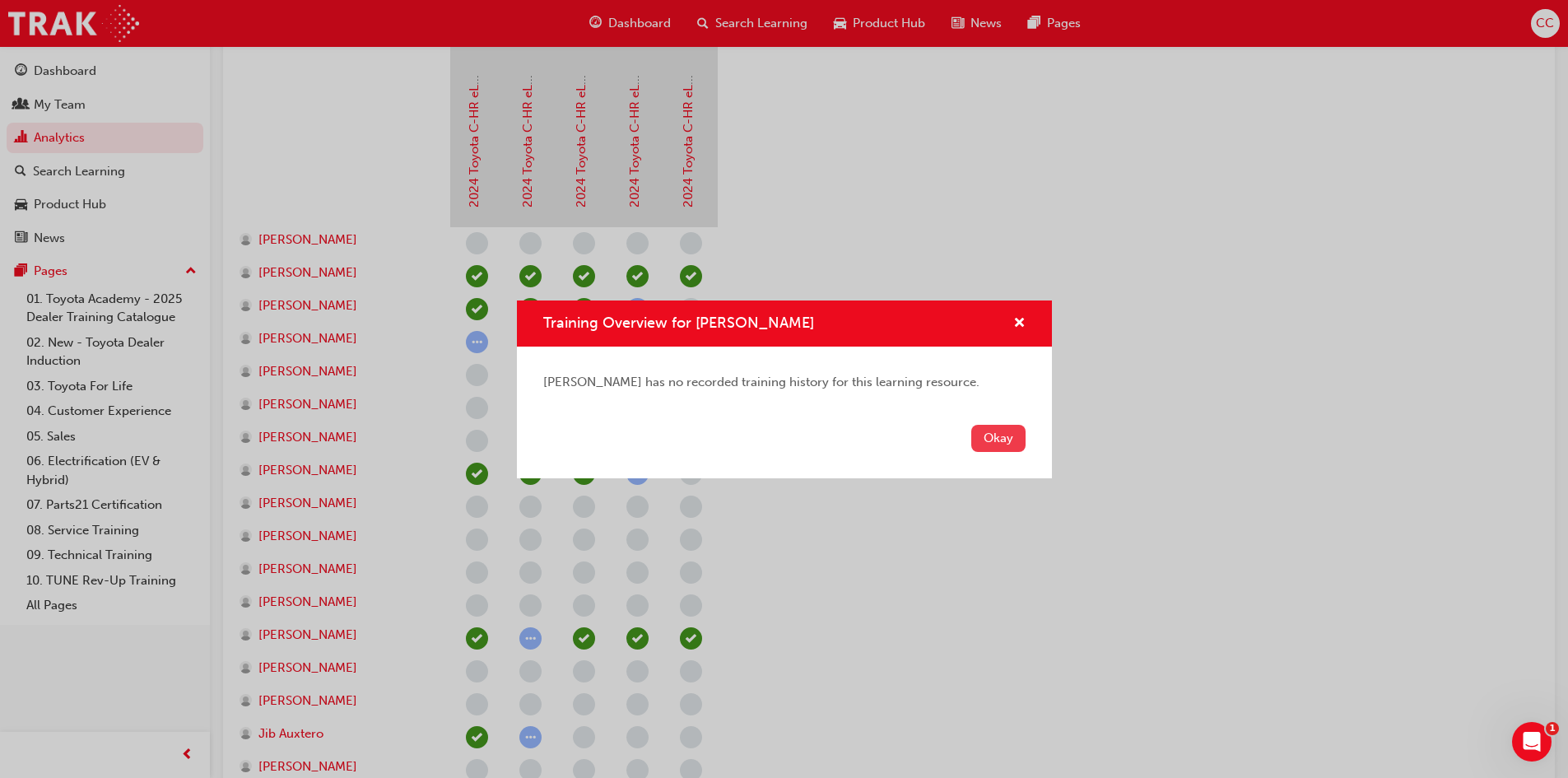
click at [1002, 426] on button "Okay" at bounding box center [998, 438] width 54 height 28
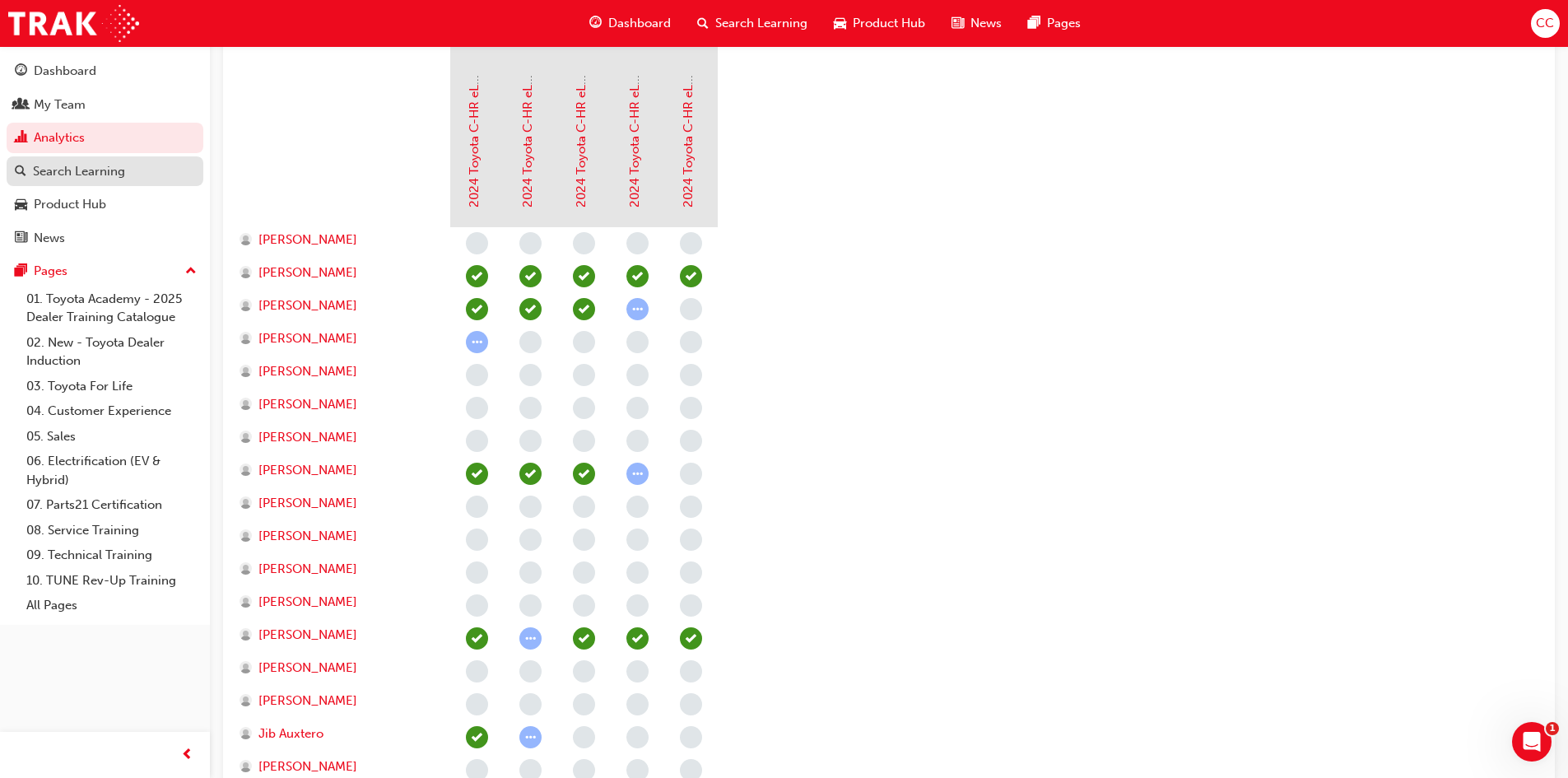
click at [68, 160] on link "Search Learning" at bounding box center [105, 171] width 197 height 30
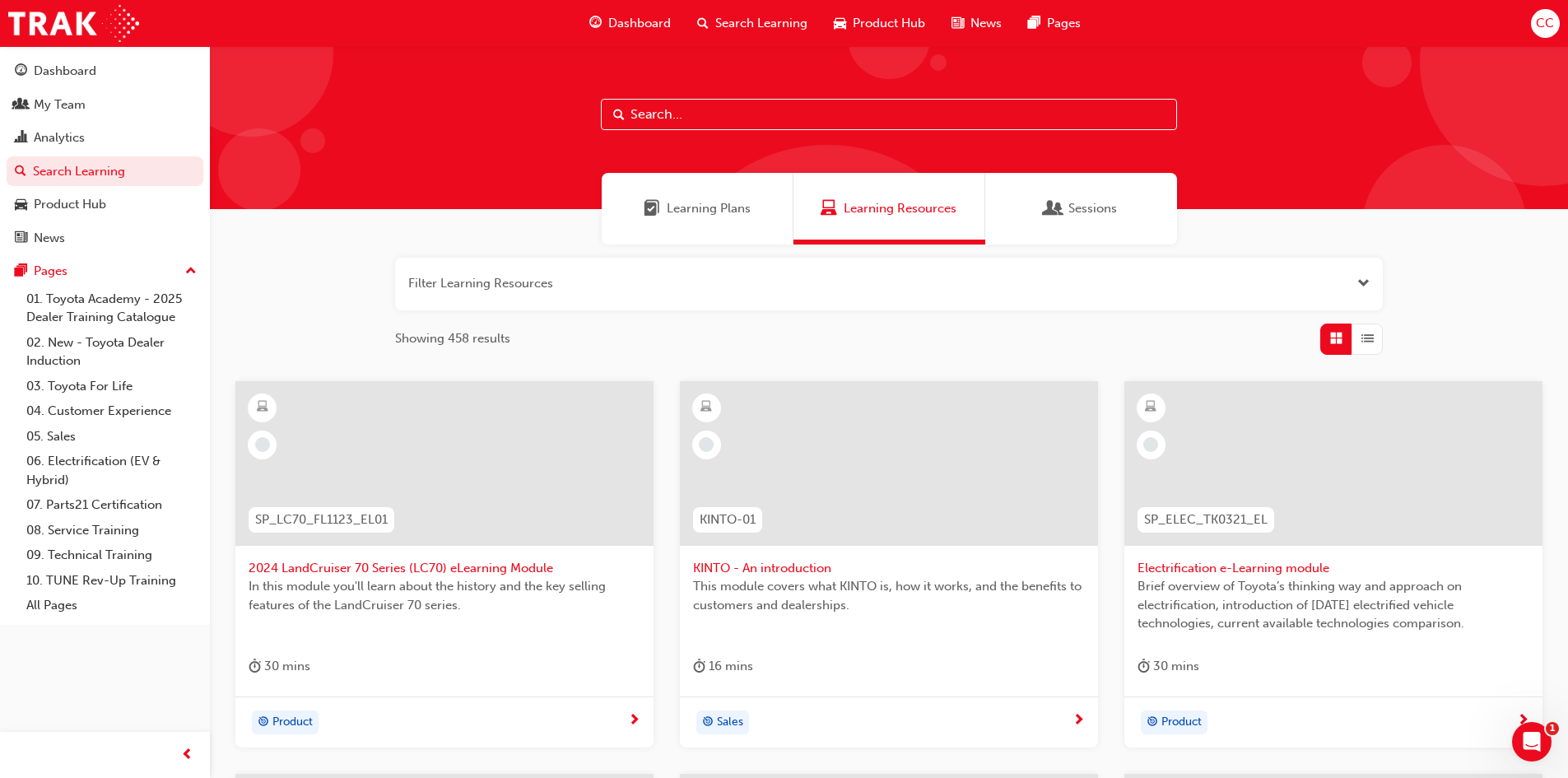
click at [677, 223] on div "Learning Plans" at bounding box center [698, 209] width 192 height 72
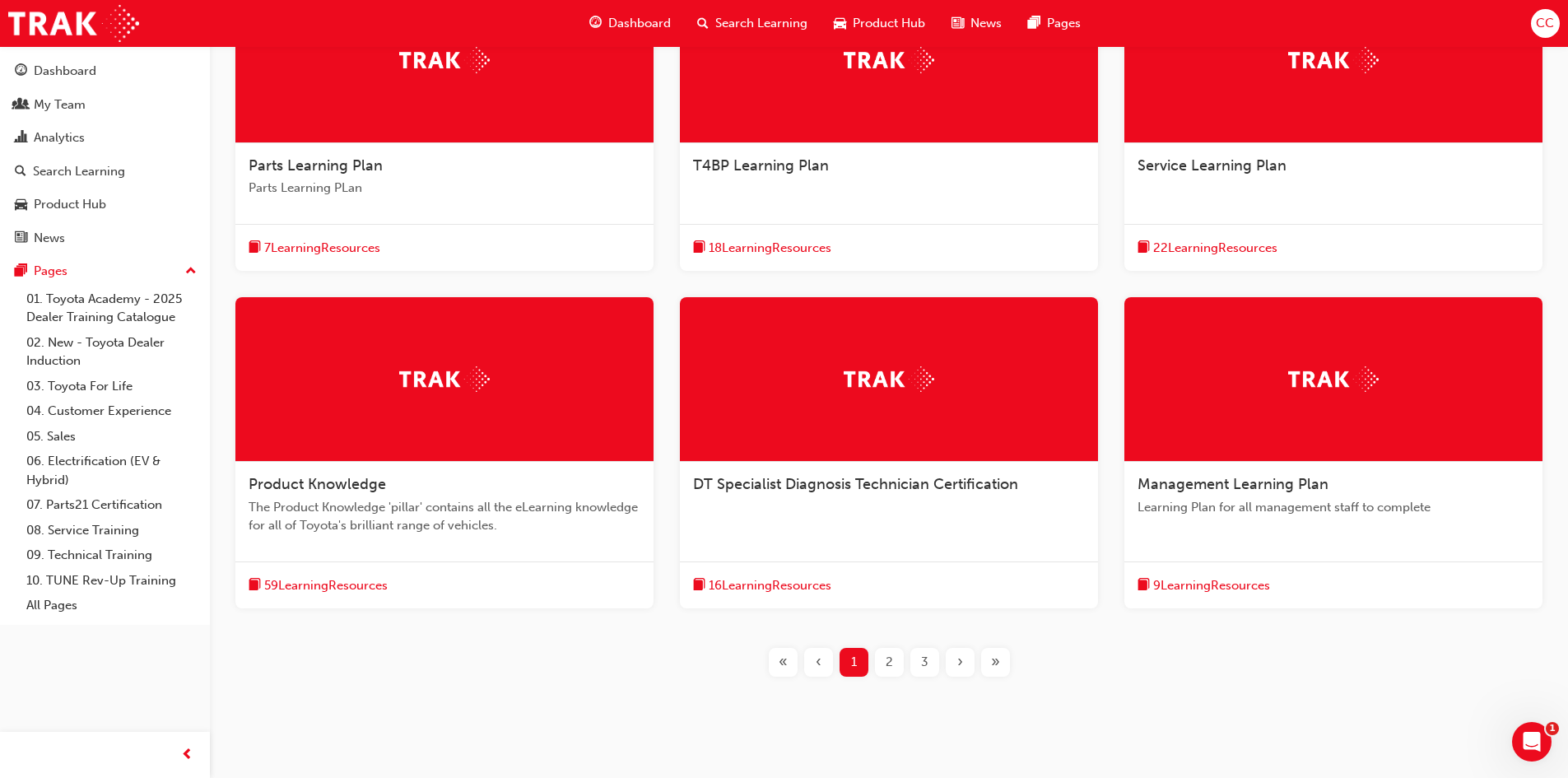
scroll to position [412, 0]
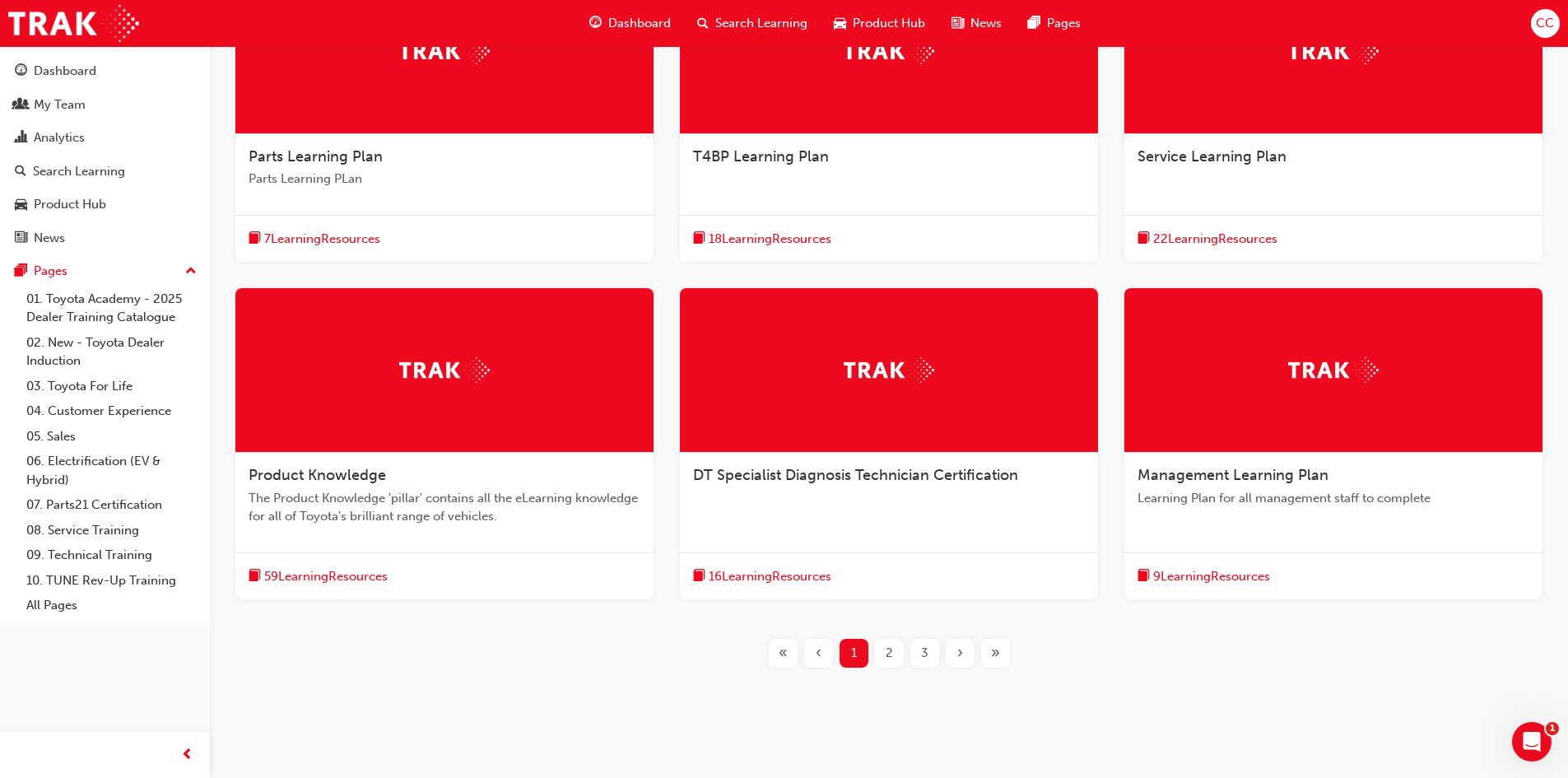
click at [1311, 482] on span "Management Learning Plan" at bounding box center [1233, 475] width 191 height 18
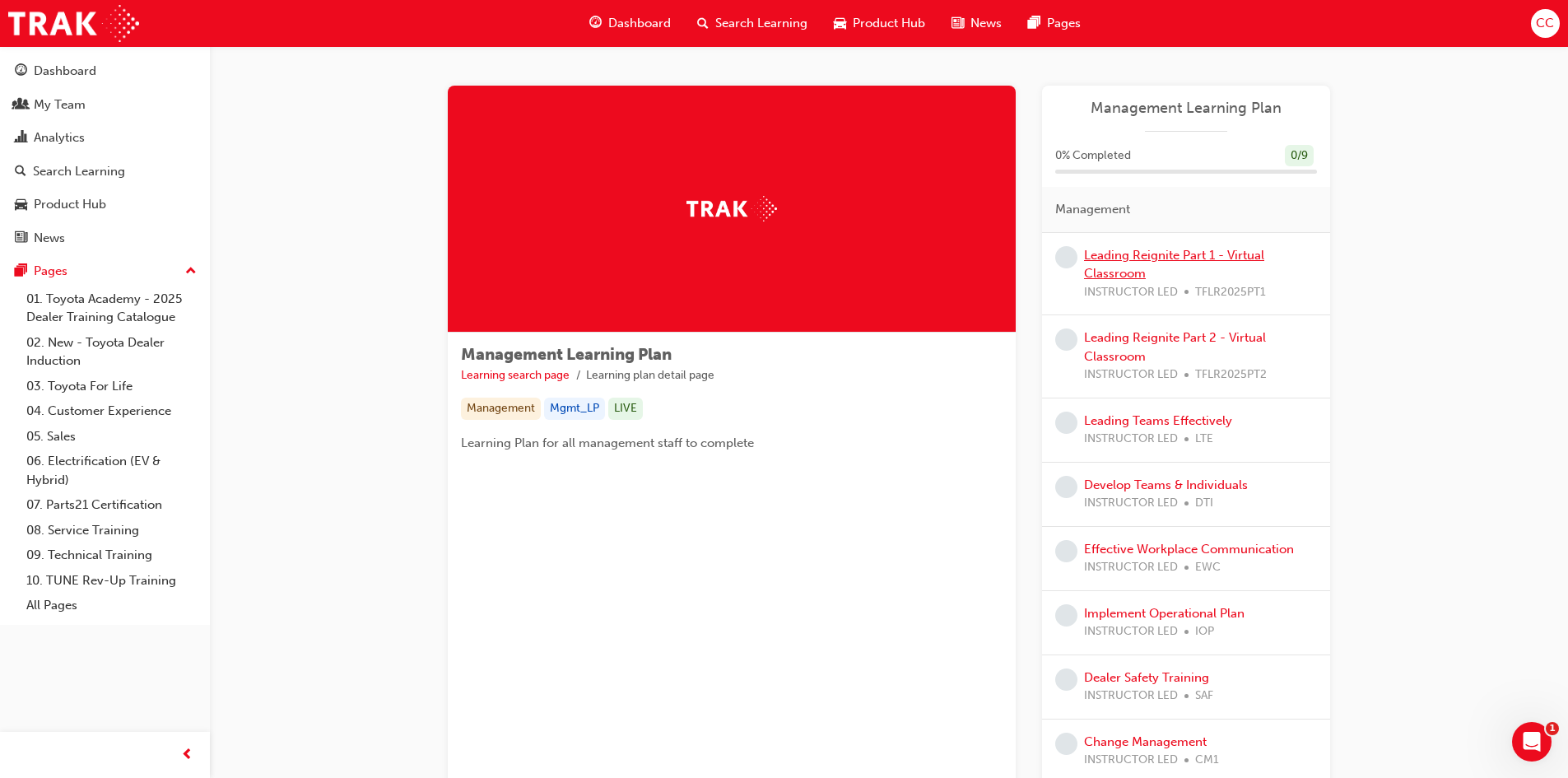
click at [1115, 260] on link "Leading Reignite Part 1 - Virtual Classroom" at bounding box center [1174, 265] width 180 height 34
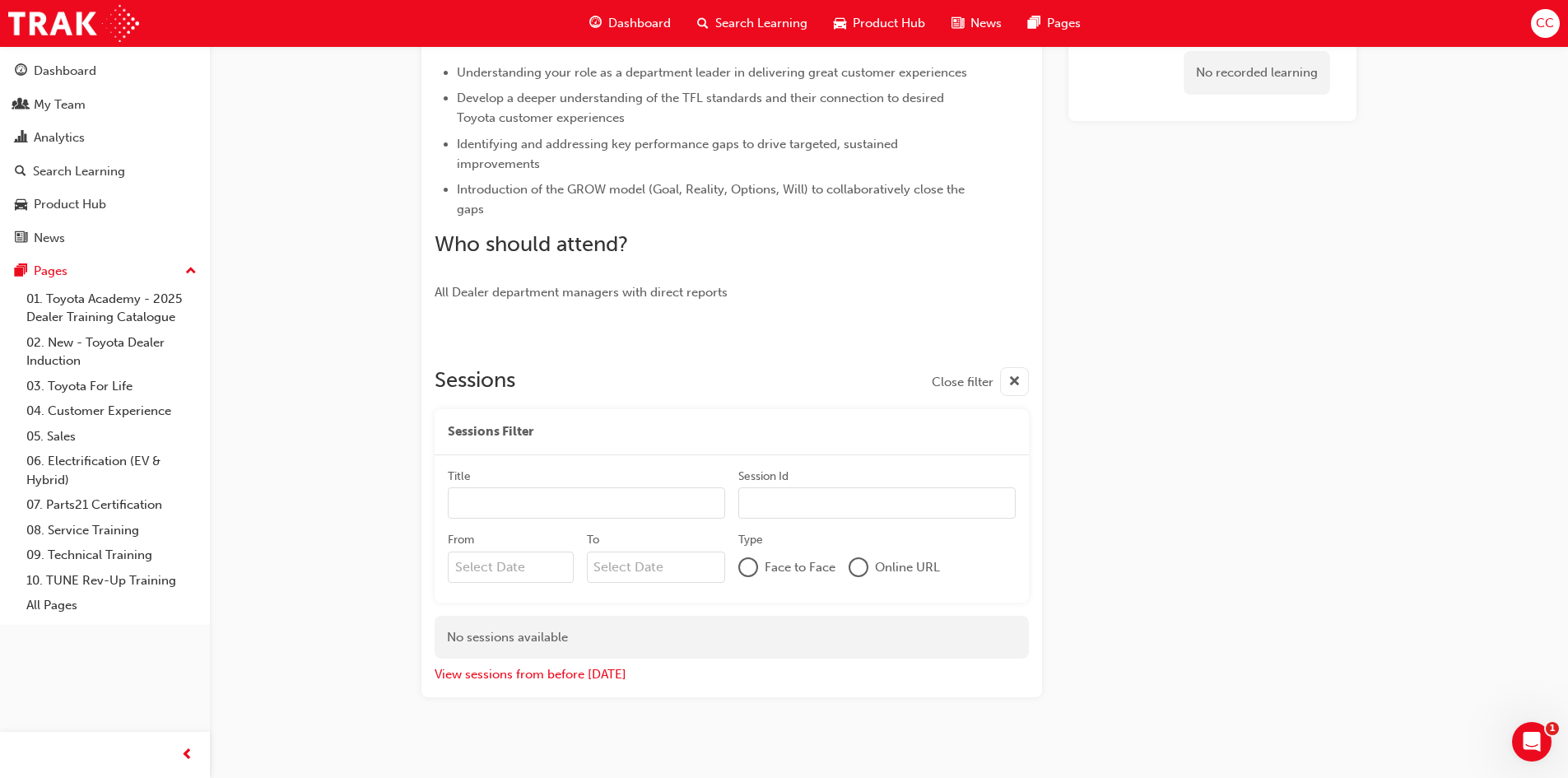
scroll to position [448, 0]
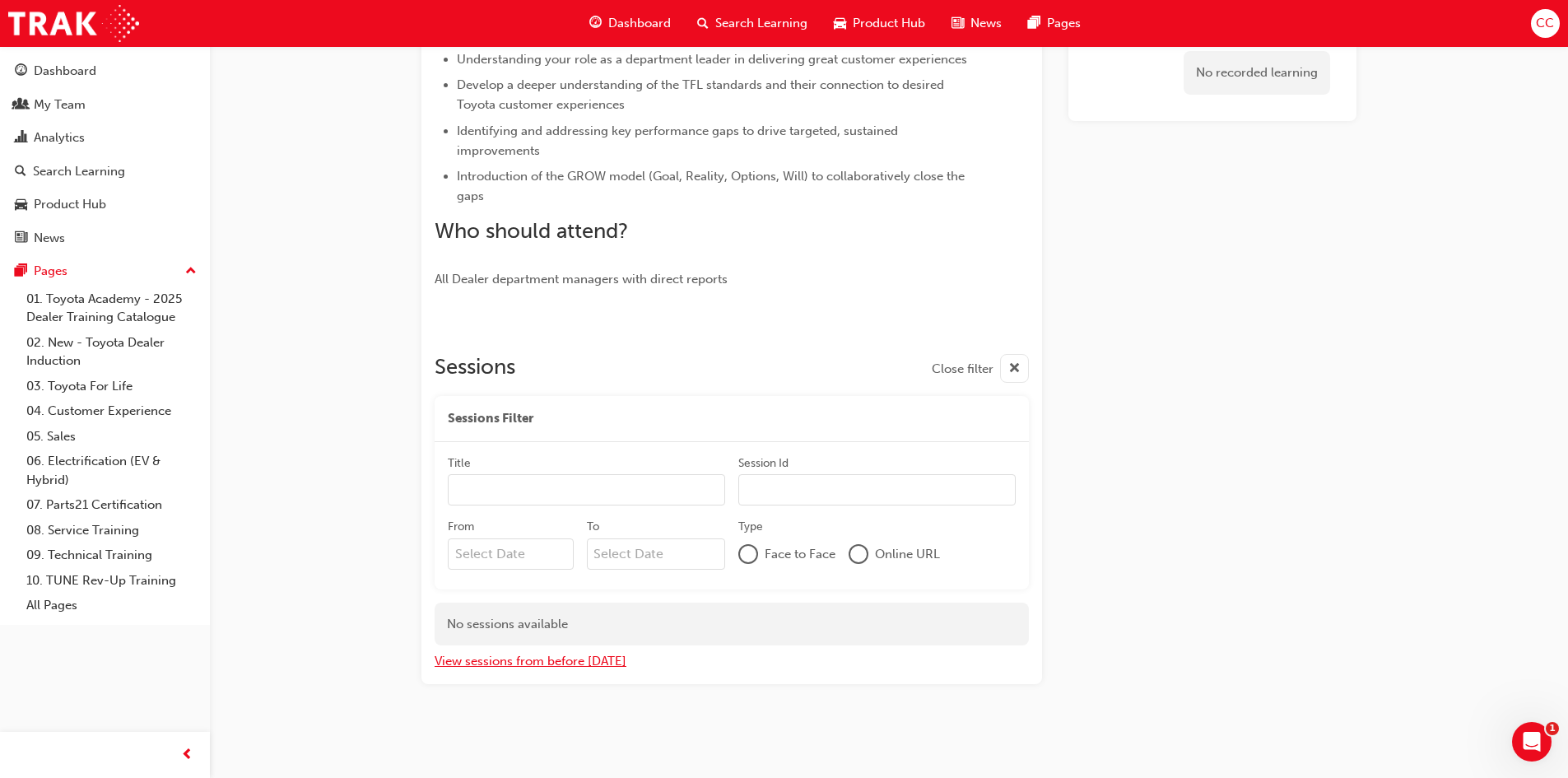
click at [548, 666] on button "View sessions from before today" at bounding box center [531, 661] width 192 height 19
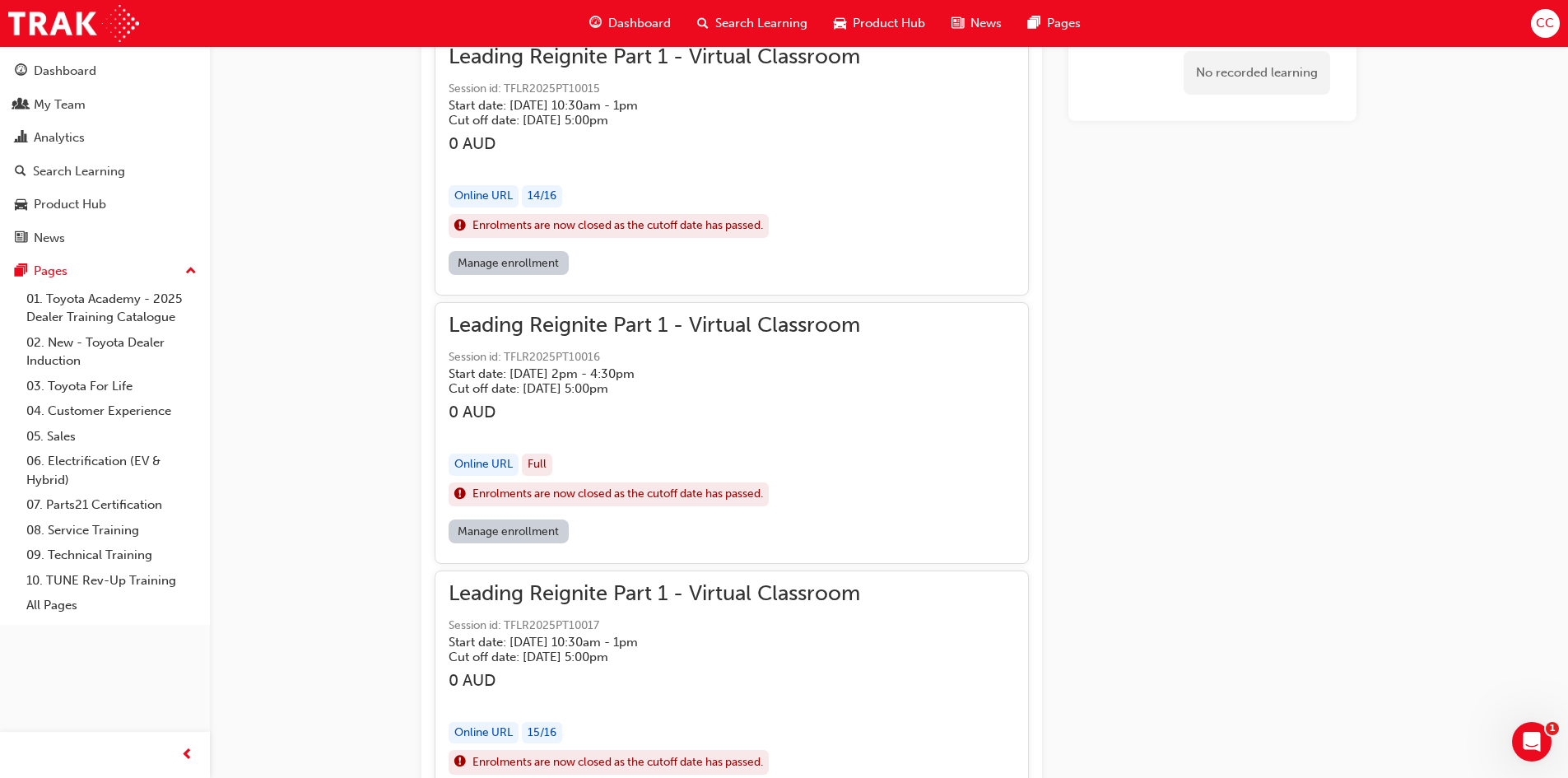
scroll to position [4856, 0]
